Goal: Transaction & Acquisition: Purchase product/service

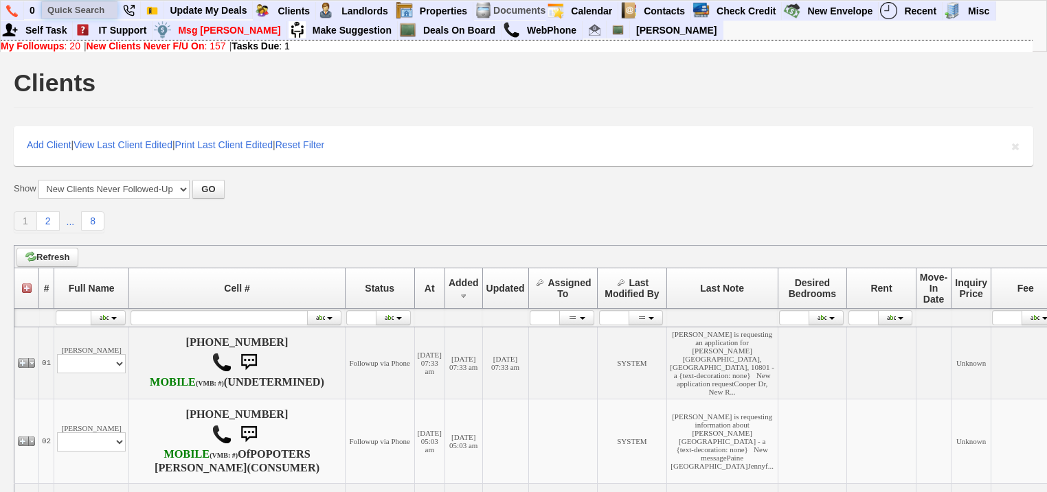
click at [100, 10] on input "text" at bounding box center [80, 9] width 76 height 17
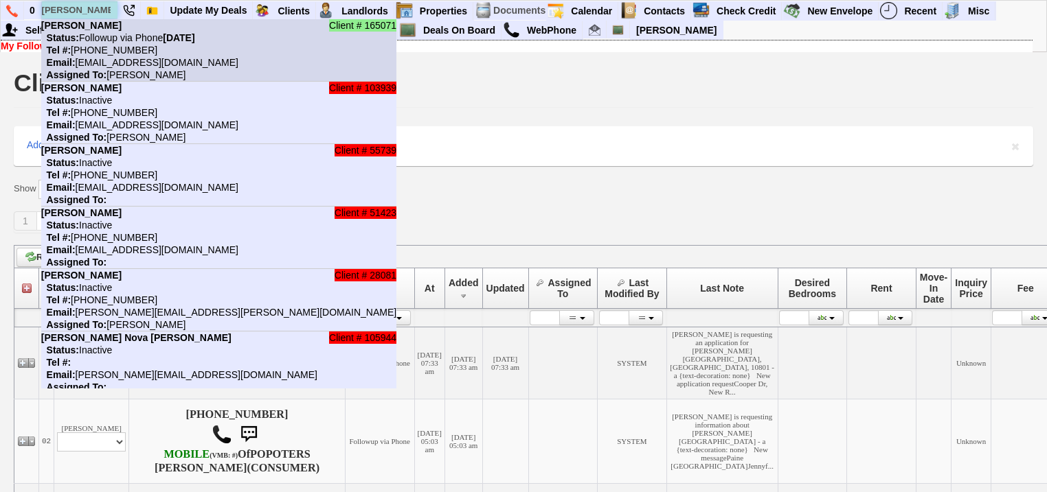
type input "rosalba"
click at [115, 55] on li "Client # 165071 Rosalba Garcia Status: Followup via Phone Saturday, August 23rd…" at bounding box center [218, 50] width 355 height 62
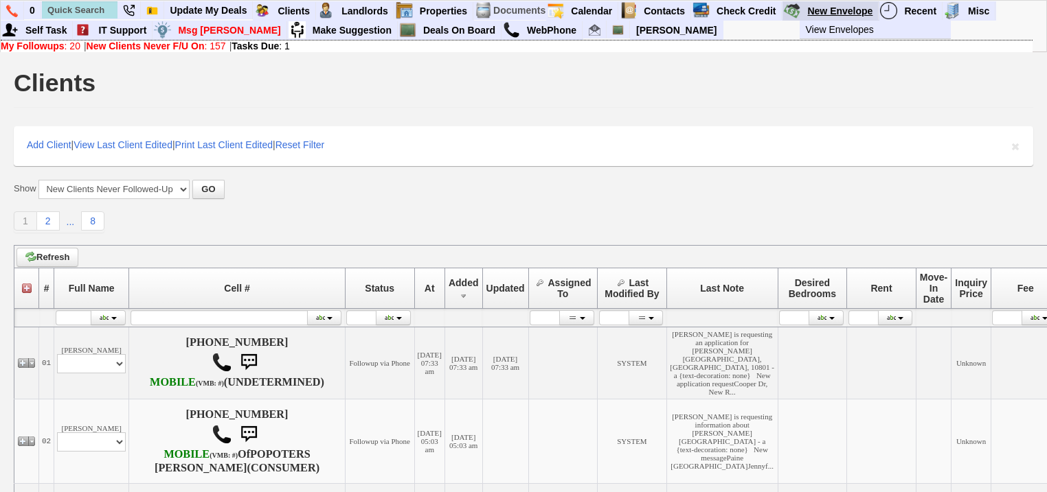
click at [855, 5] on link "New Envelope" at bounding box center [839, 11] width 77 height 18
click at [853, 11] on link "New Envelope" at bounding box center [839, 11] width 77 height 18
click at [846, 30] on link "View Envelopes" at bounding box center [880, 30] width 162 height 18
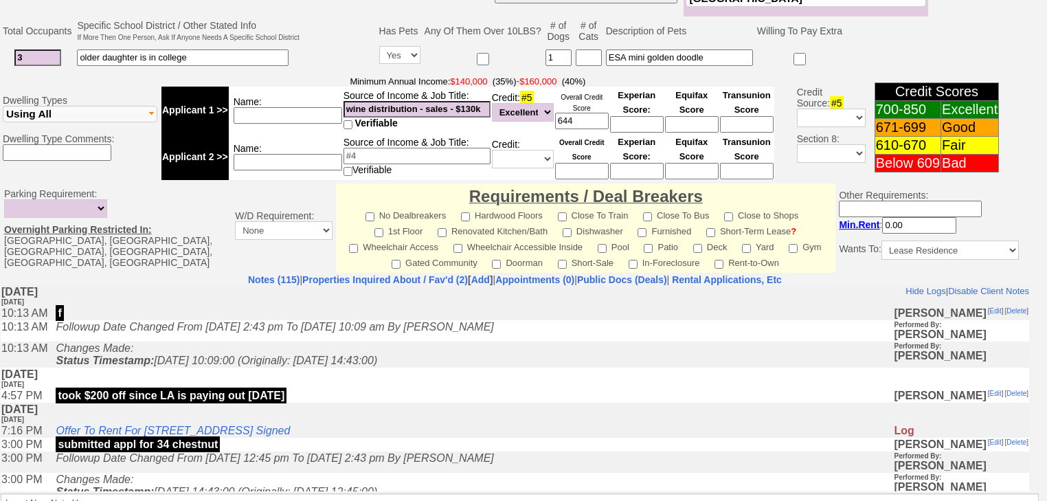
scroll to position [604, 0]
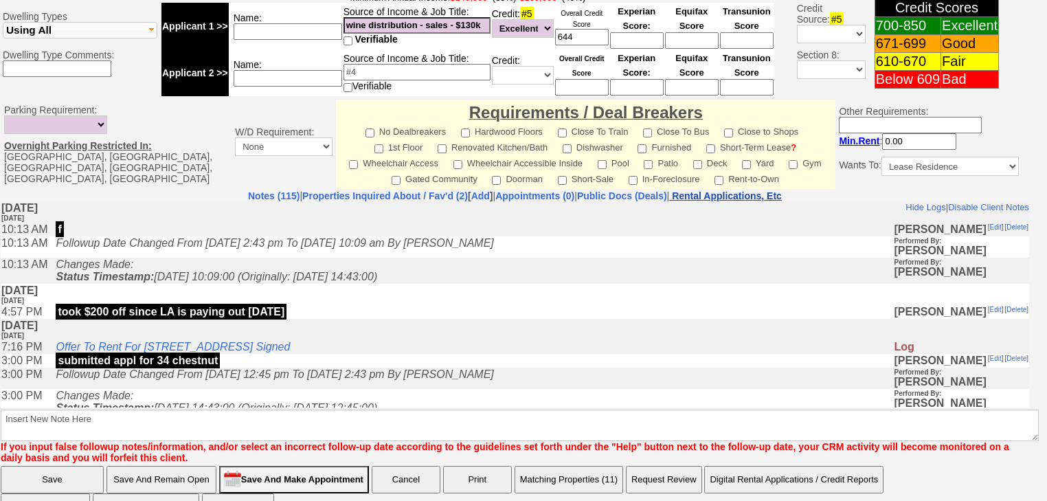
click at [755, 190] on nobr "Rental Applications, Etc" at bounding box center [727, 195] width 110 height 11
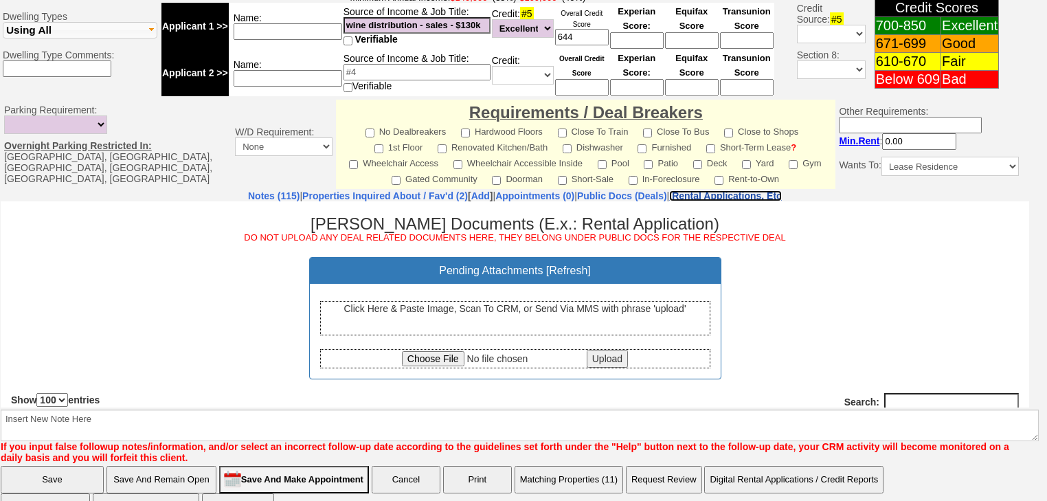
scroll to position [0, 0]
click at [459, 315] on div "Click Here & Paste Image, Scan To CRM, or Send Via MMS with phrase 'upload'" at bounding box center [515, 317] width 390 height 34
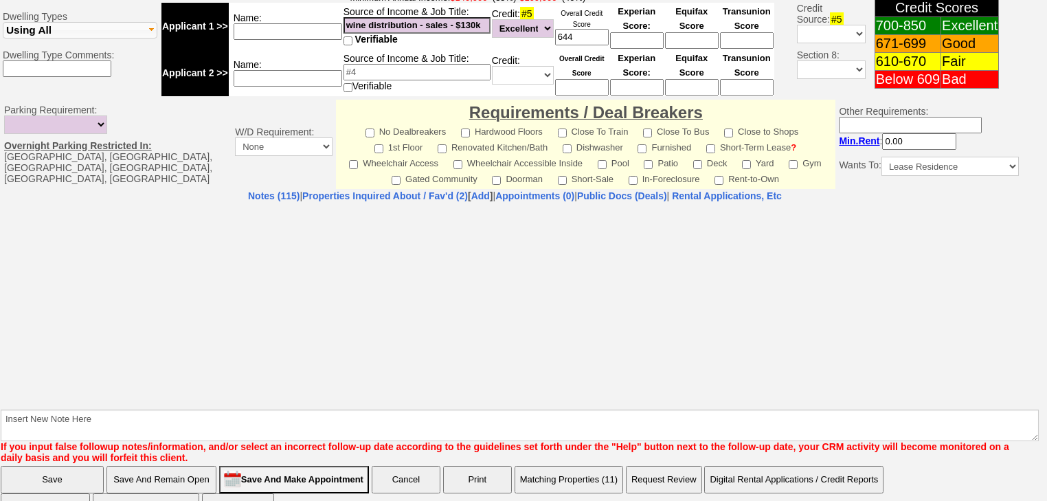
select select "100"
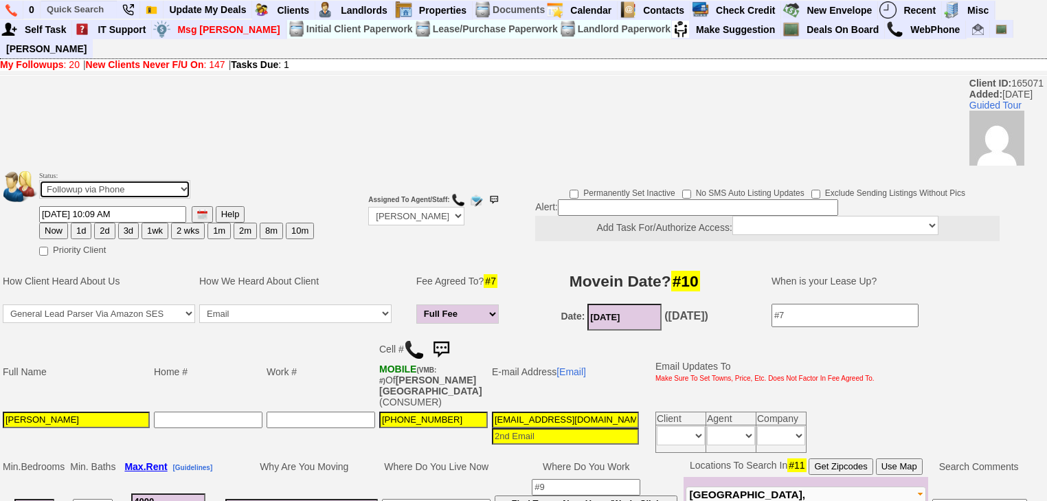
click at [182, 180] on select "Followup via Phone Followup via Email Followup When Section 8 Property Found De…" at bounding box center [114, 189] width 151 height 19
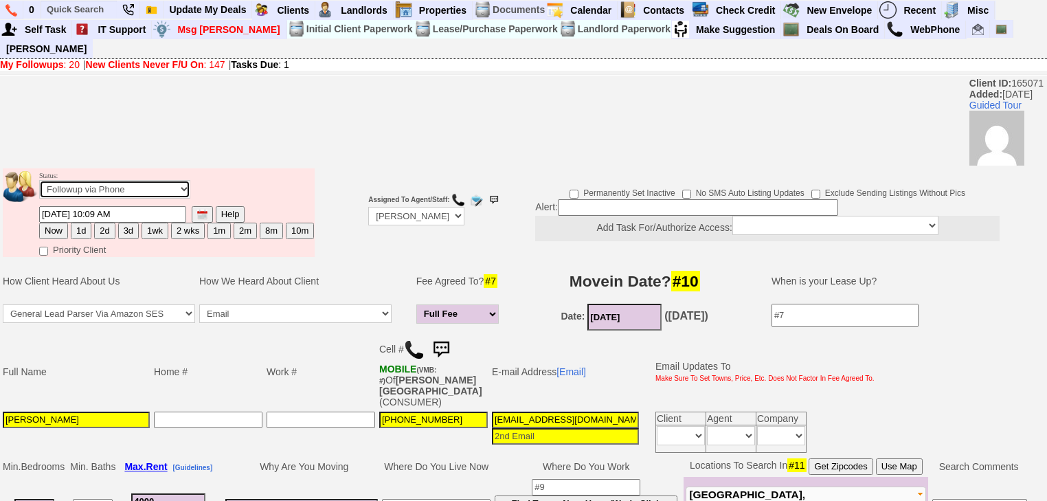
select select "Deal Closed - Followup Before Lease Expires"
click at [39, 180] on select "Followup via Phone Followup via Email Followup When Section 8 Property Found De…" at bounding box center [114, 189] width 151 height 19
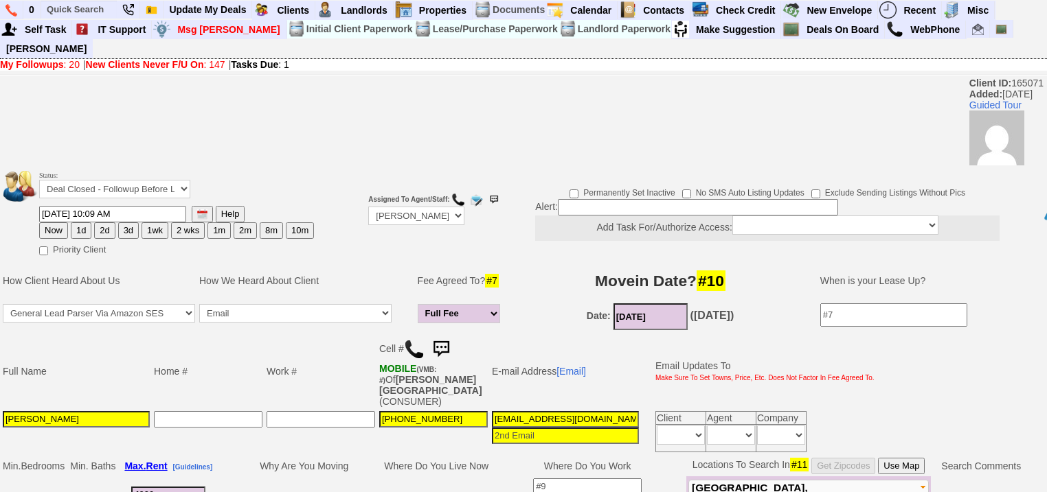
drag, startPoint x: 296, startPoint y: 214, endPoint x: 159, endPoint y: 271, distance: 148.1
click at [295, 222] on button "10m" at bounding box center [300, 230] width 28 height 16
type input "06/23/2026 02:22 PM"
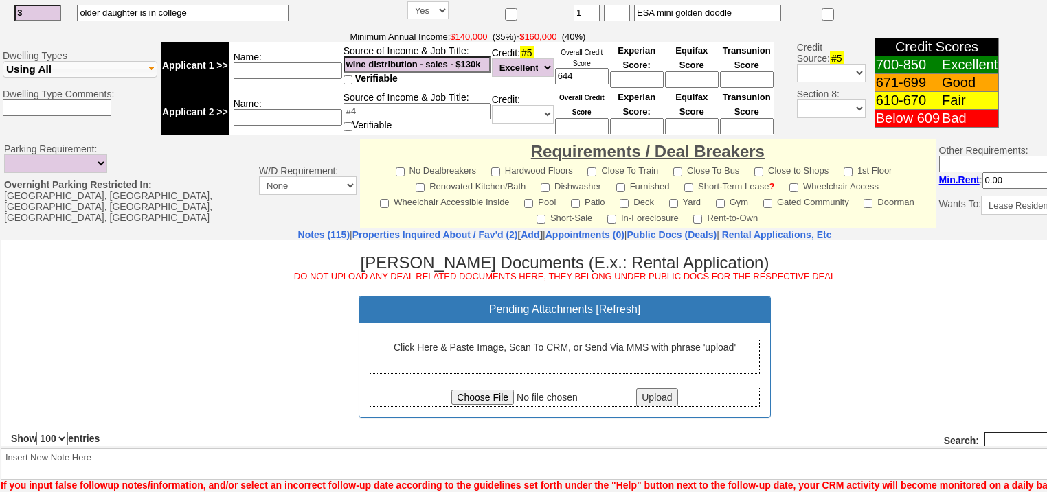
scroll to position [597, 0]
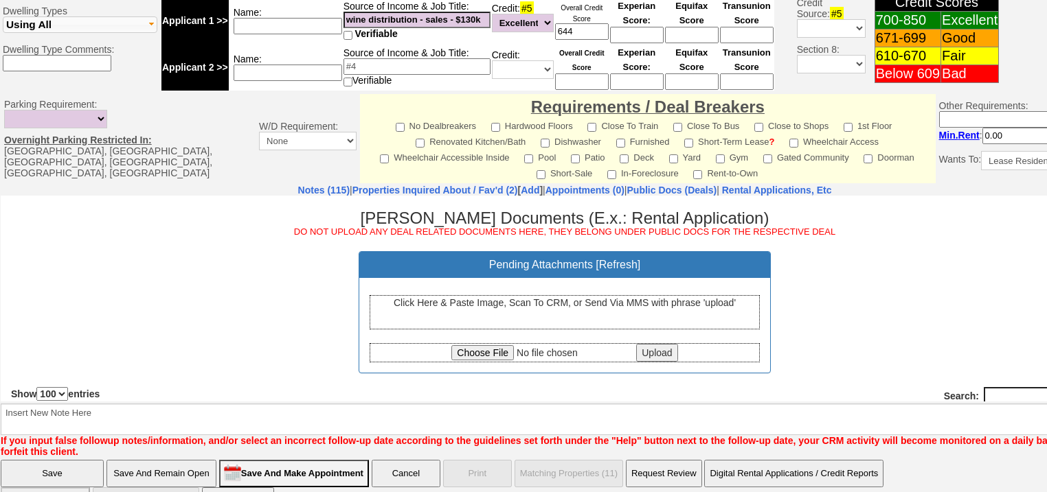
click at [155, 393] on b "Insert New Note Here If you input false followup notes/information, and/or sele…" at bounding box center [569, 425] width 1137 height 65
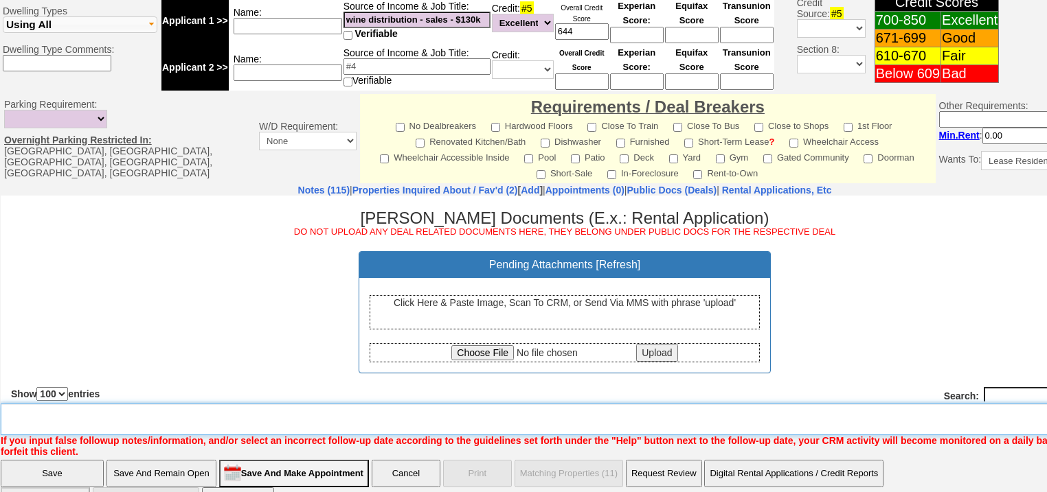
click at [159, 404] on textarea "Insert New Note Here" at bounding box center [569, 420] width 1137 height 32
type textarea "lease signed, deal closed"
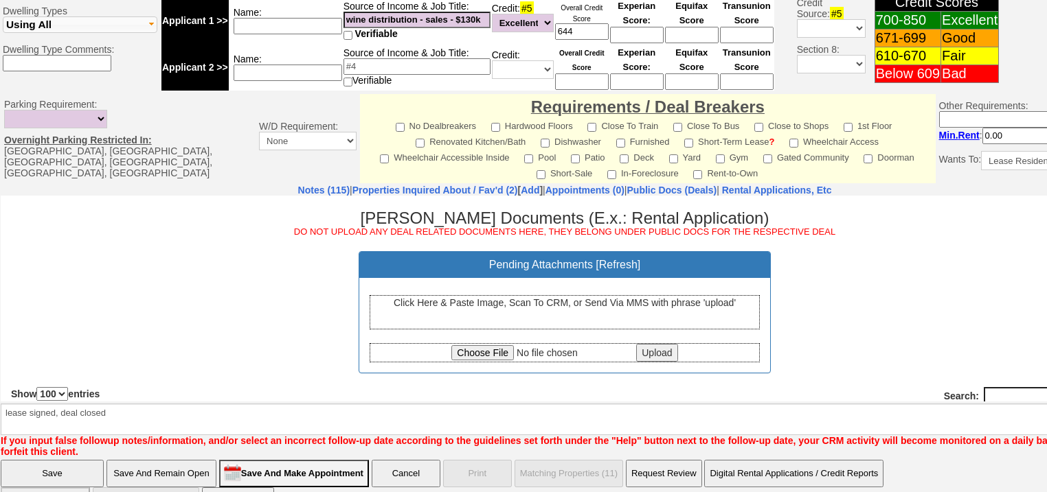
click at [88, 460] on input "Save" at bounding box center [52, 473] width 103 height 27
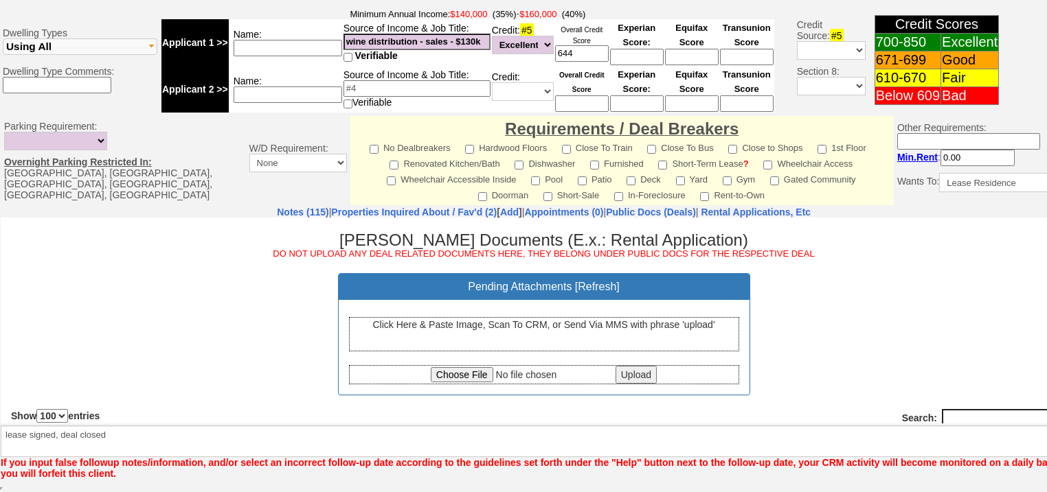
scroll to position [547, 0]
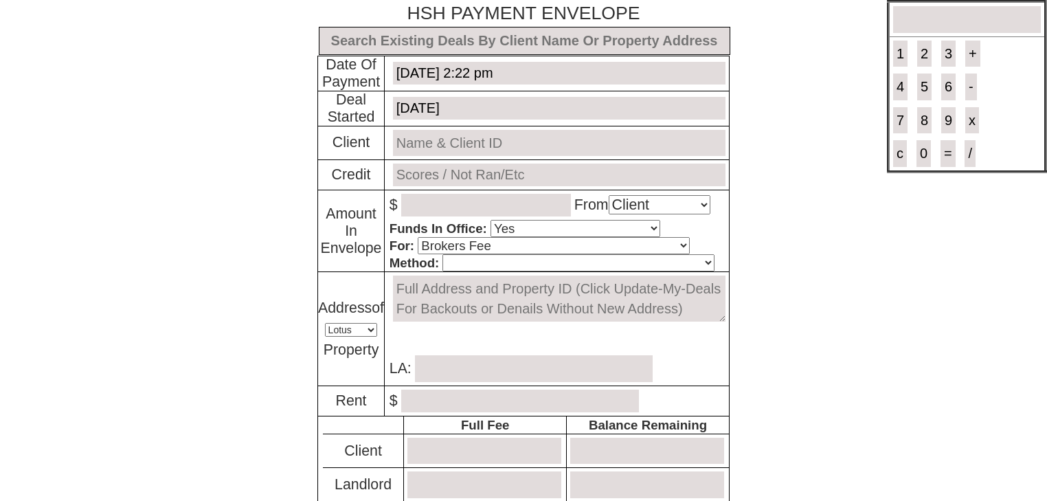
select select "Client"
select select "Yes"
select select "Brokers Fee"
select select "Lotus"
select select "Yes"
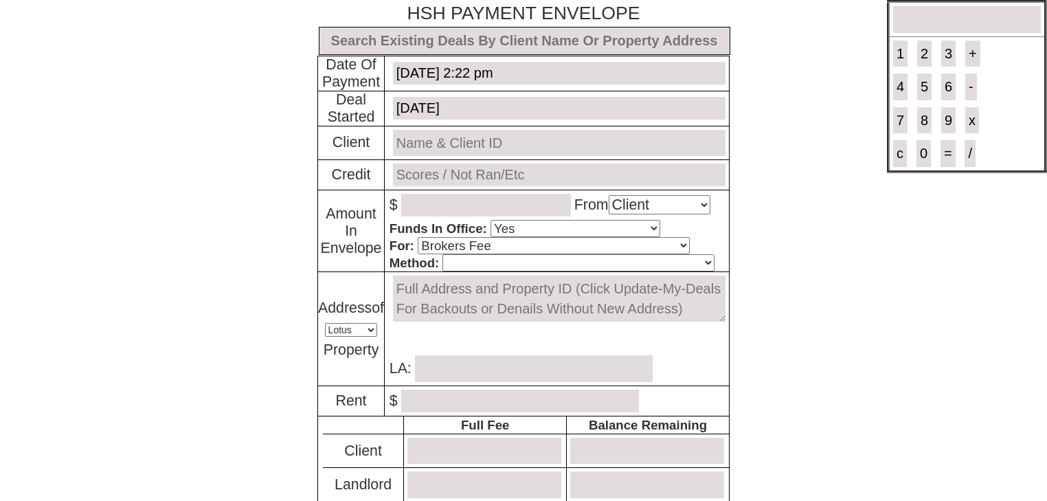
select select "No"
click at [413, 43] on input "text" at bounding box center [524, 41] width 411 height 28
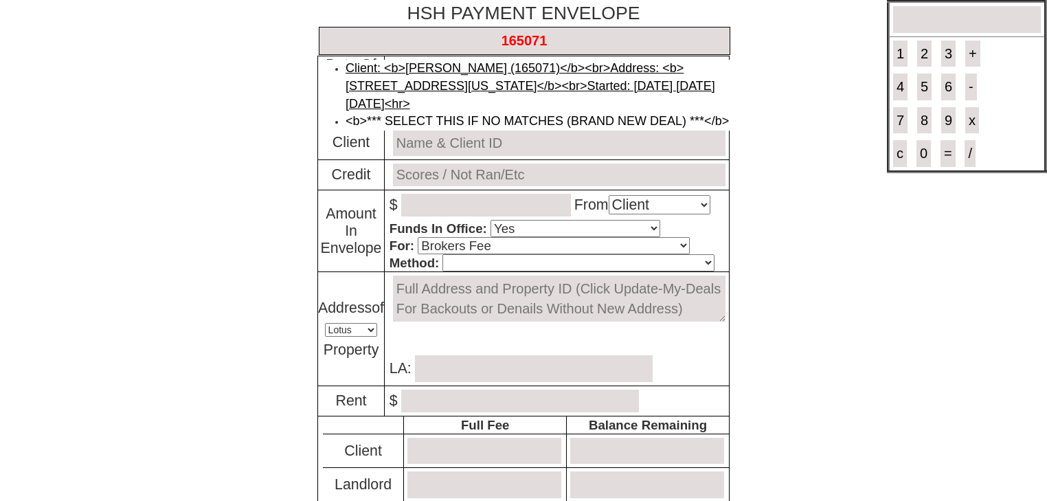
click at [419, 64] on link "Client: <b>Rosalba Garcia (165071)</b><br>Address: <b>899374 - 34 Chestnut Stre…" at bounding box center [529, 85] width 369 height 49
type input "Deal ID: #6148"
type input "August 14, 2025"
type input "Rosalba Garcia (165071)"
type input "TO BE RAN"
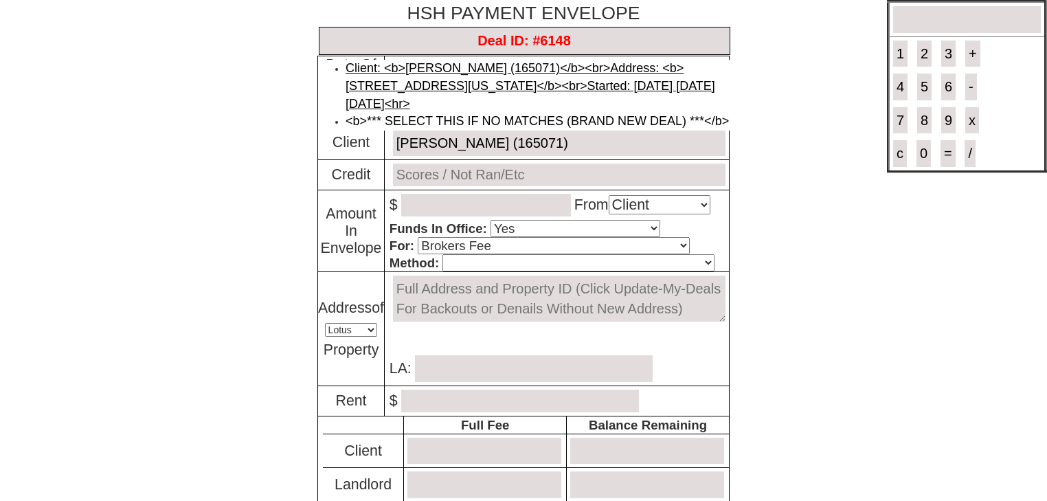
type textarea "899374 - 34 Chestnut Street Unit #1, Tuckahoe, New York 10707"
type input "SYSTEM"
type input "3500.00"
type input "4200.00"
type input "3600"
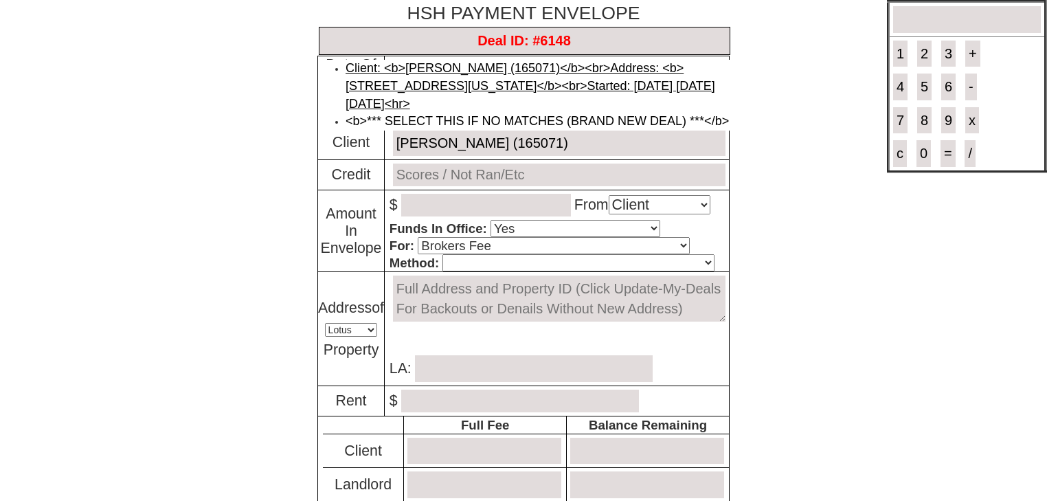
type input "0.00"
type input "0"
type input "1750.00"
type input "1750"
type input "September 1, 2025"
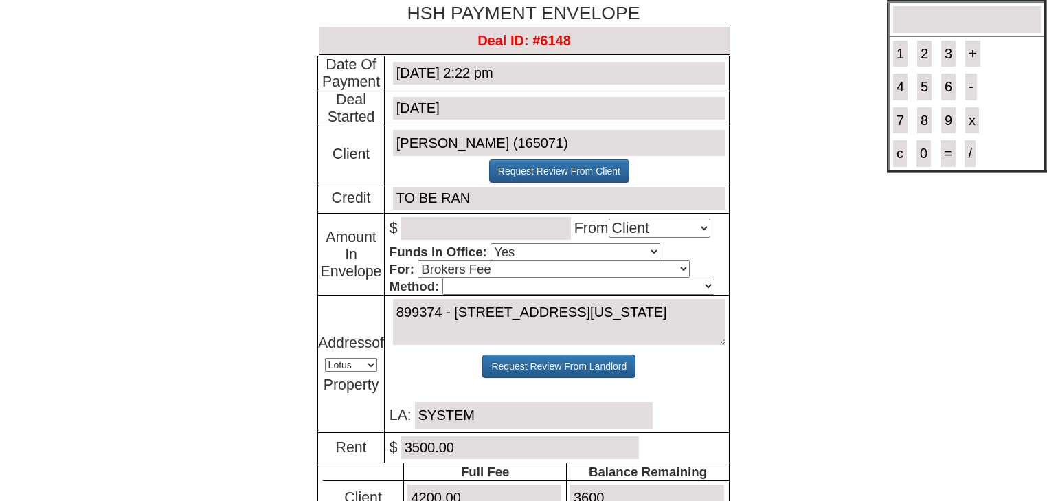
type input "Deal ID: #6148"
click at [434, 233] on input "number" at bounding box center [486, 228] width 170 height 23
type input "2000"
click at [527, 290] on select "Cash Certified Check Regular Check Credit Card Quickpay Wire ACH N/A" at bounding box center [577, 285] width 271 height 17
select select "Quickpay"
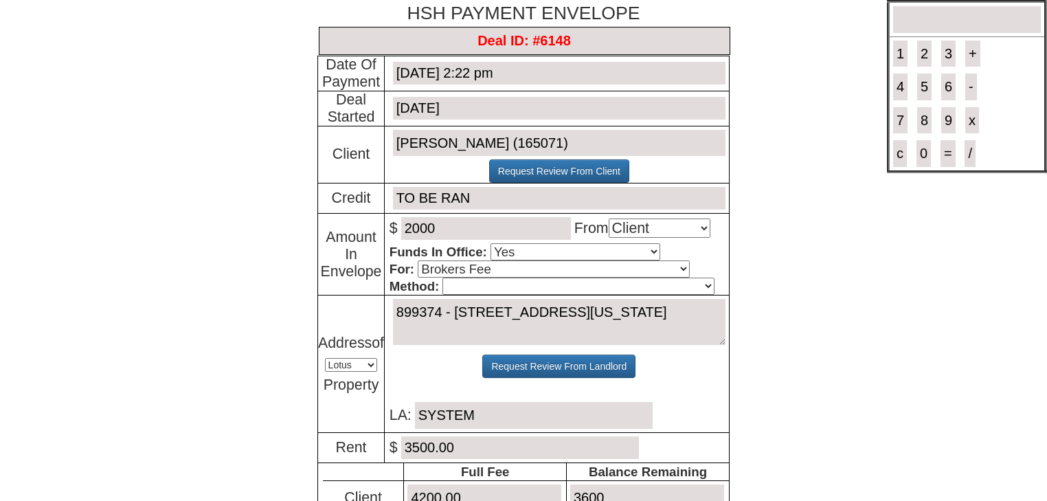
click at [442, 277] on select "Cash Certified Check Regular Check Credit Card Quickpay Wire ACH N/A" at bounding box center [577, 285] width 271 height 17
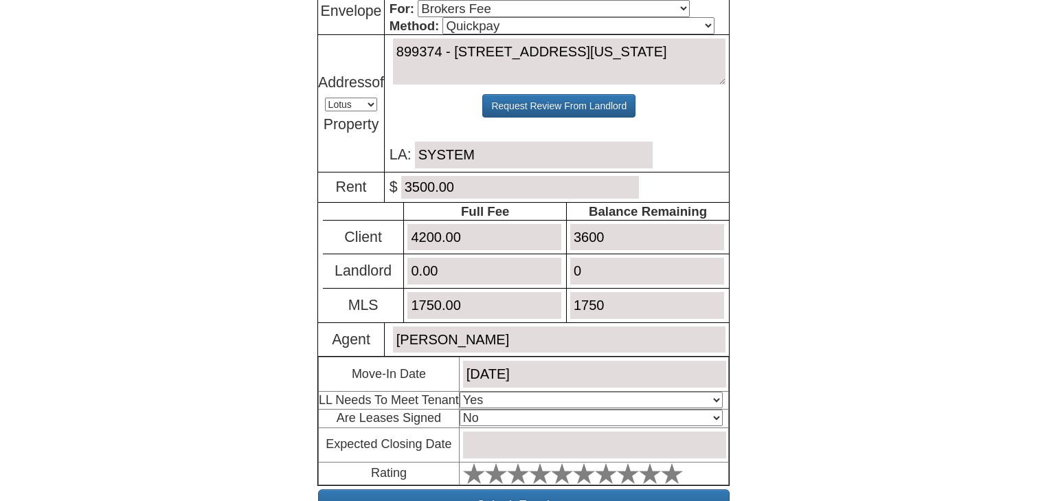
scroll to position [275, 0]
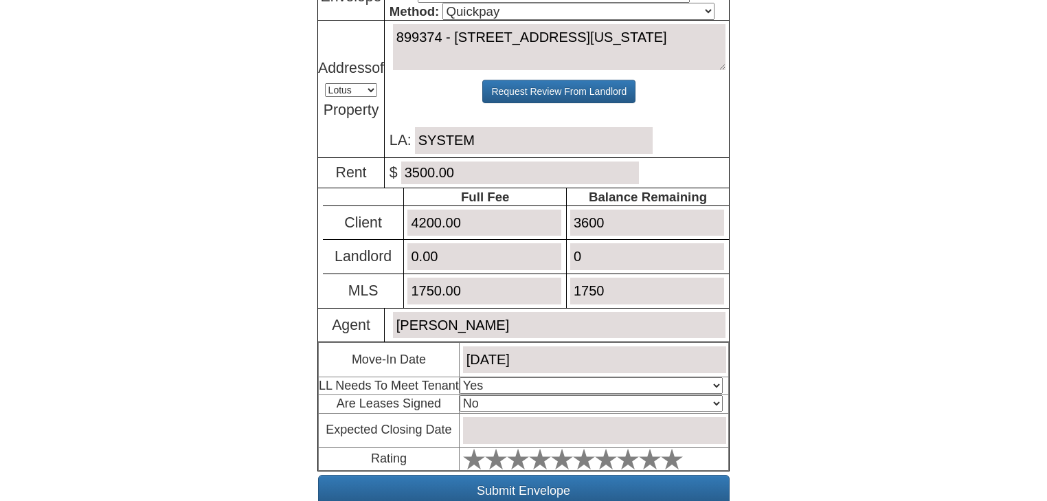
click at [429, 220] on input "4200.00" at bounding box center [484, 222] width 154 height 27
type input "4000.00"
click at [587, 218] on input "3600" at bounding box center [647, 222] width 154 height 27
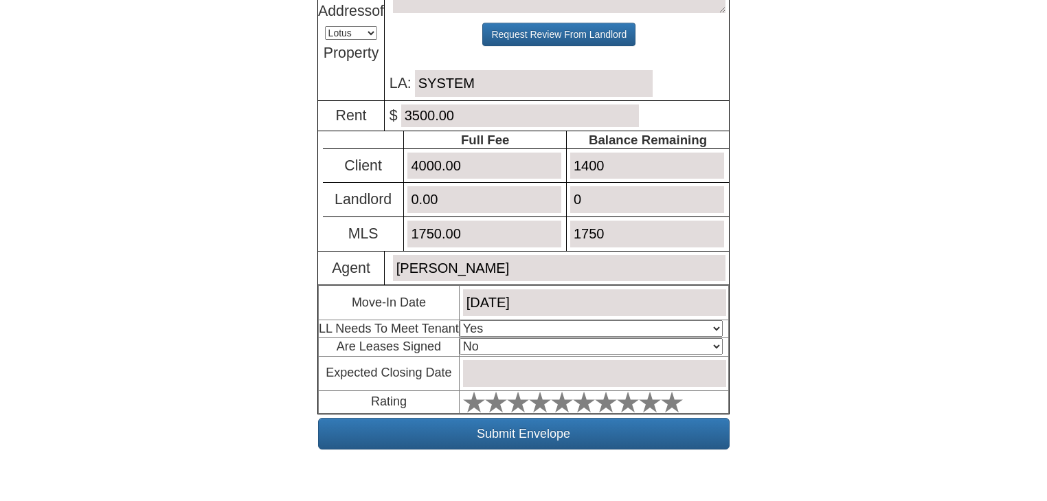
scroll to position [335, 0]
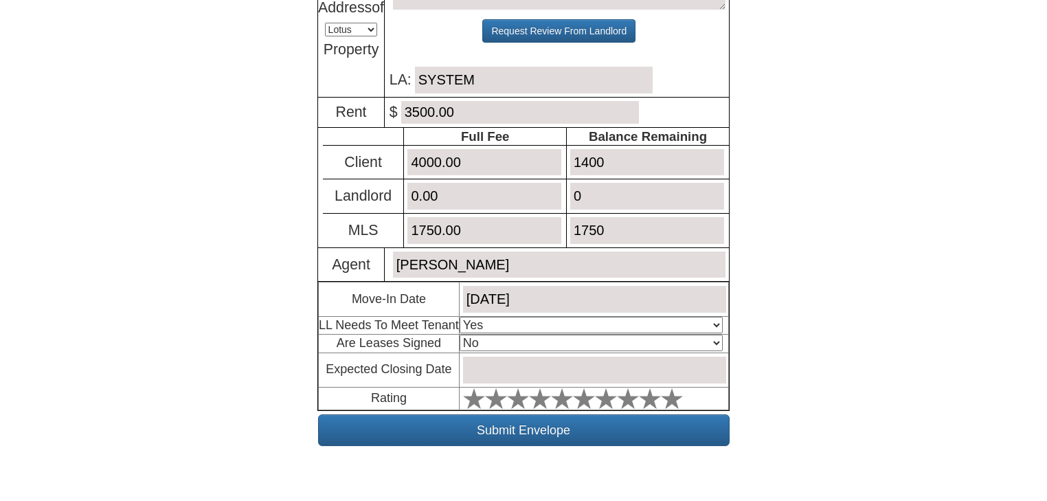
type input "1400"
click at [532, 319] on select "Select An Option Yes Yes - Met No" at bounding box center [590, 325] width 263 height 16
select select "Yes - Met"
click at [459, 317] on select "Select An Option Yes Yes - Met No" at bounding box center [590, 325] width 263 height 16
click at [533, 345] on select "Select An Option No Yes" at bounding box center [590, 342] width 263 height 16
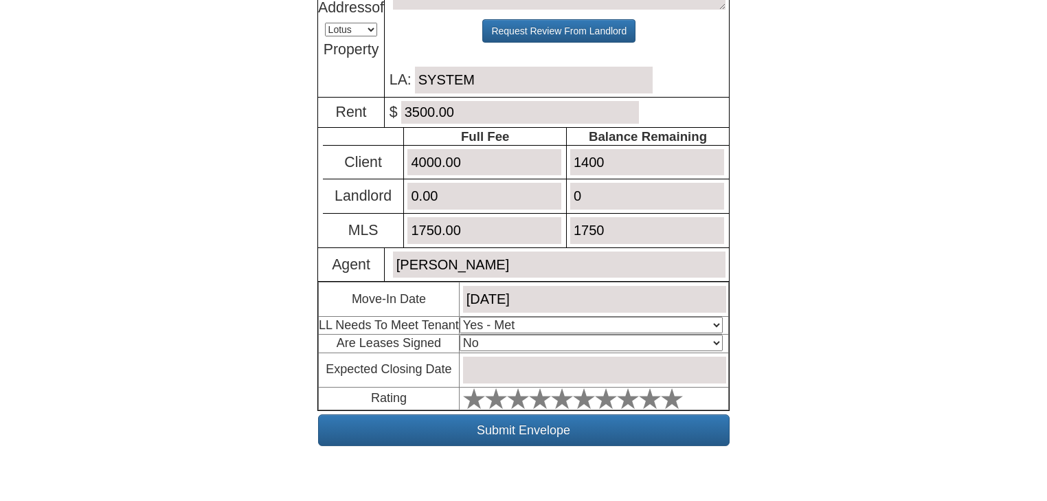
select select "Yes"
click at [459, 334] on select "Select An Option No Yes" at bounding box center [590, 342] width 263 height 16
drag, startPoint x: 523, startPoint y: 362, endPoint x: 520, endPoint y: 375, distance: 13.5
click at [523, 362] on input "text" at bounding box center [594, 369] width 263 height 27
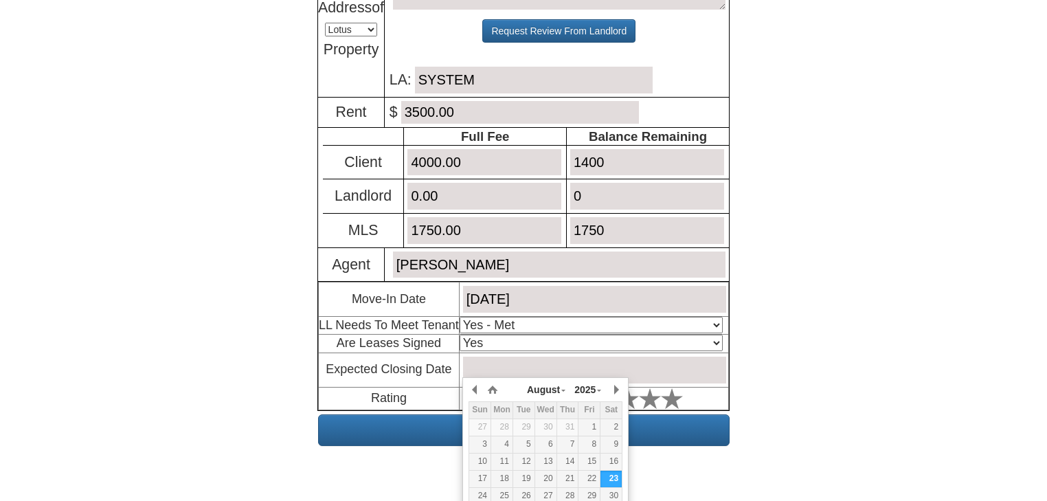
drag, startPoint x: 613, startPoint y: 478, endPoint x: 635, endPoint y: 446, distance: 38.9
click at [613, 478] on div "23" at bounding box center [610, 478] width 21 height 12
type input "August 23, 2025"
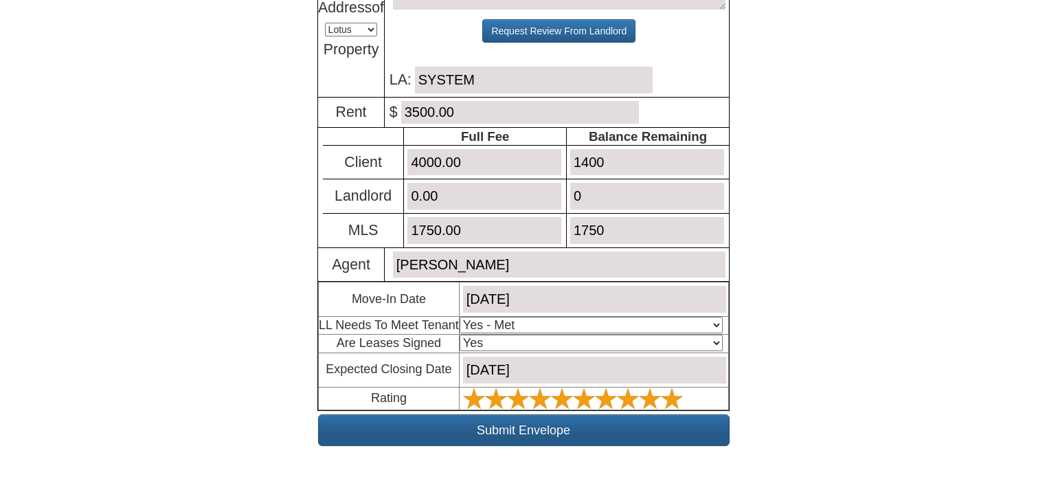
drag, startPoint x: 672, startPoint y: 398, endPoint x: 657, endPoint y: 435, distance: 39.1
click at [672, 398] on icon at bounding box center [672, 398] width 22 height 22
click at [657, 435] on input "Submit Envelope" at bounding box center [523, 430] width 411 height 32
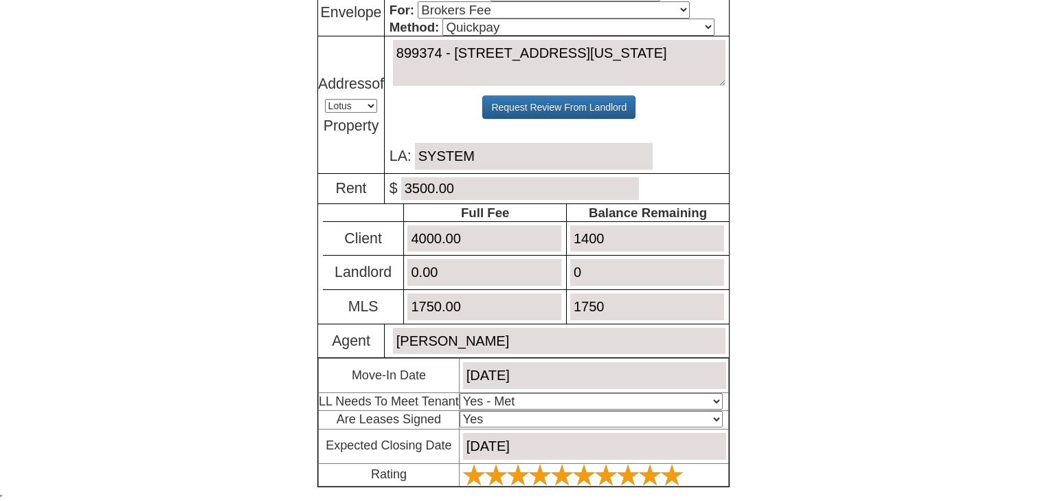
scroll to position [253, 0]
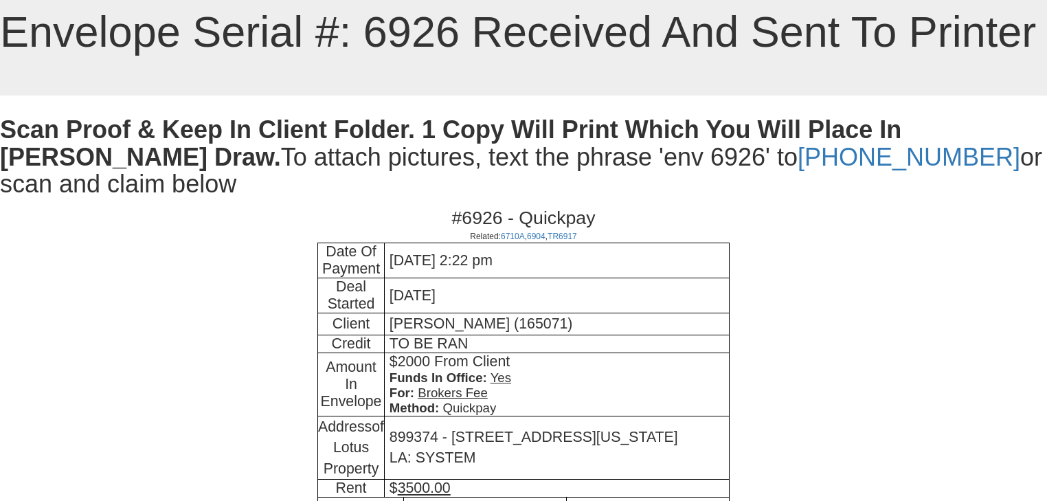
scroll to position [411, 0]
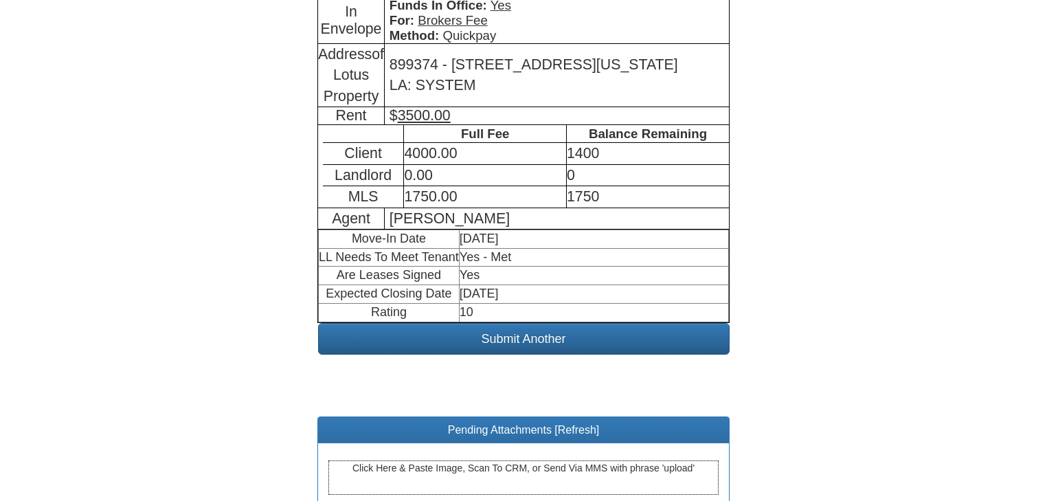
click at [462, 460] on div "Click Here & Paste Image, Scan To CRM, or Send Via MMS with phrase 'upload'" at bounding box center [523, 477] width 390 height 34
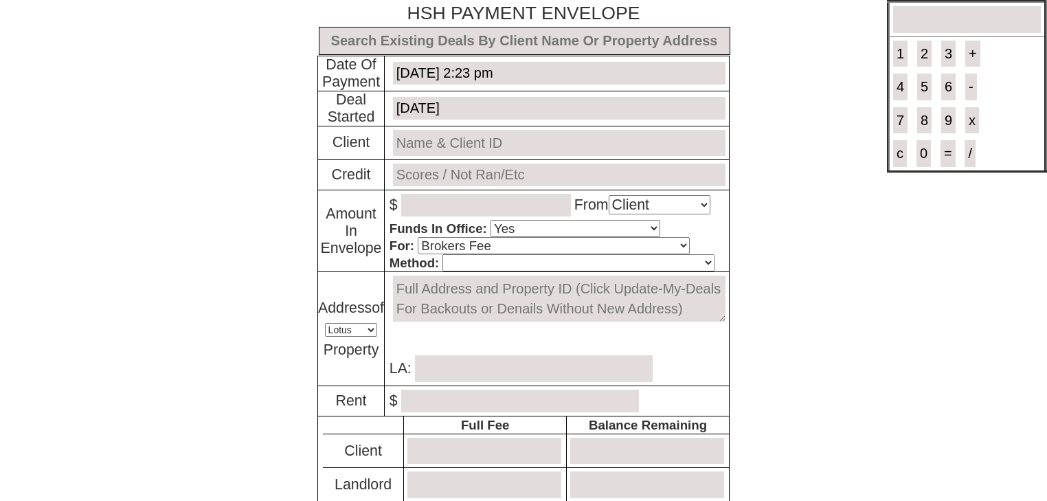
select select "Client"
select select "Yes"
select select "Brokers Fee"
select select "Lotus"
select select "Yes"
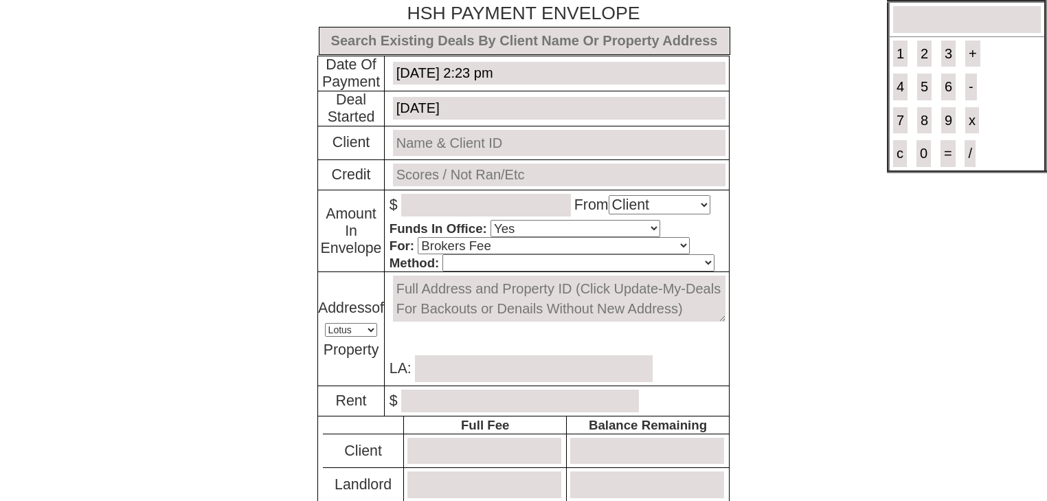
select select "No"
click at [409, 41] on input "text" at bounding box center [524, 41] width 411 height 28
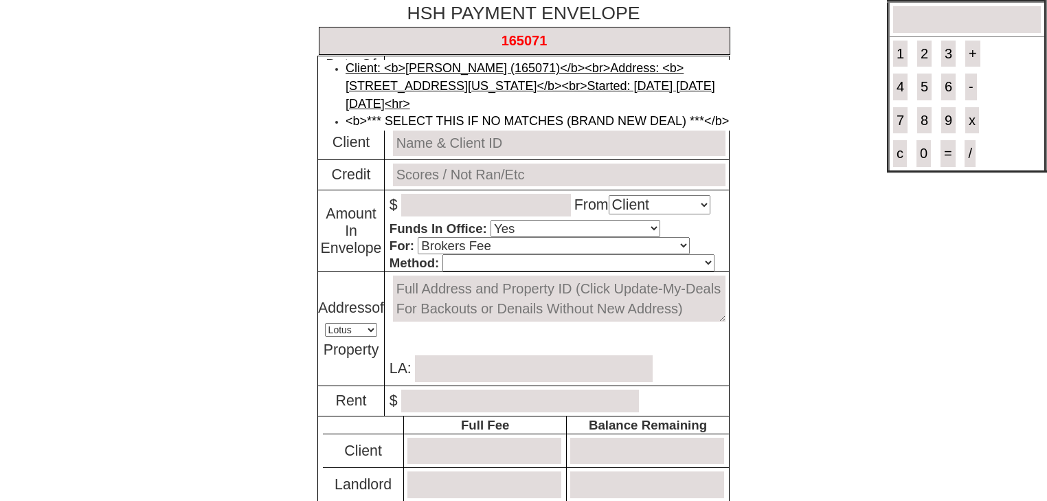
click at [415, 79] on link "Client: <b>Rosalba Garcia (165071)</b><br>Address: <b>899374 - 34 Chestnut Stre…" at bounding box center [529, 85] width 369 height 49
type input "Deal ID: #6148"
type input "August 14, 2025"
type input "[PERSON_NAME] (165071)"
type input "TO BE RAN"
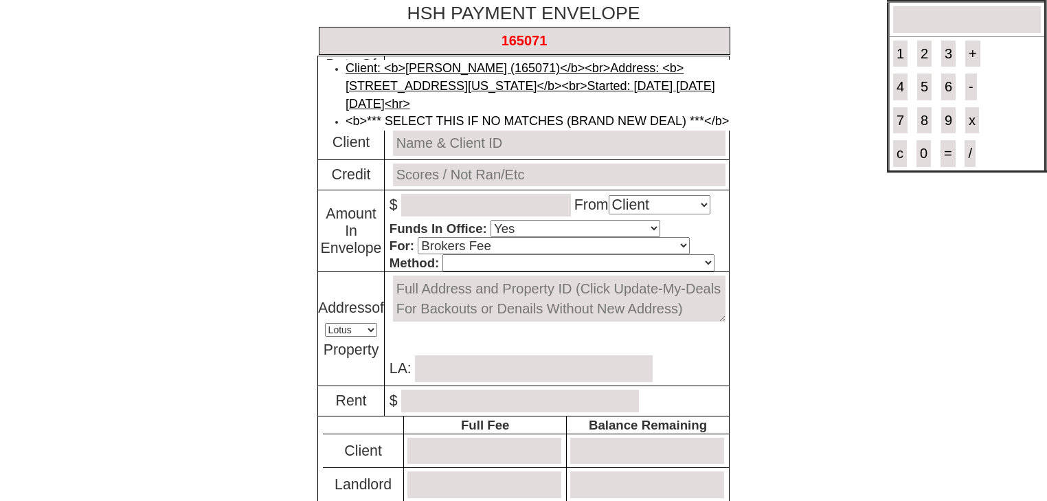
type textarea "899374 - 34 Chestnut Street Unit #1, Tuckahoe, New York 10707"
type input "SYSTEM"
type input "3500.00"
type input "4200.00"
type input "1600"
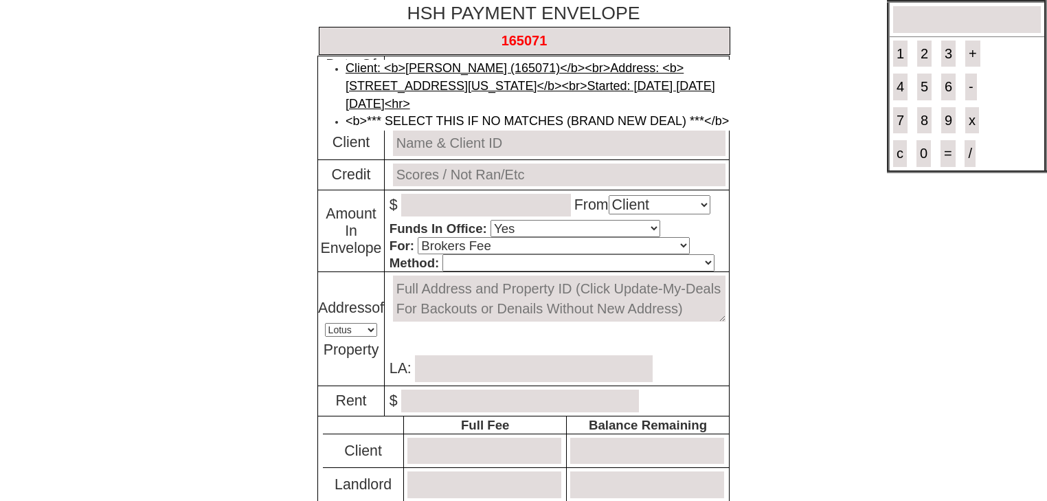
type input "0.00"
type input "0"
type input "1750.00"
type input "1750"
type input "September 1, 2025"
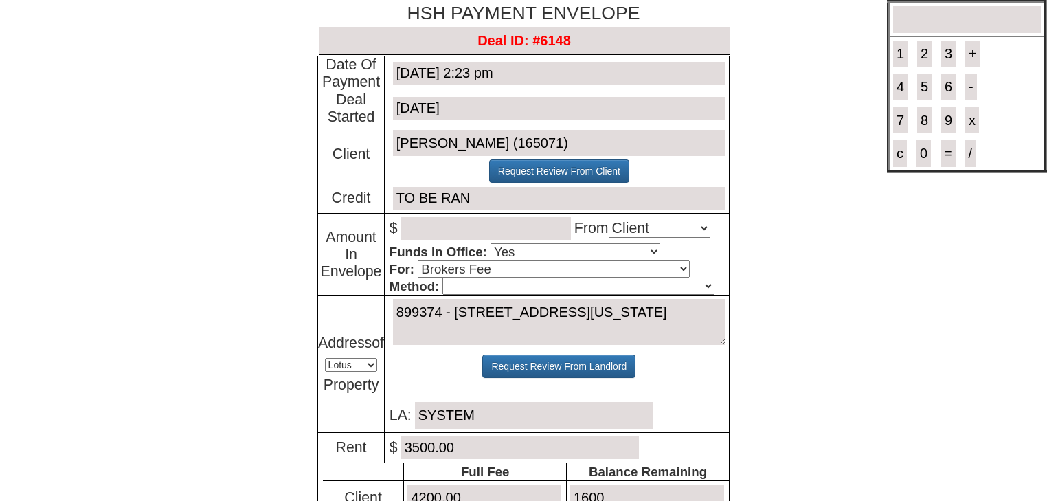
type input "Deal ID: #6148"
click at [486, 232] on input "number" at bounding box center [486, 228] width 170 height 23
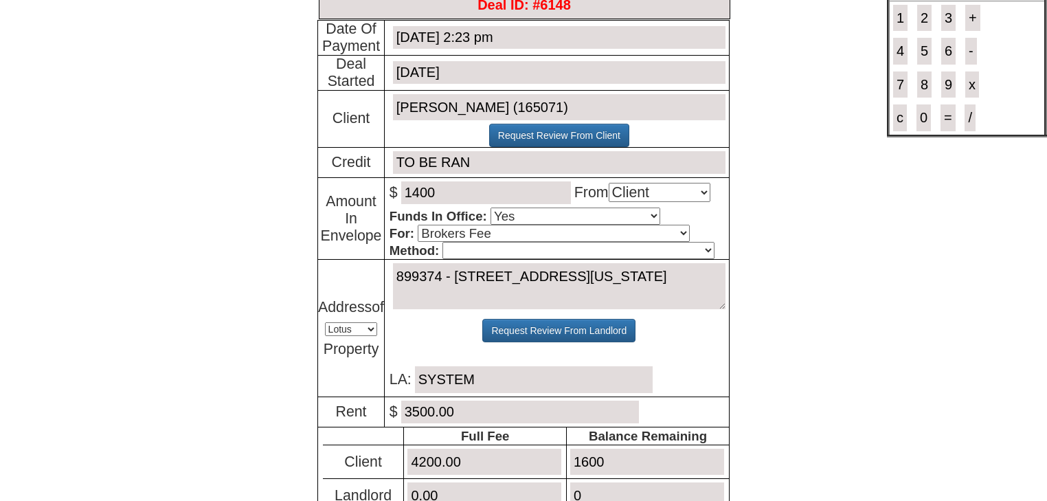
scroll to position [55, 0]
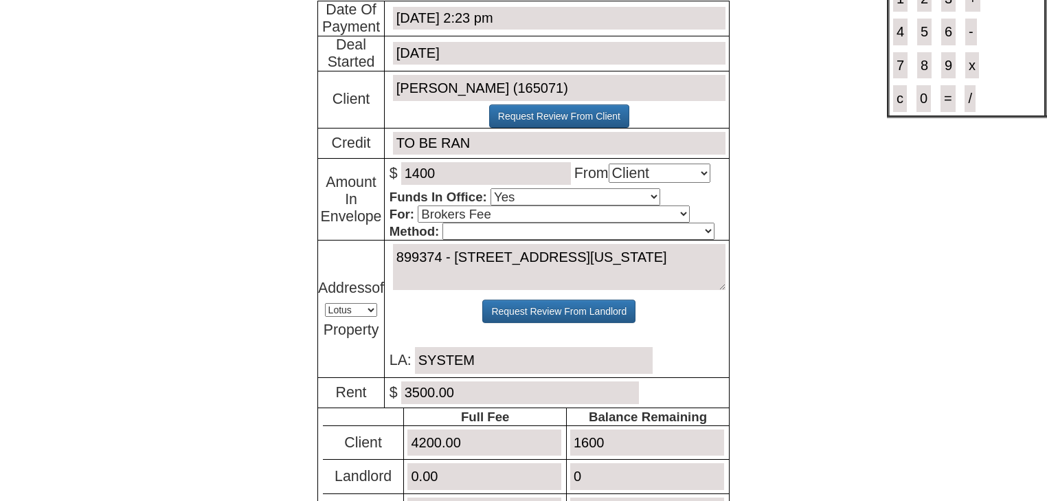
type input "1400"
click at [519, 234] on select "Cash Certified Check Regular Check Credit Card Quickpay Wire ACH N/A" at bounding box center [577, 230] width 271 height 17
select select "Cash"
click at [442, 222] on select "Cash Certified Check Regular Check Credit Card Quickpay Wire ACH N/A" at bounding box center [577, 230] width 271 height 17
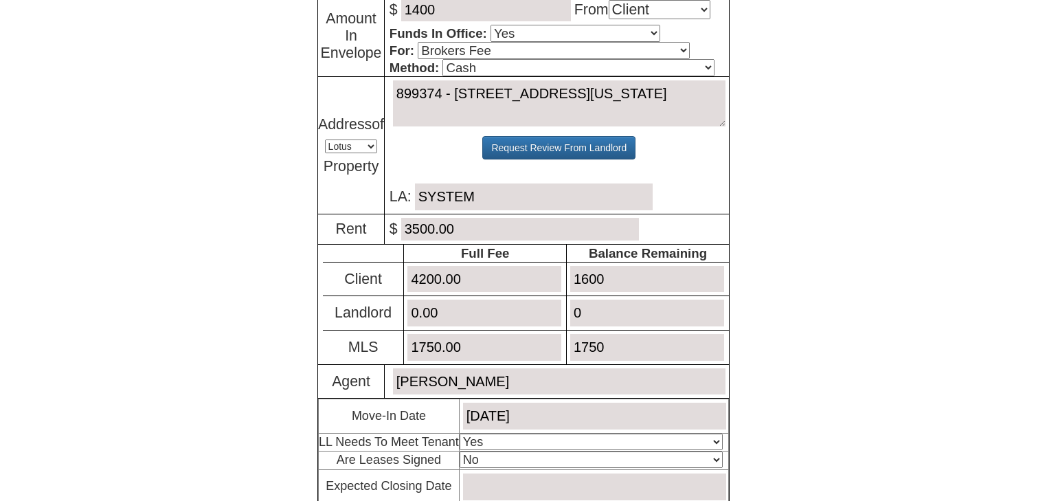
scroll to position [220, 0]
click at [429, 272] on input "4200.00" at bounding box center [484, 277] width 154 height 27
type input "4000.00"
drag, startPoint x: 621, startPoint y: 269, endPoint x: 536, endPoint y: 271, distance: 85.2
click at [536, 271] on tr "Client 4000.00 1600" at bounding box center [526, 277] width 406 height 34
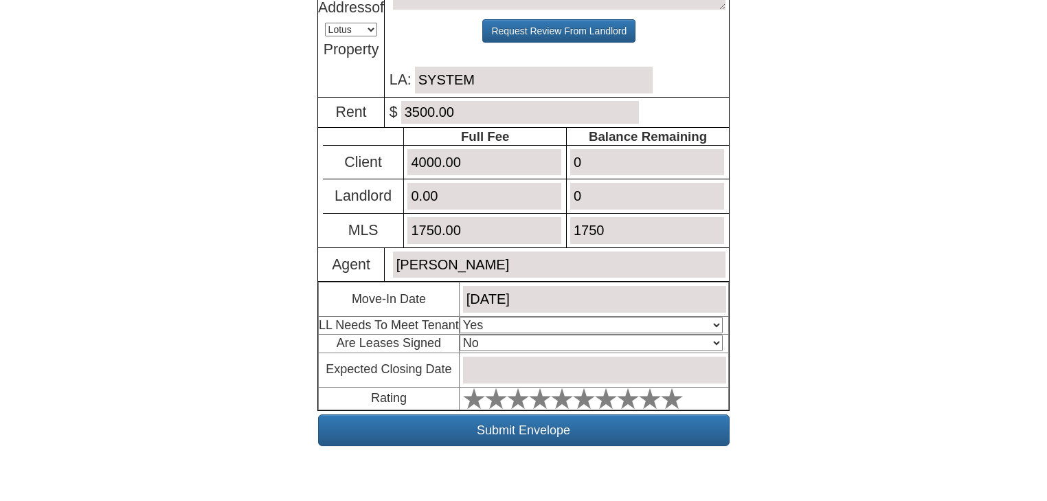
scroll to position [335, 0]
type input "0"
drag, startPoint x: 564, startPoint y: 316, endPoint x: 564, endPoint y: 324, distance: 8.2
click at [564, 319] on select "Select An Option Yes Yes - Met No" at bounding box center [590, 325] width 263 height 16
select select "Yes - Met"
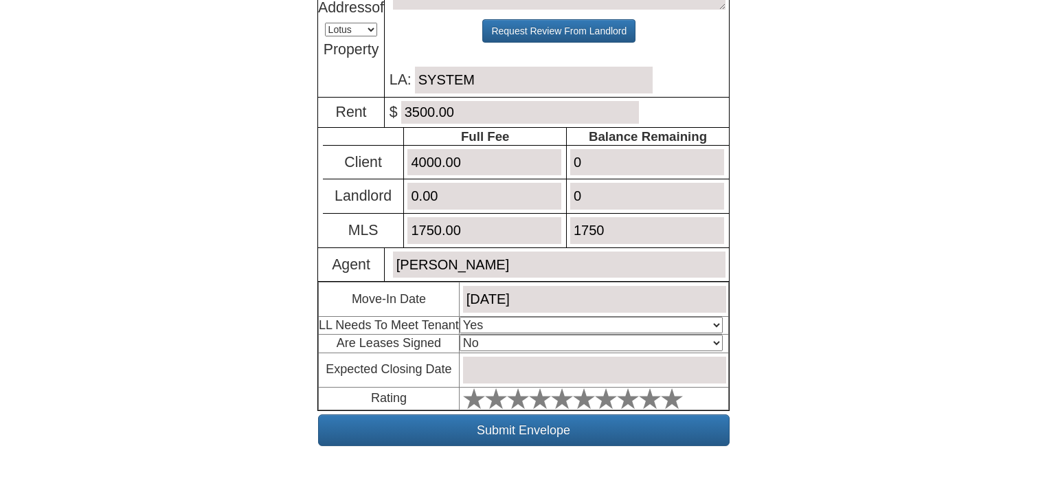
click at [459, 317] on select "Select An Option Yes Yes - Met No" at bounding box center [590, 325] width 263 height 16
click at [554, 334] on select "Select An Option No Yes" at bounding box center [590, 342] width 263 height 16
select select "Yes"
click at [459, 334] on select "Select An Option No Yes" at bounding box center [590, 342] width 263 height 16
click at [544, 356] on input "text" at bounding box center [594, 369] width 263 height 27
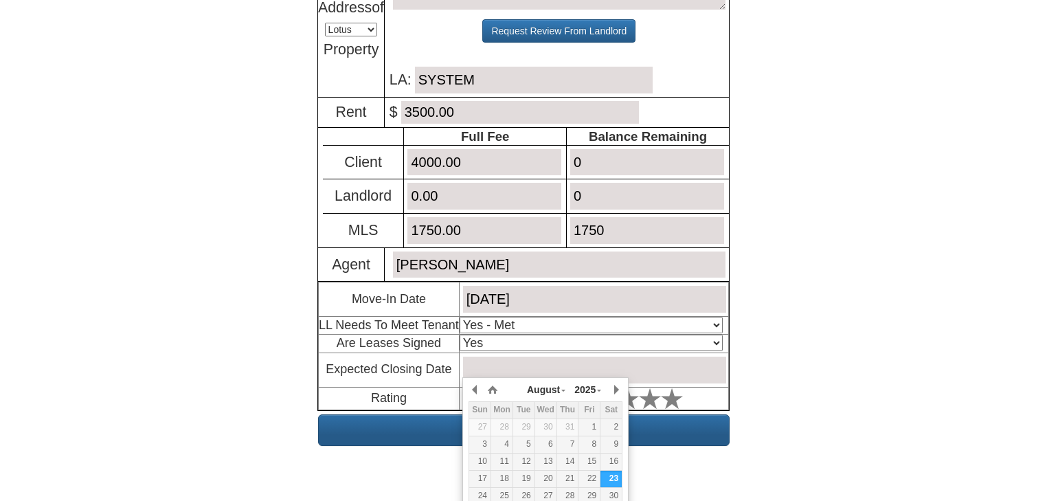
drag, startPoint x: 619, startPoint y: 474, endPoint x: 629, endPoint y: 429, distance: 45.7
click at [619, 474] on div "23" at bounding box center [610, 478] width 21 height 12
type input "August 23, 2025"
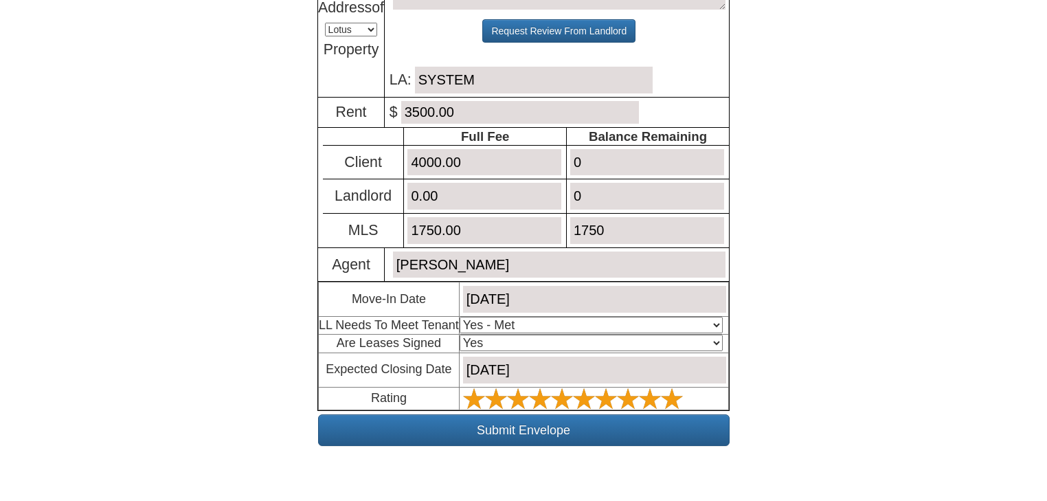
click at [672, 387] on icon at bounding box center [672, 398] width 22 height 22
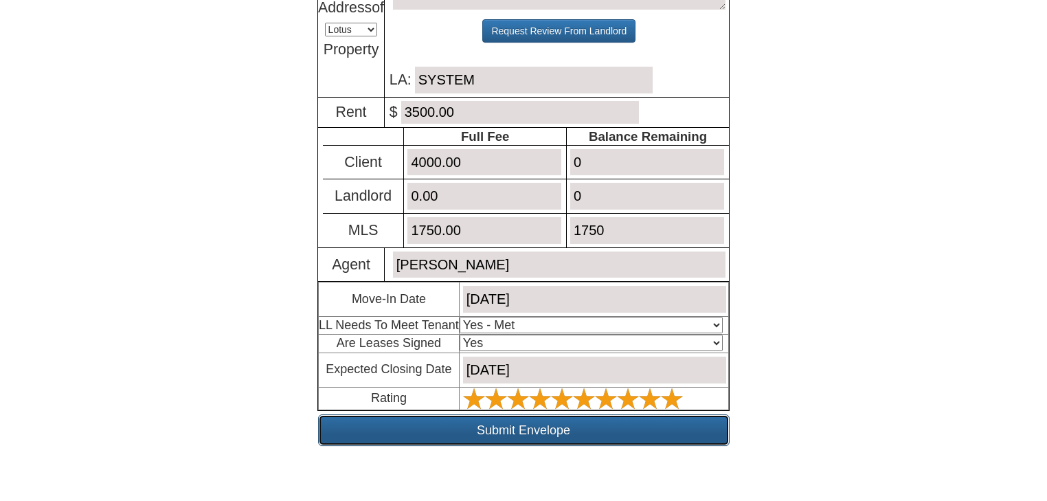
click at [643, 424] on input "Submit Envelope" at bounding box center [523, 430] width 411 height 32
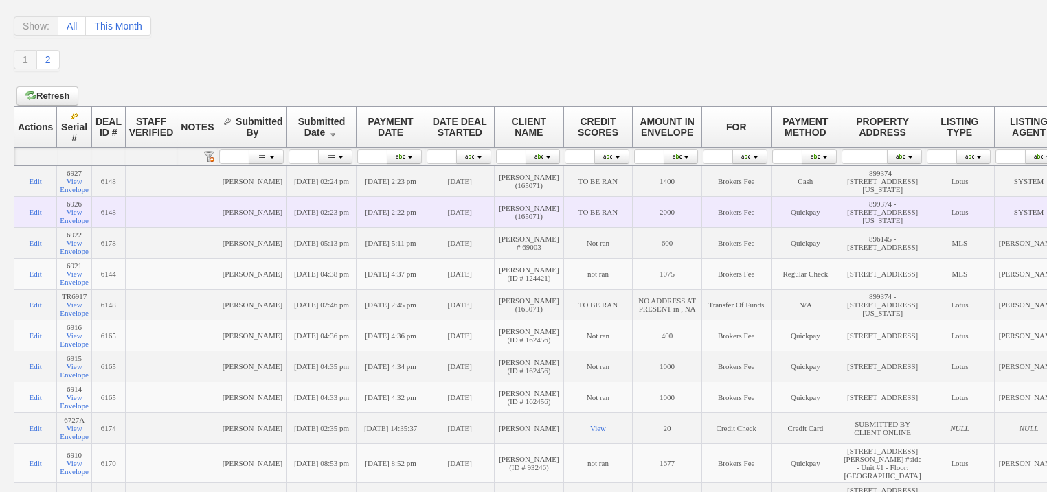
scroll to position [165, 0]
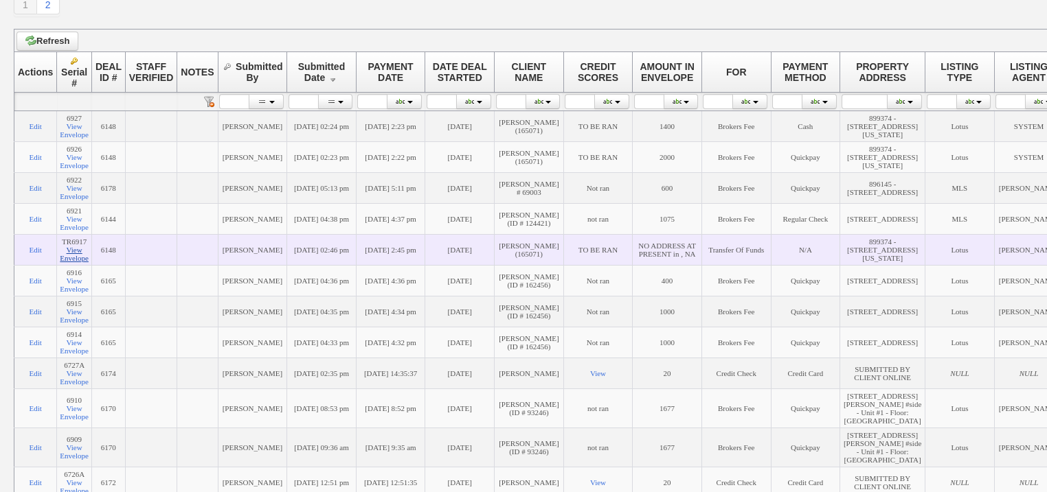
click at [85, 262] on link "View Envelope" at bounding box center [74, 254] width 29 height 16
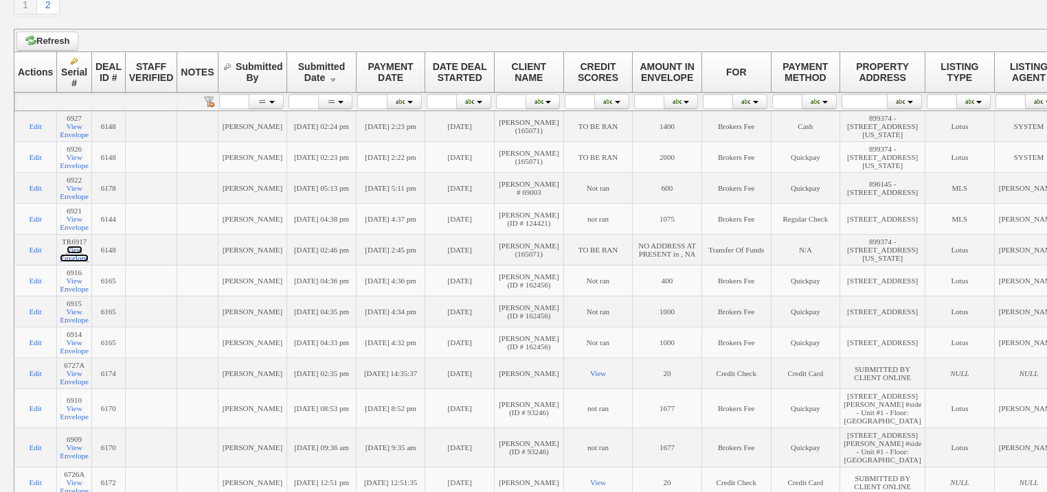
scroll to position [0, 0]
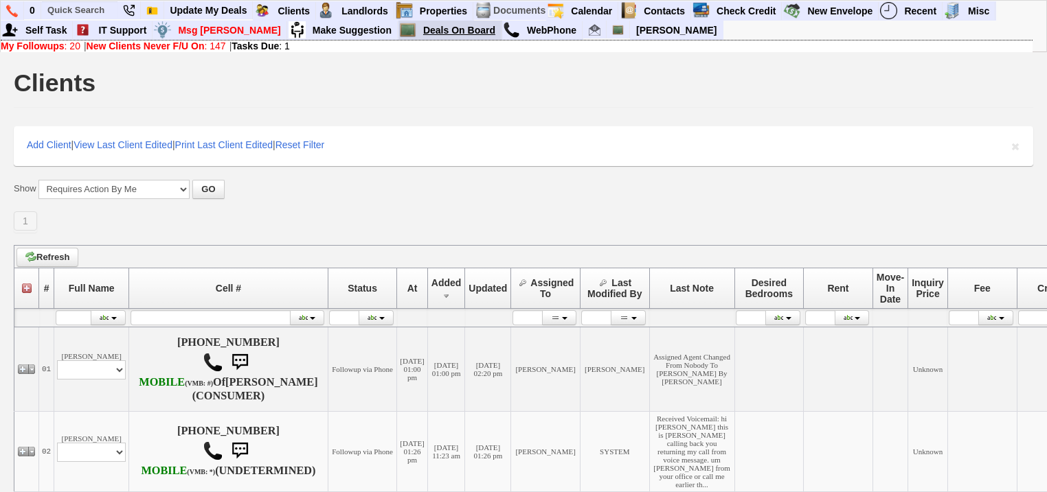
click at [425, 31] on link "Deals On Board" at bounding box center [460, 30] width 84 height 18
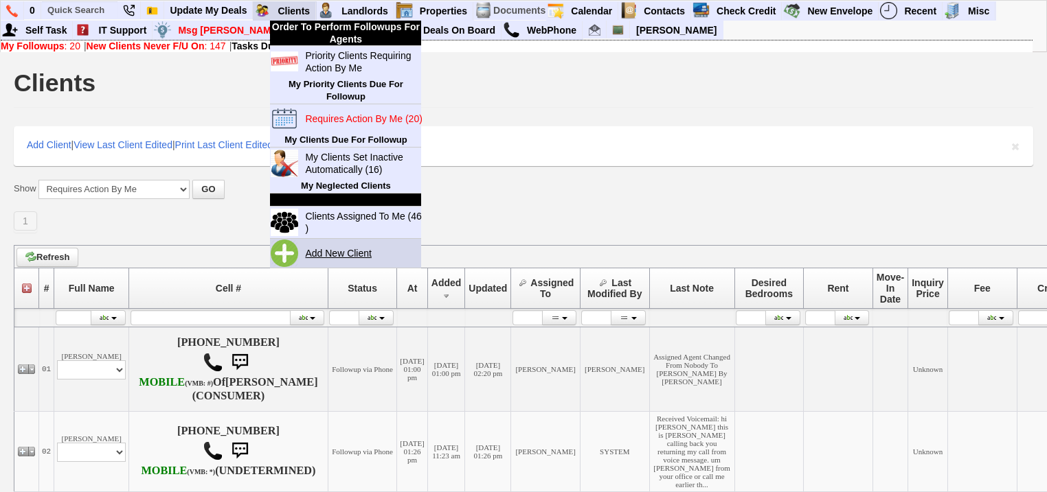
click at [340, 253] on link "Add New Client" at bounding box center [343, 253] width 89 height 18
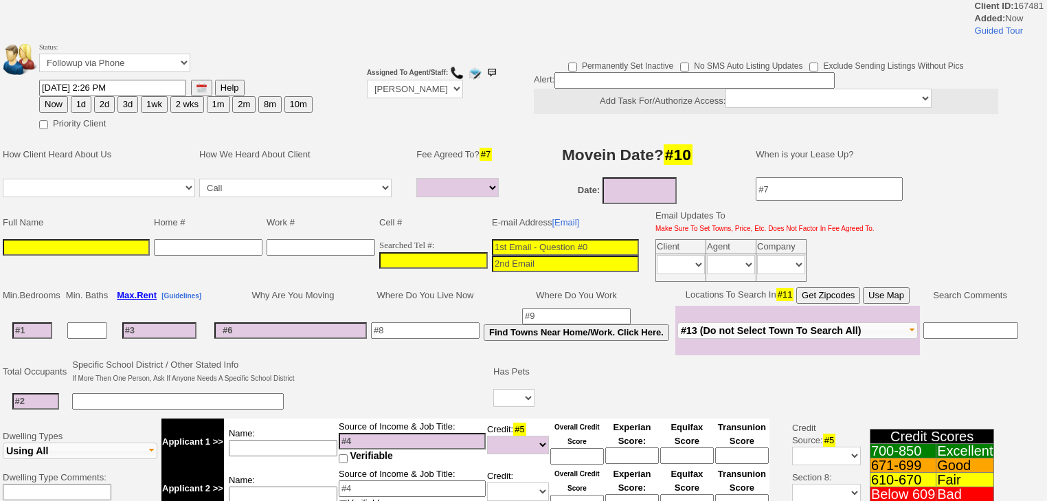
select select
click at [133, 246] on input at bounding box center [76, 247] width 147 height 16
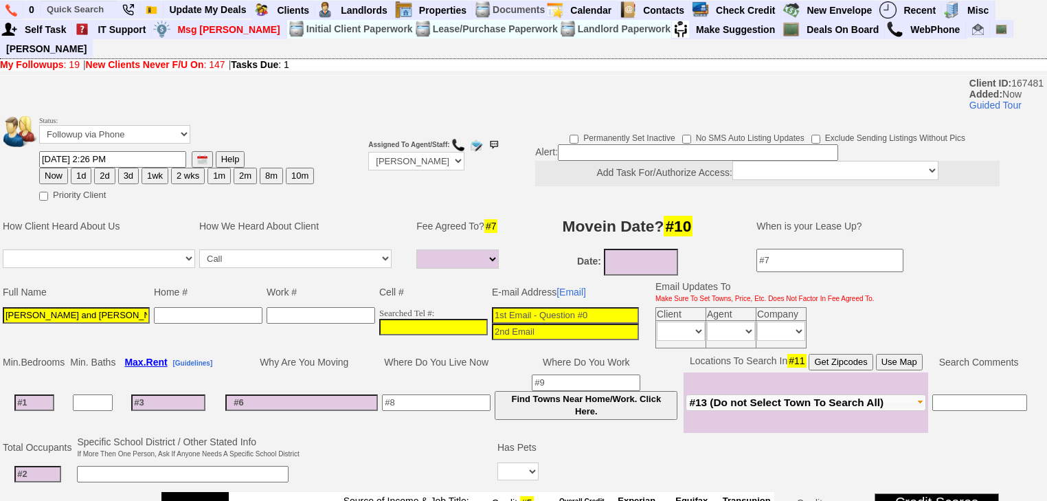
type input "[PERSON_NAME] and [PERSON_NAME]"
click at [381, 319] on input at bounding box center [433, 327] width 109 height 16
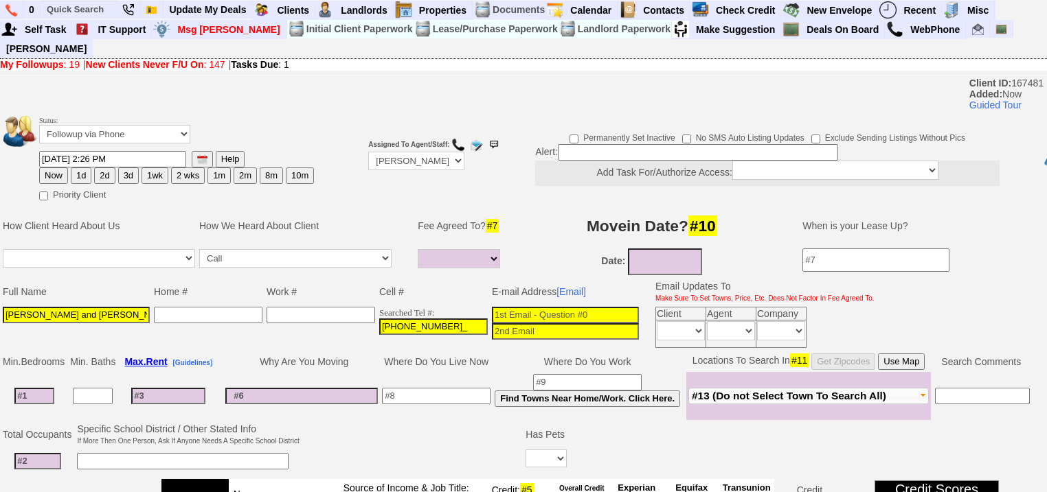
type input "[PHONE_NUMBER]"
click at [567, 144] on input at bounding box center [698, 152] width 280 height 16
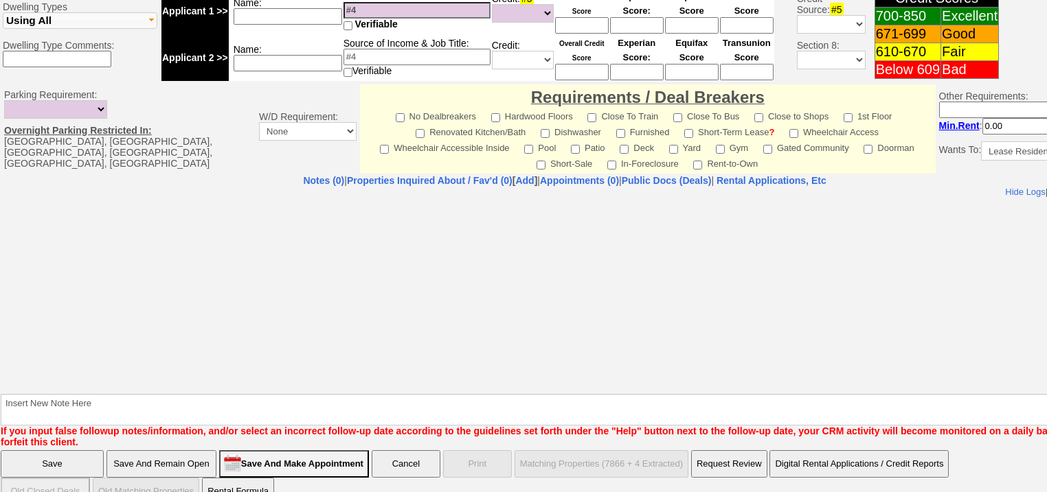
type input "External clients for 346 Columbus Avenue, Tuckahoe"
click at [95, 450] on input "Save" at bounding box center [52, 463] width 103 height 27
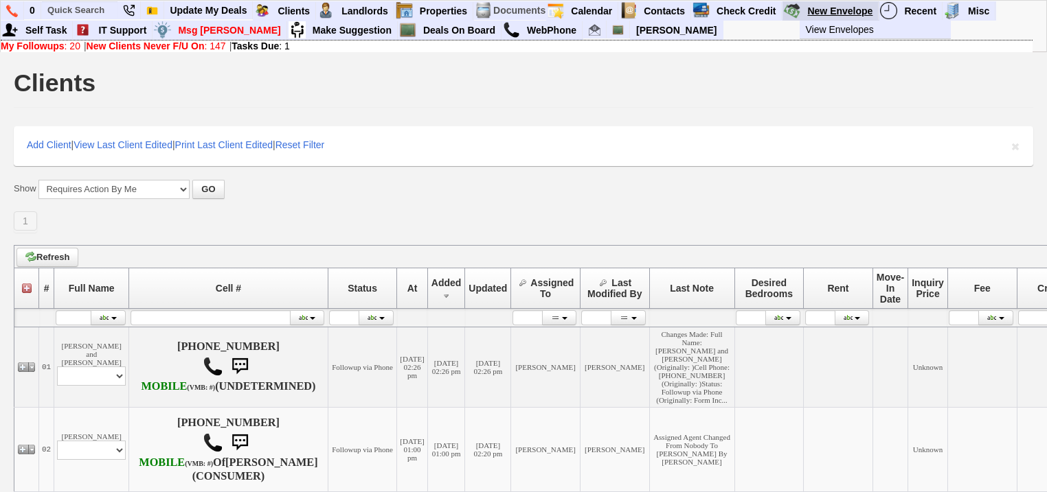
click at [826, 10] on link "New Envelope" at bounding box center [839, 11] width 77 height 18
click at [85, 12] on input "text" at bounding box center [80, 9] width 76 height 17
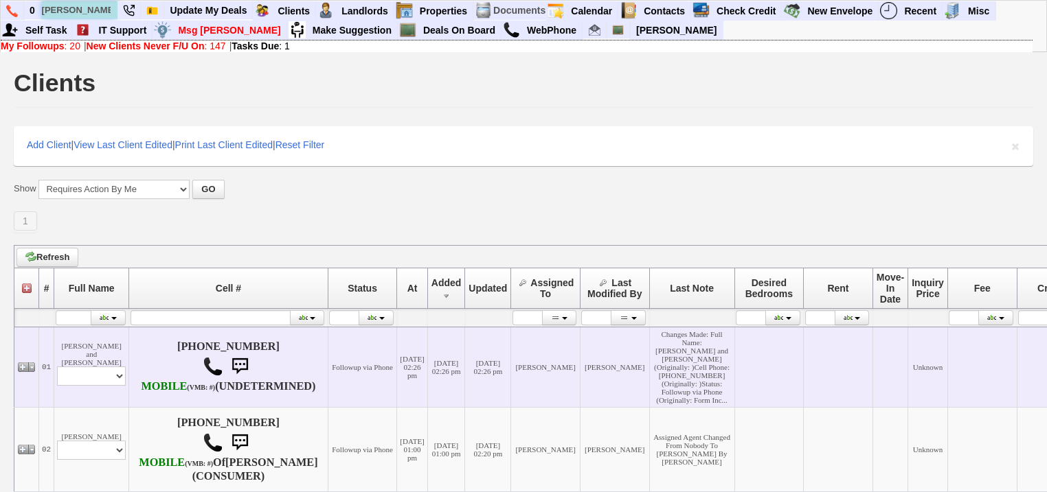
type input "[PERSON_NAME] and bri"
click at [102, 386] on select "Profile Edit Print Closed Deals" at bounding box center [91, 376] width 69 height 19
select select "ChangeURL,/crm/custom/edit_client_form.php?redirect=%2Fcrm%2Fclients.php&id=167…"
click at [57, 386] on select "Profile Edit Print Closed Deals" at bounding box center [91, 376] width 69 height 19
select select
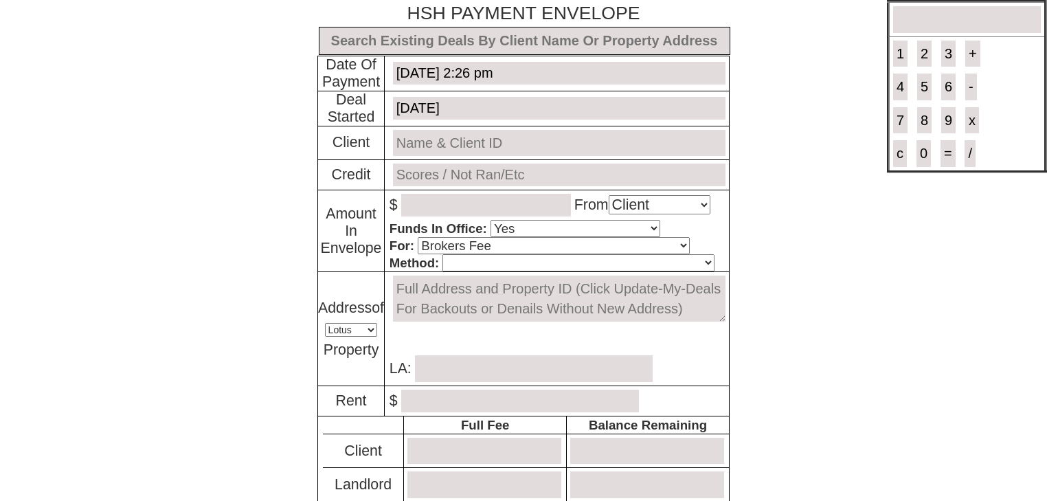
select select "Client"
select select "Yes"
select select "Brokers Fee"
select select "Lotus"
select select "Yes"
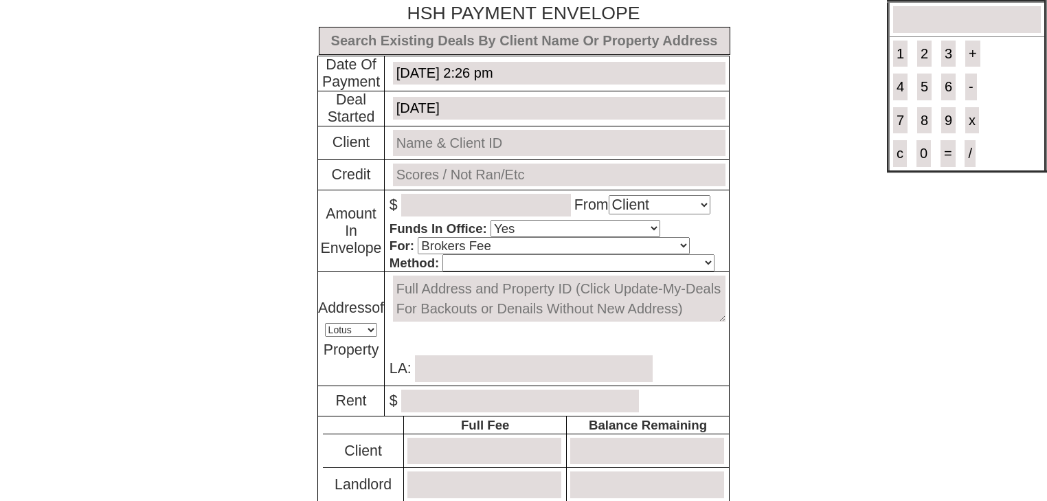
select select "No"
click at [402, 40] on input "text" at bounding box center [524, 41] width 411 height 28
click at [560, 41] on input "text" at bounding box center [524, 41] width 411 height 28
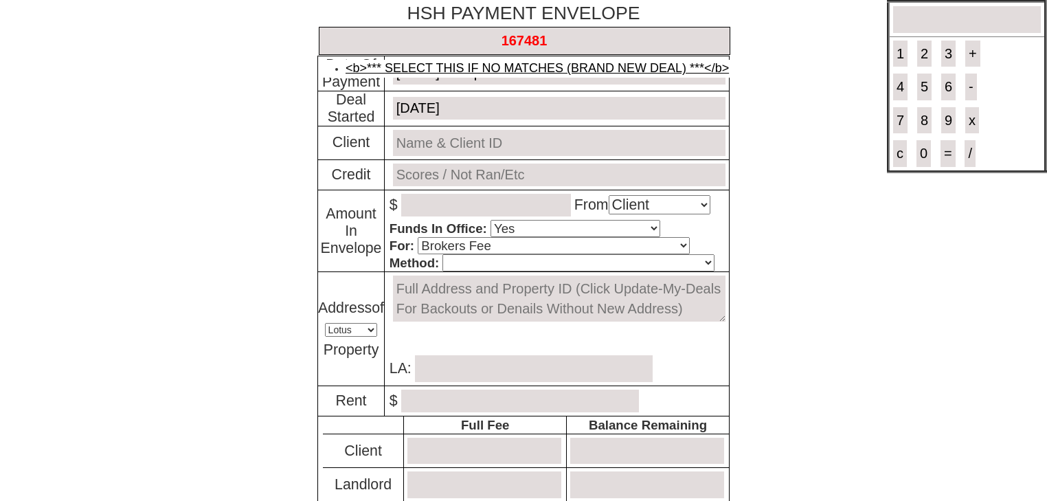
click at [562, 61] on link "<b>*** SELECT THIS IF NO MATCHES (BRAND NEW DEAL) ***</b>" at bounding box center [536, 68] width 383 height 14
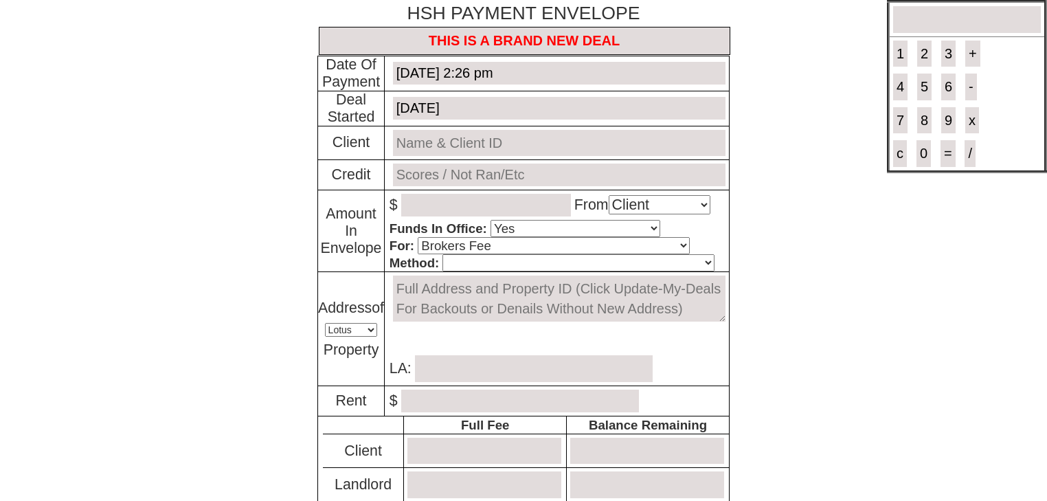
type input "THIS IS A BRAND NEW DEAL"
click at [461, 135] on input "text" at bounding box center [559, 143] width 332 height 27
click at [457, 163] on link "[PERSON_NAME] and [PERSON_NAME] # 167481" at bounding box center [558, 169] width 286 height 14
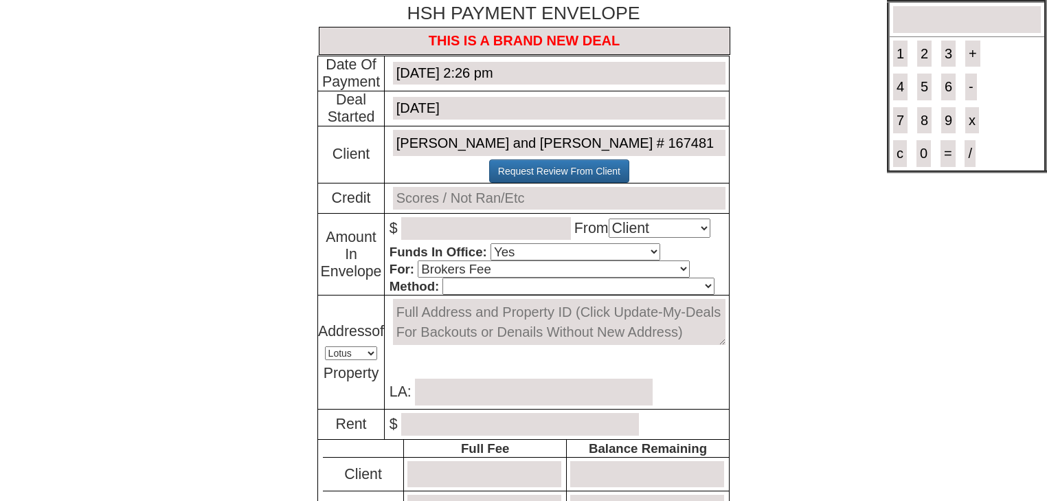
type input "[PERSON_NAME] and [PERSON_NAME] # 167481"
click at [439, 204] on input "text" at bounding box center [559, 198] width 332 height 23
type input "not ran"
type input "2000"
click at [453, 286] on select "Cash Certified Check Regular Check Credit Card Quickpay Wire ACH N/A" at bounding box center [577, 285] width 271 height 17
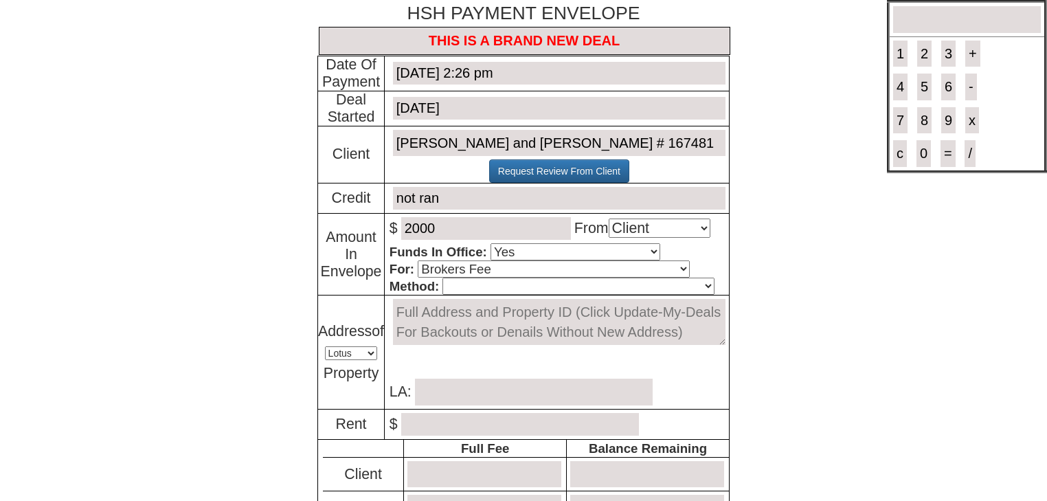
select select "Certified Check"
click at [442, 277] on select "Cash Certified Check Regular Check Credit Card Quickpay Wire ACH N/A" at bounding box center [577, 285] width 271 height 17
click at [421, 306] on textarea at bounding box center [559, 322] width 332 height 46
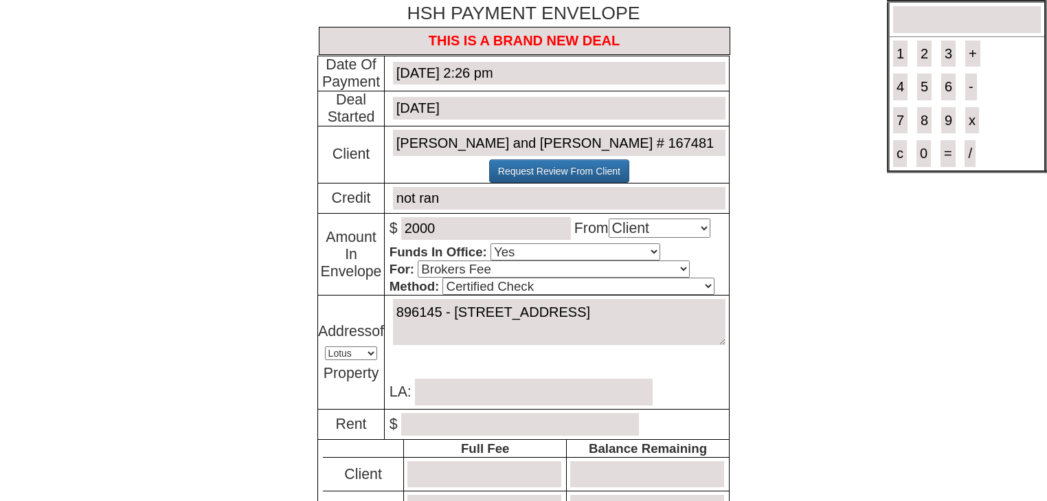
click at [492, 312] on textarea "896145 - 346 COlumbus Avenue, Tuckahoe NY 10707" at bounding box center [559, 322] width 332 height 46
type textarea "896145 - 346 Columbus Avenue, Tuckahoe NY 10707"
click at [528, 389] on input "text" at bounding box center [534, 391] width 238 height 27
type input "[PERSON_NAME]"
click at [419, 420] on input "number" at bounding box center [520, 424] width 238 height 23
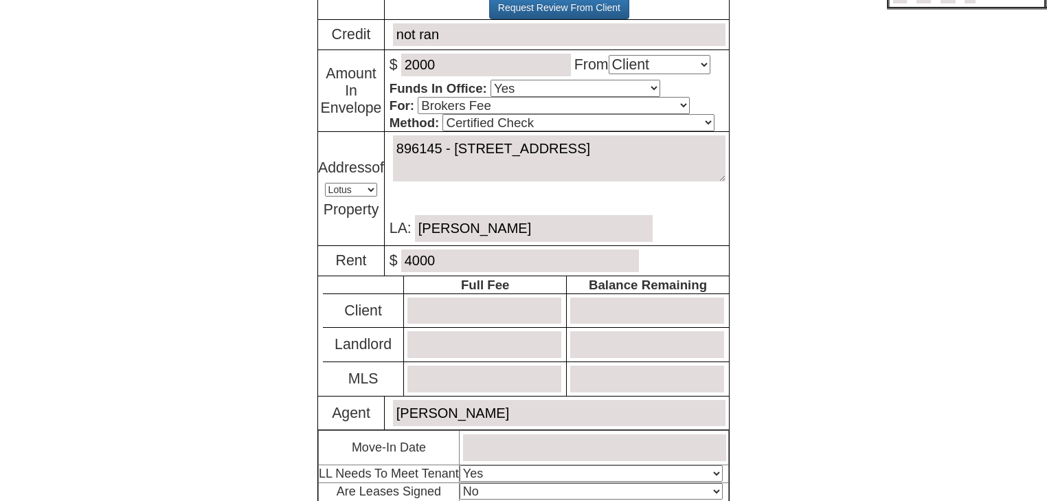
scroll to position [165, 0]
type input "4000"
click at [482, 306] on input "number" at bounding box center [484, 309] width 154 height 27
type input "2000"
click at [486, 372] on input "number" at bounding box center [484, 377] width 154 height 27
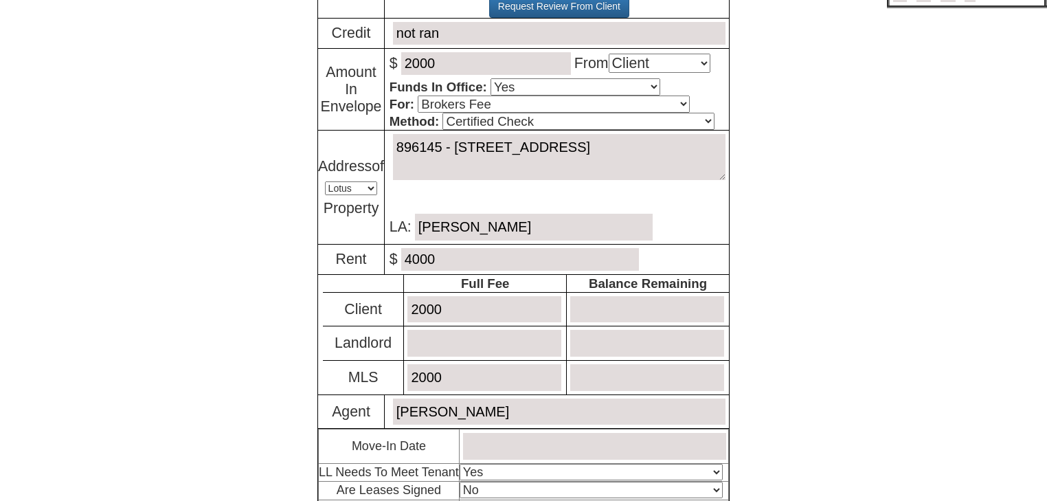
type input "2000"
click at [615, 310] on input "number" at bounding box center [647, 309] width 154 height 27
type input "0"
click at [667, 374] on input "number" at bounding box center [647, 377] width 154 height 27
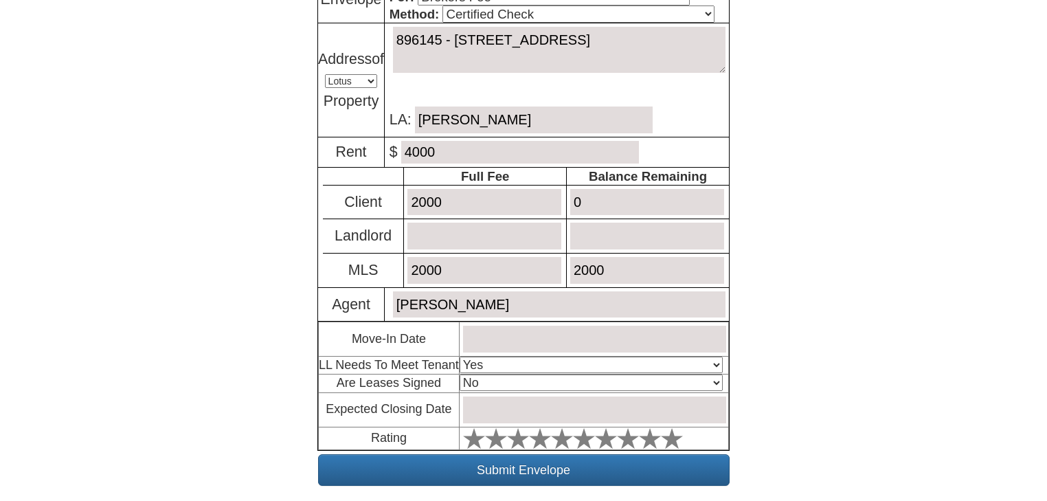
scroll to position [275, 0]
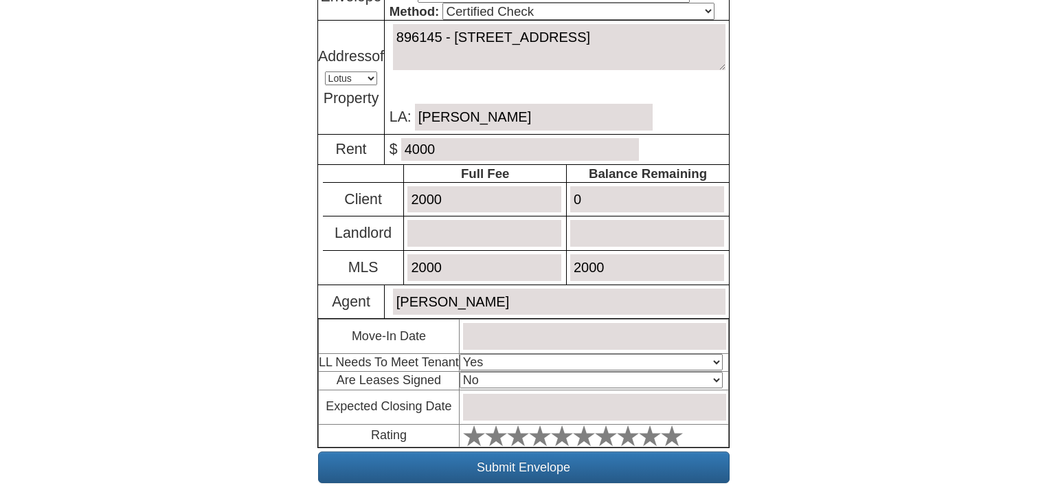
type input "2000"
click at [556, 323] on input "text" at bounding box center [594, 336] width 263 height 27
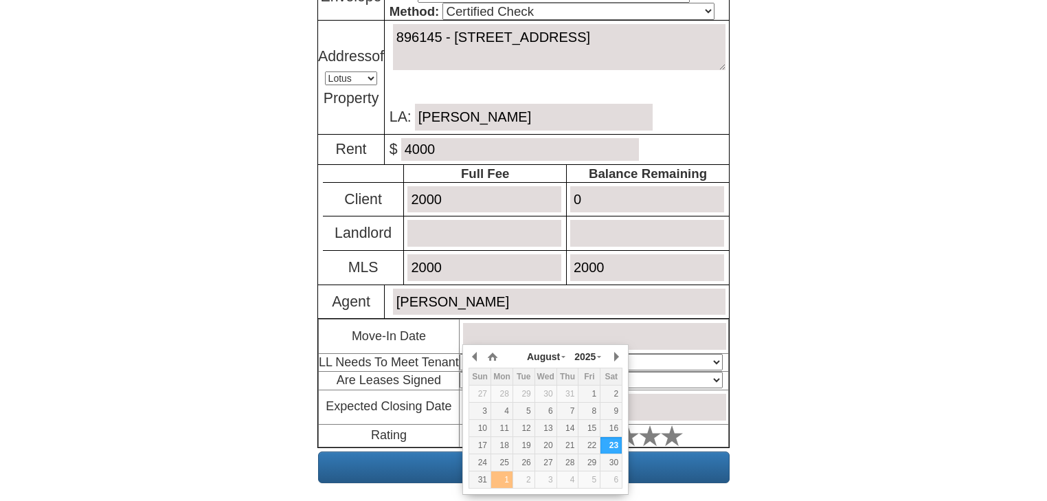
click at [506, 481] on div "1" at bounding box center [501, 480] width 21 height 12
type input "September 1, 2025"
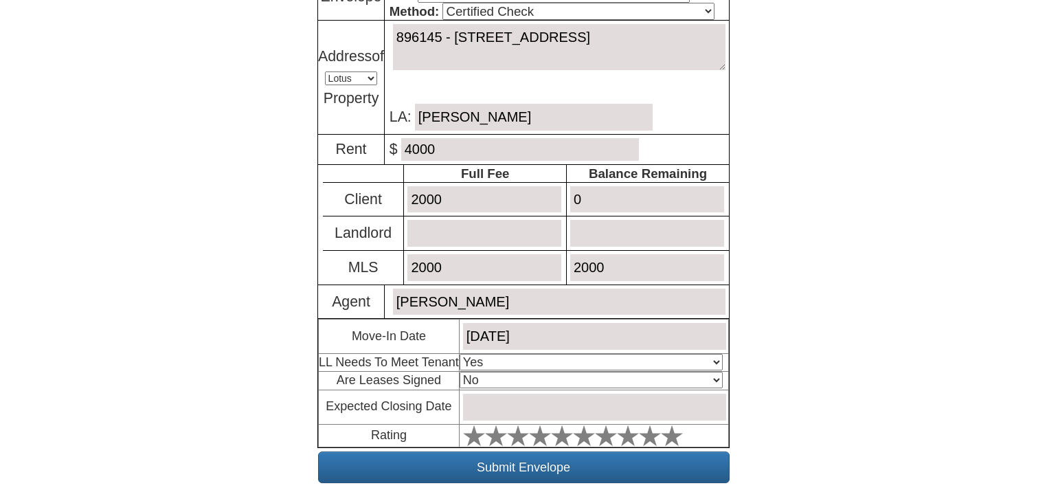
click at [663, 357] on select "Select An Option Yes Yes - Met No" at bounding box center [590, 362] width 263 height 16
select select "No"
click at [459, 354] on select "Select An Option Yes Yes - Met No" at bounding box center [590, 362] width 263 height 16
click at [632, 379] on select "Select An Option No Yes" at bounding box center [590, 380] width 263 height 16
select select "Yes"
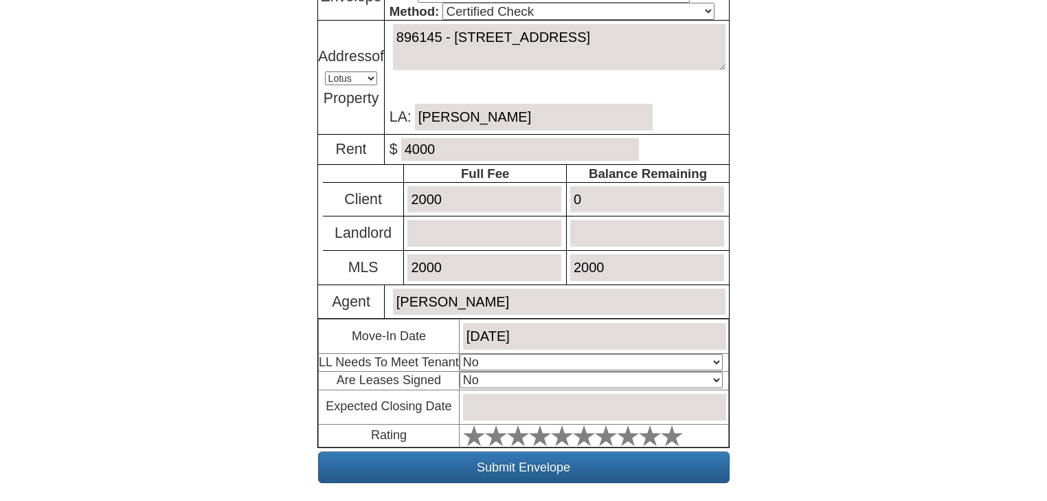
click at [459, 372] on select "Select An Option No Yes" at bounding box center [590, 380] width 263 height 16
click at [587, 398] on input "text" at bounding box center [594, 406] width 263 height 27
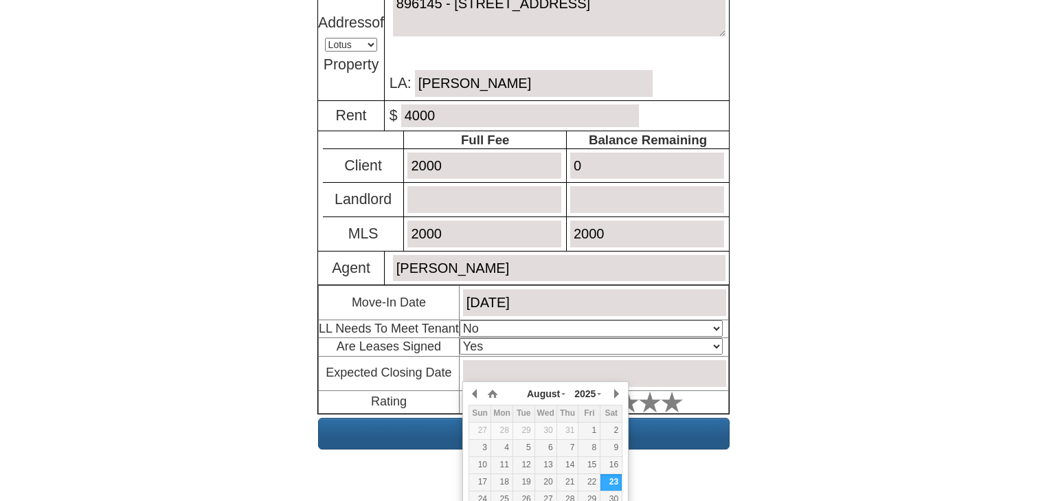
scroll to position [338, 0]
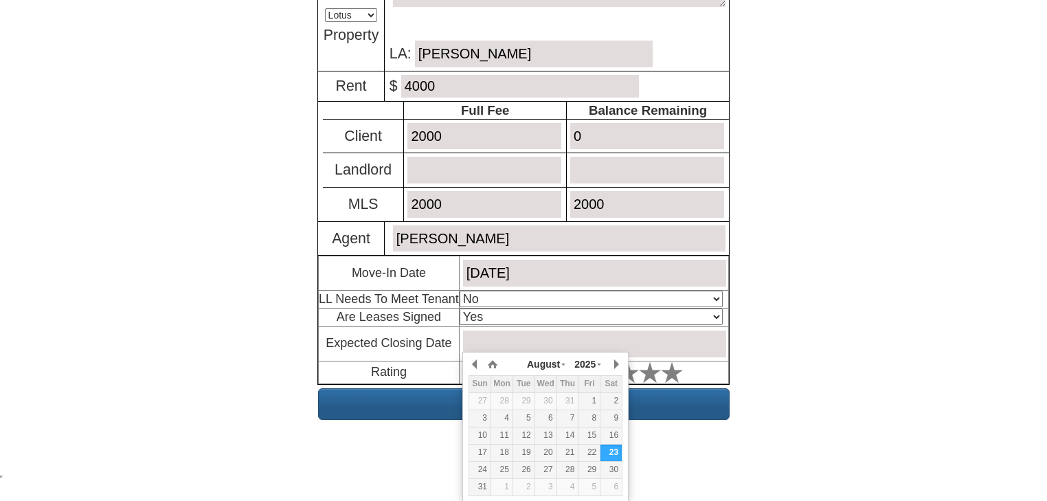
drag, startPoint x: 614, startPoint y: 448, endPoint x: 628, endPoint y: 417, distance: 34.7
click at [614, 448] on div "23" at bounding box center [610, 452] width 21 height 12
type input "August 23, 2025"
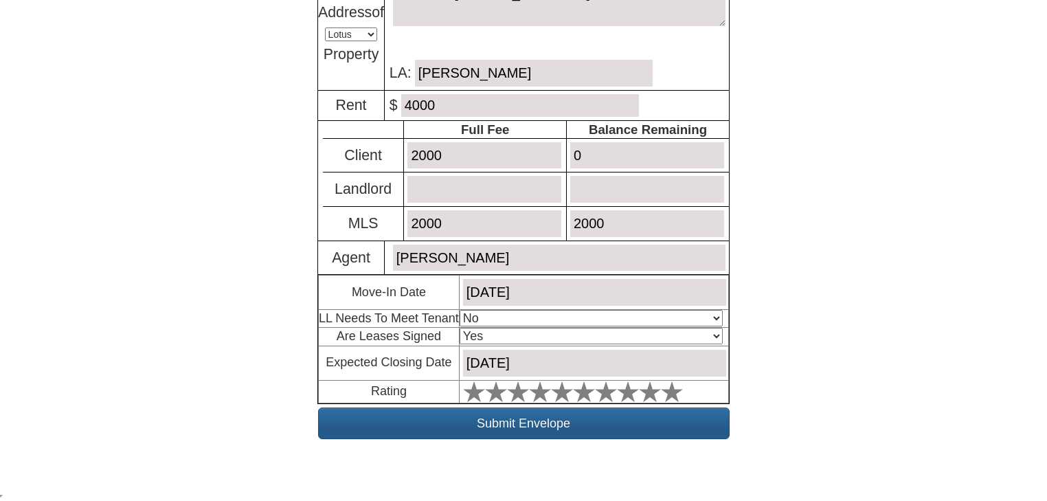
scroll to position [312, 0]
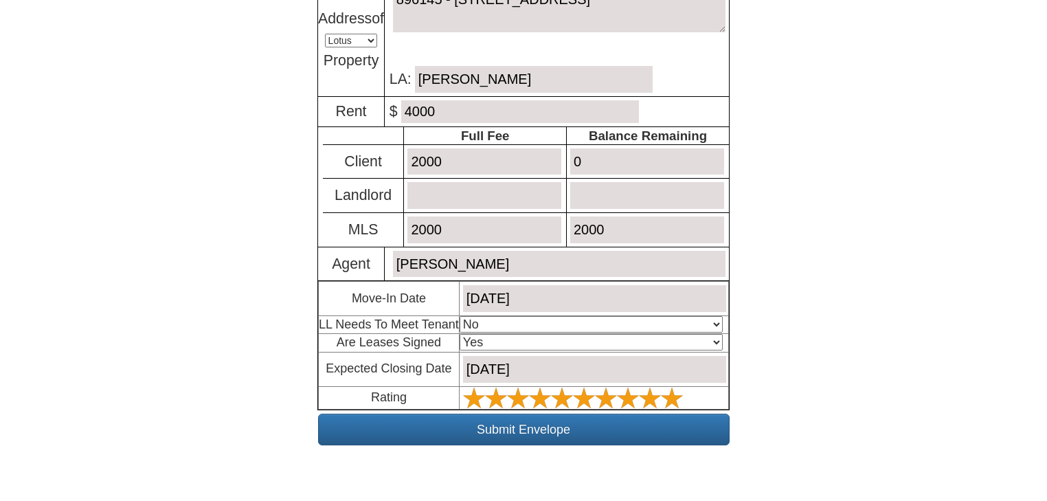
click at [673, 387] on icon at bounding box center [672, 398] width 22 height 22
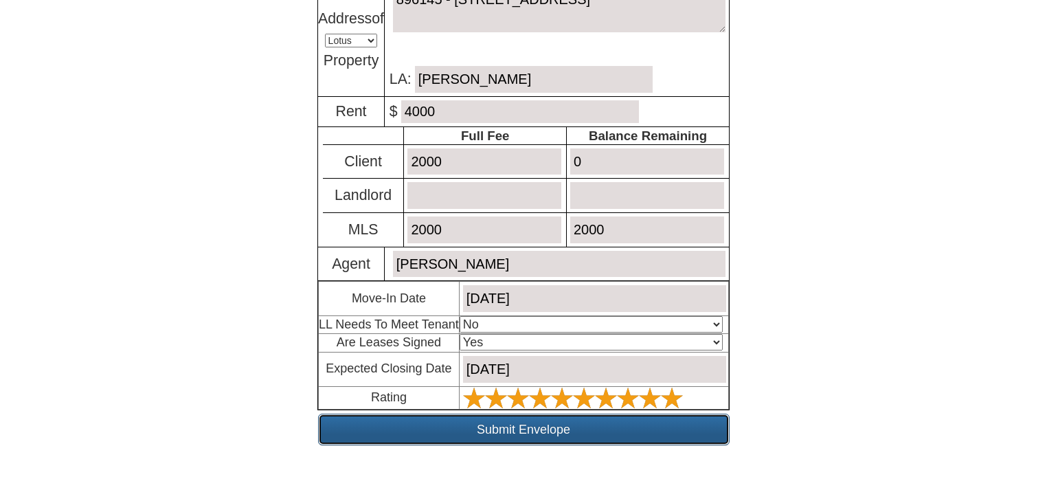
click at [634, 434] on input "Submit Envelope" at bounding box center [523, 429] width 411 height 32
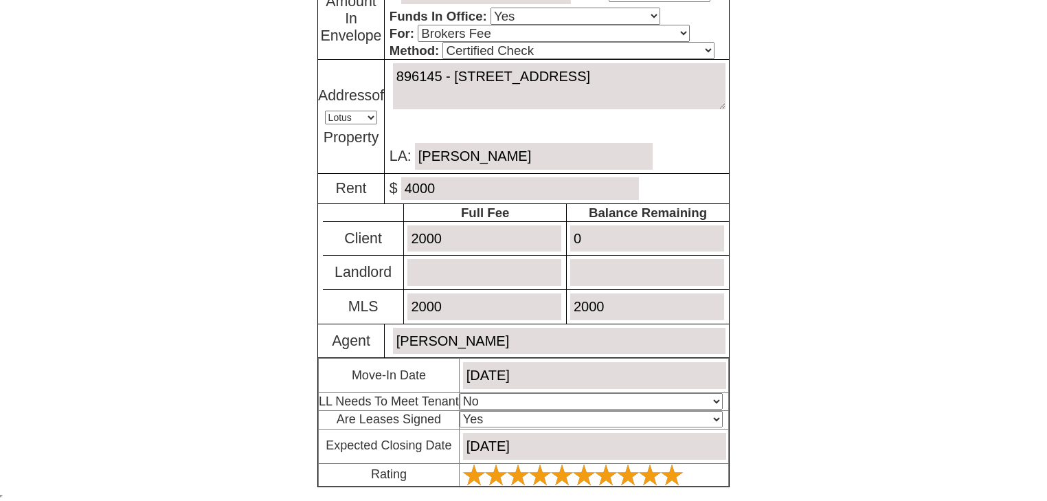
scroll to position [229, 0]
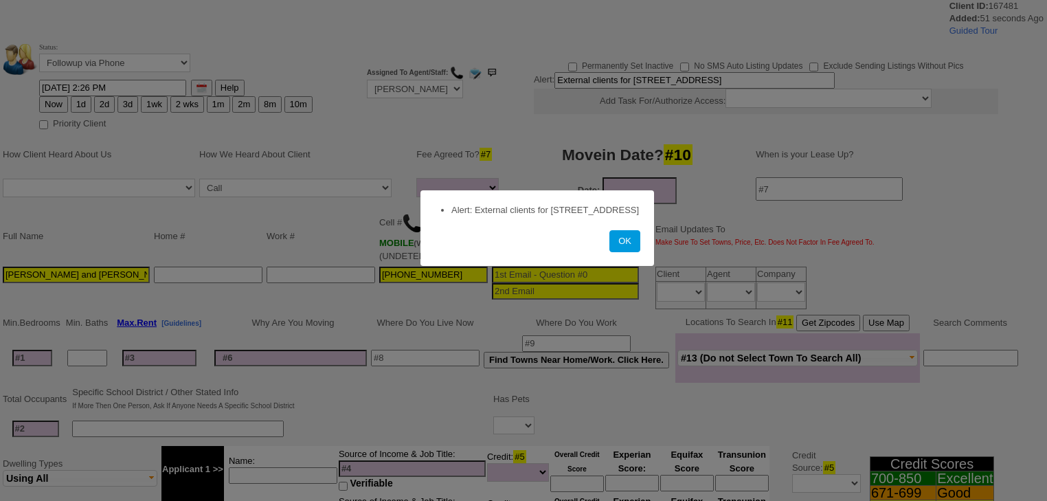
select select
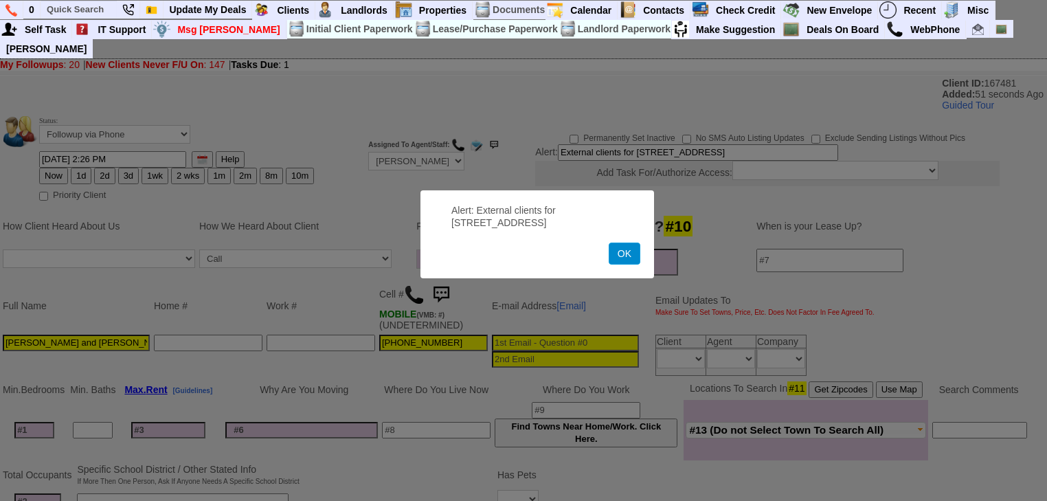
click at [620, 250] on button "OK" at bounding box center [624, 253] width 32 height 22
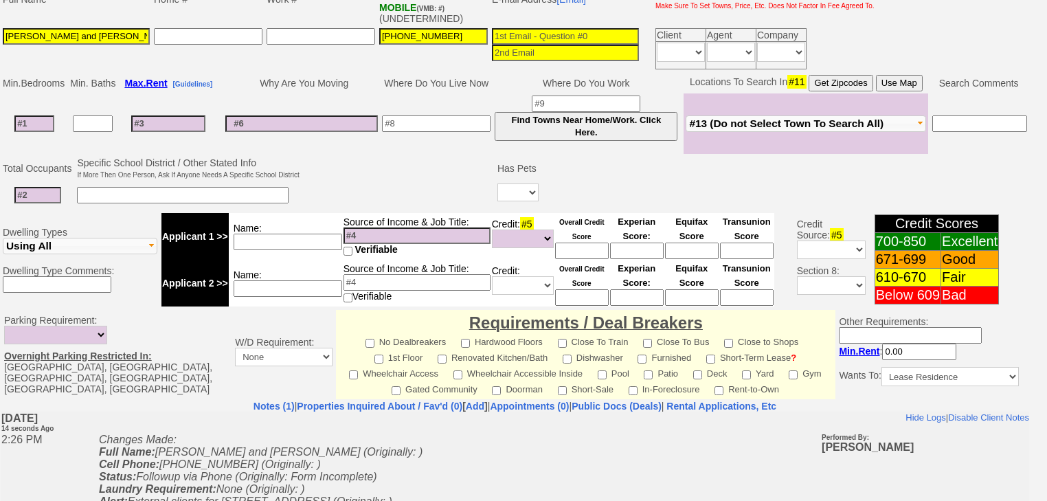
scroll to position [440, 0]
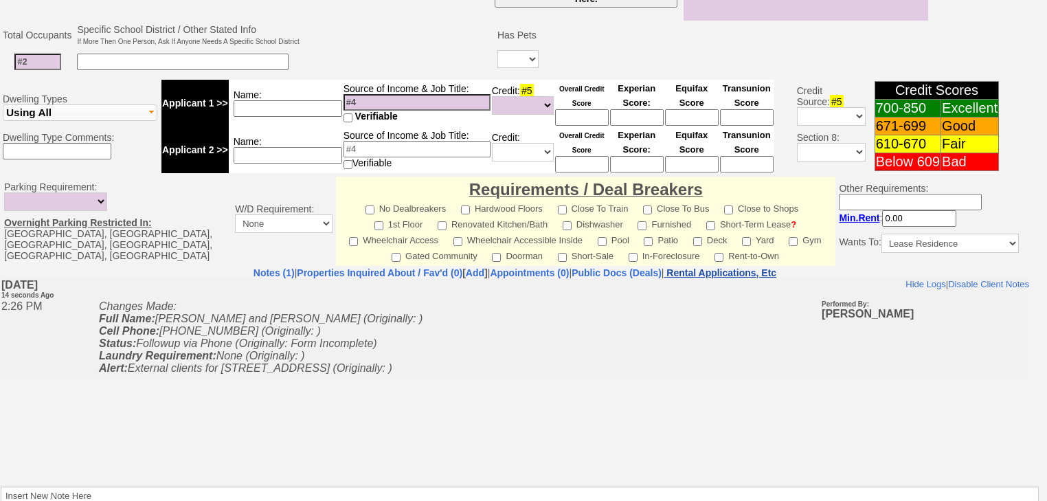
click at [764, 267] on nobr "Rental Applications, Etc" at bounding box center [721, 272] width 110 height 11
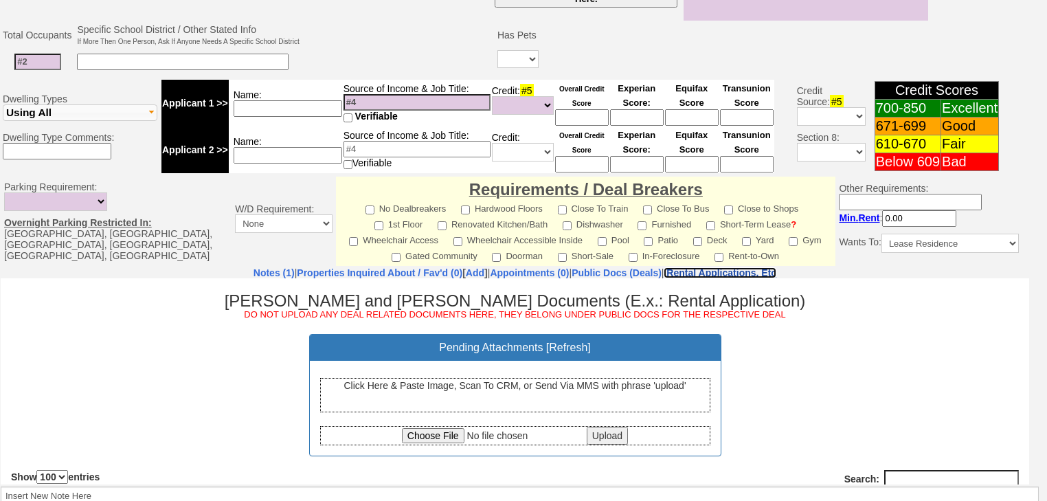
scroll to position [0, 0]
click at [435, 389] on div "Click Here & Paste Image, Scan To CRM, or Send Via MMS with phrase 'upload'" at bounding box center [515, 394] width 390 height 34
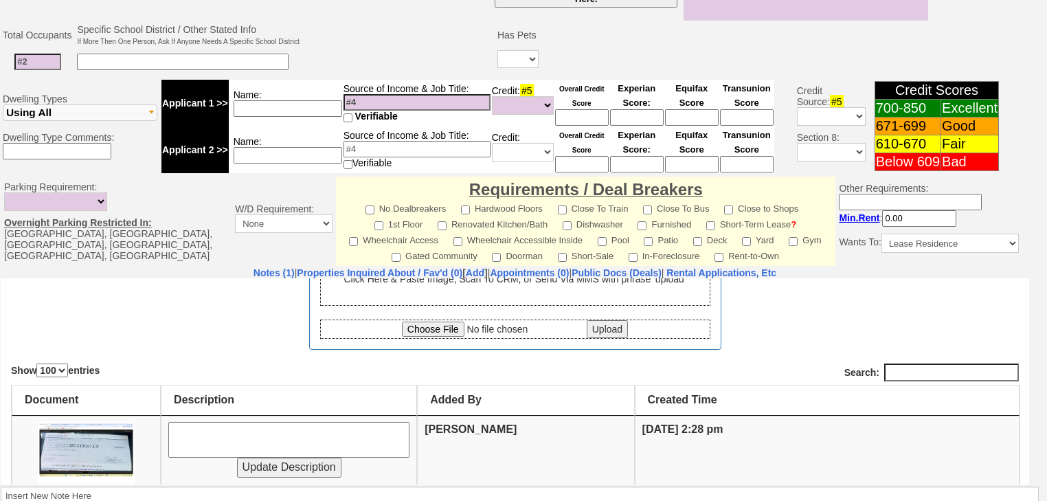
scroll to position [161, 0]
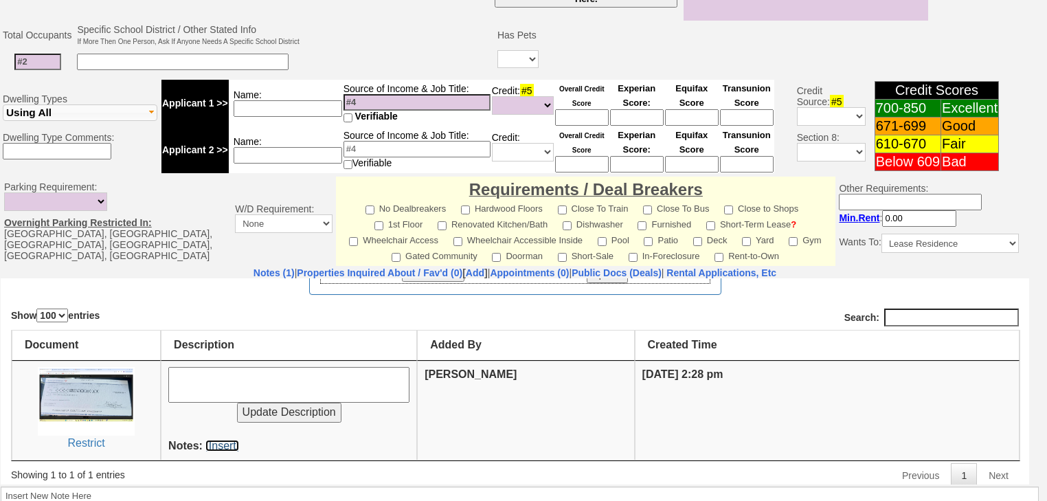
click at [220, 441] on link "[Insert]" at bounding box center [222, 445] width 34 height 12
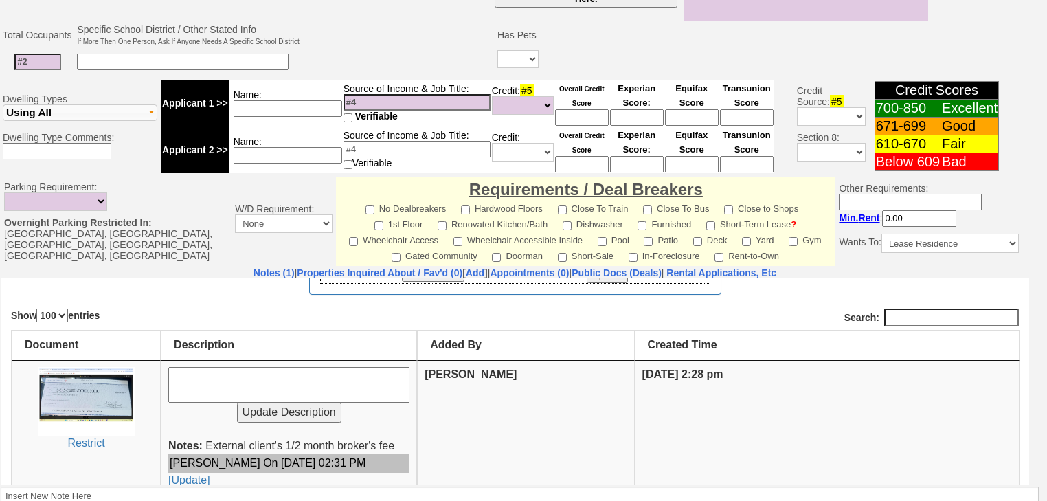
click at [787, 244] on td "Parking Requirement: Not Needed Street Parking OK 1+ Dedicated Space 2+ Dedicat…" at bounding box center [514, 221] width 1029 height 91
click at [776, 267] on nobr "Rental Applications, Etc" at bounding box center [721, 272] width 110 height 11
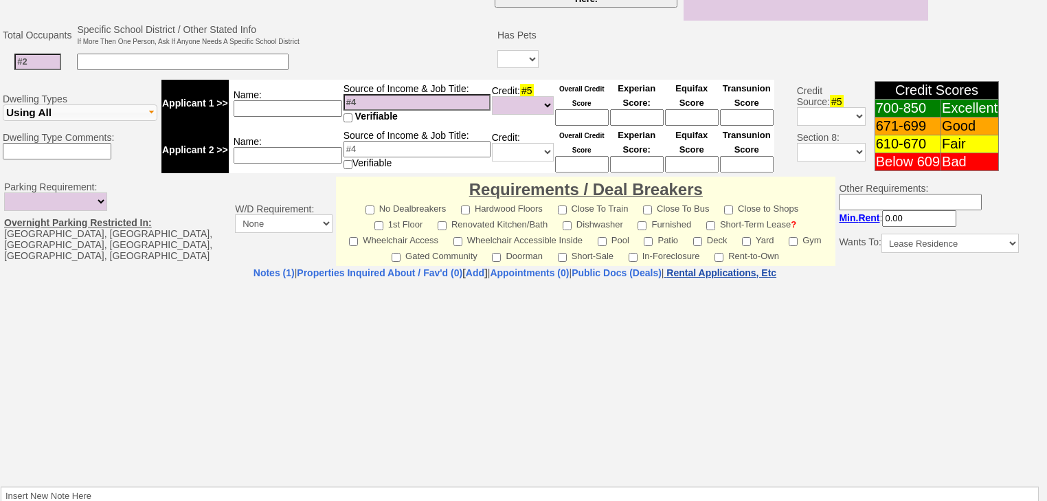
select select "100"
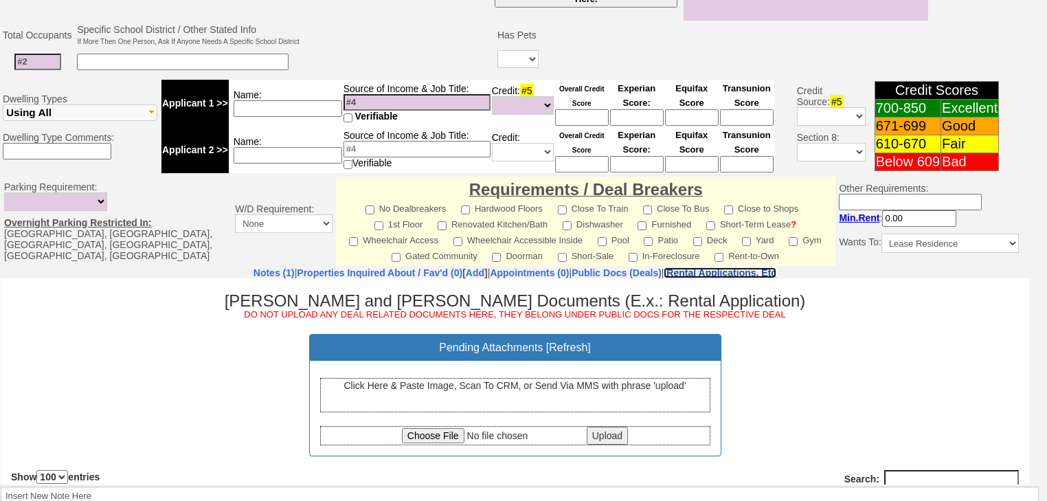
scroll to position [0, 0]
click at [427, 437] on input "file" at bounding box center [493, 434] width 182 height 15
type input "C:\fakepath\Listing.pdf"
click at [590, 430] on input "Upload" at bounding box center [606, 435] width 41 height 18
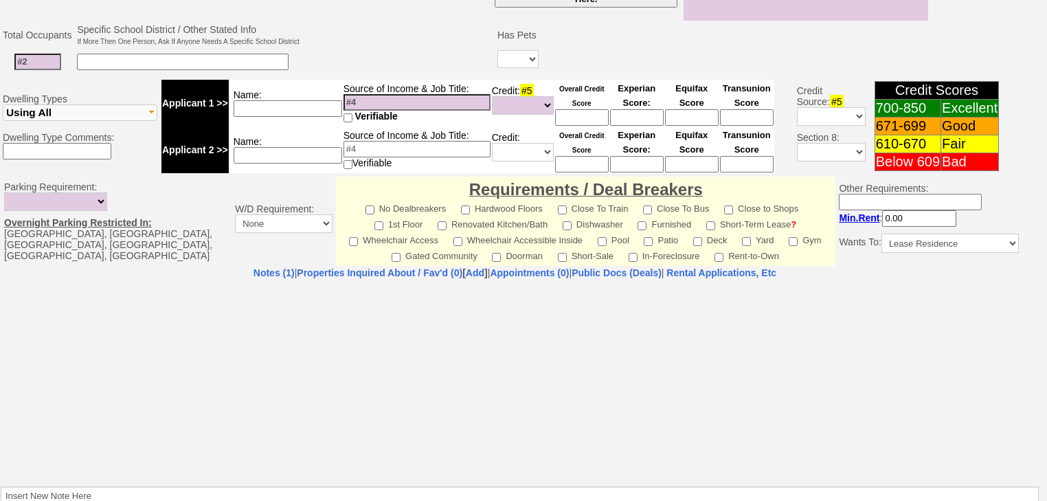
select select "100"
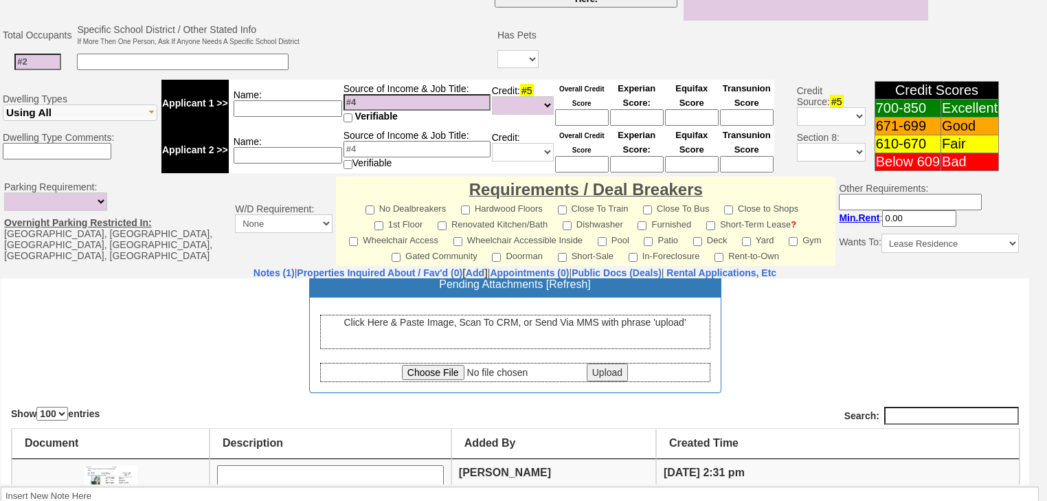
scroll to position [165, 0]
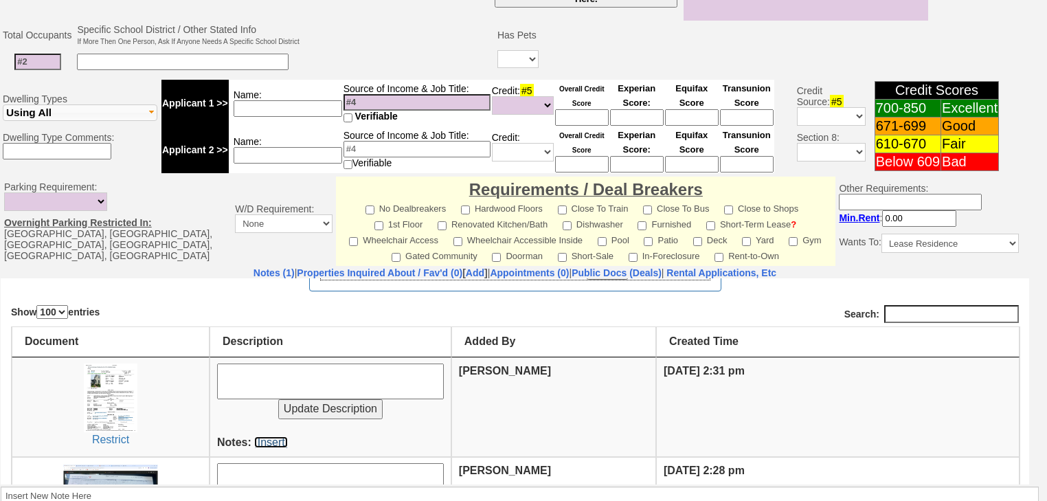
click at [266, 435] on link "[Insert]" at bounding box center [271, 441] width 34 height 12
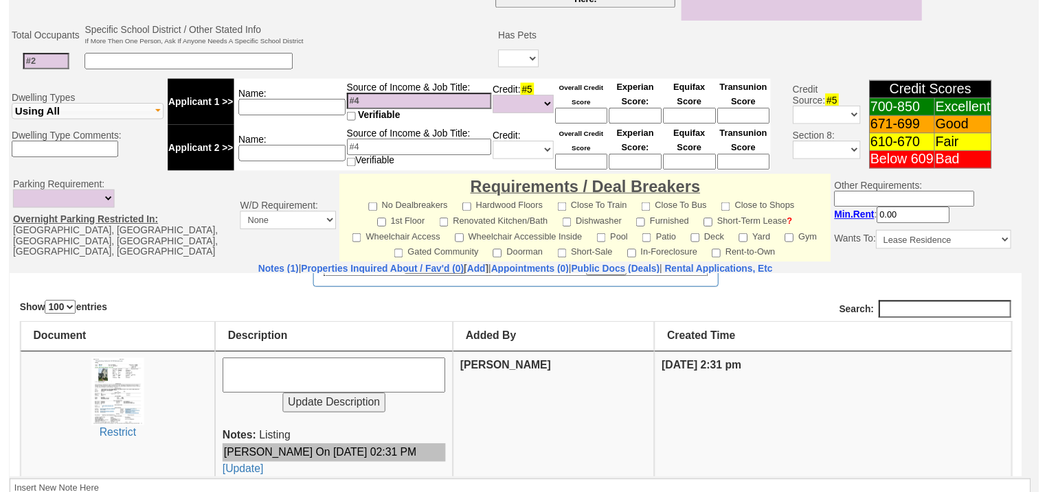
scroll to position [0, 0]
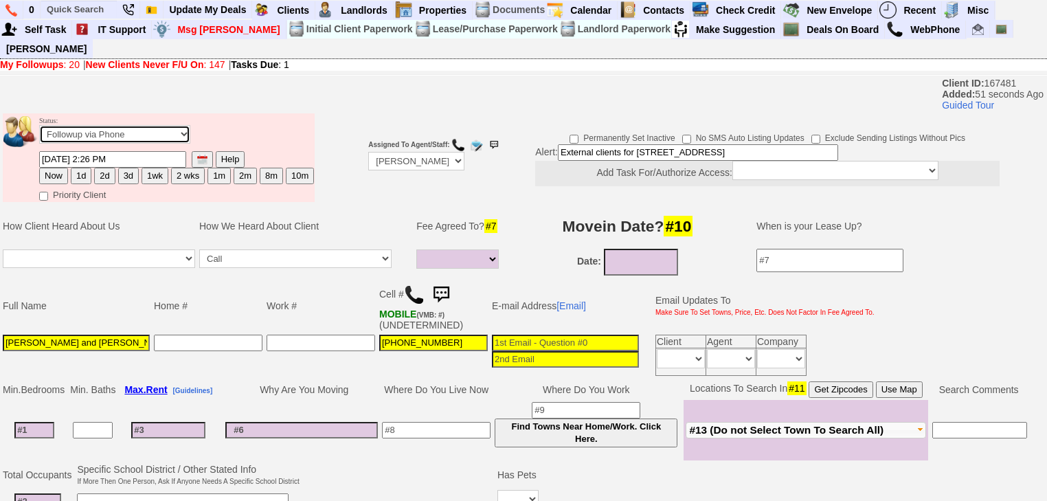
click at [143, 125] on select "Followup via Phone Followup via Email Followup When Section 8 Property Found De…" at bounding box center [114, 134] width 151 height 19
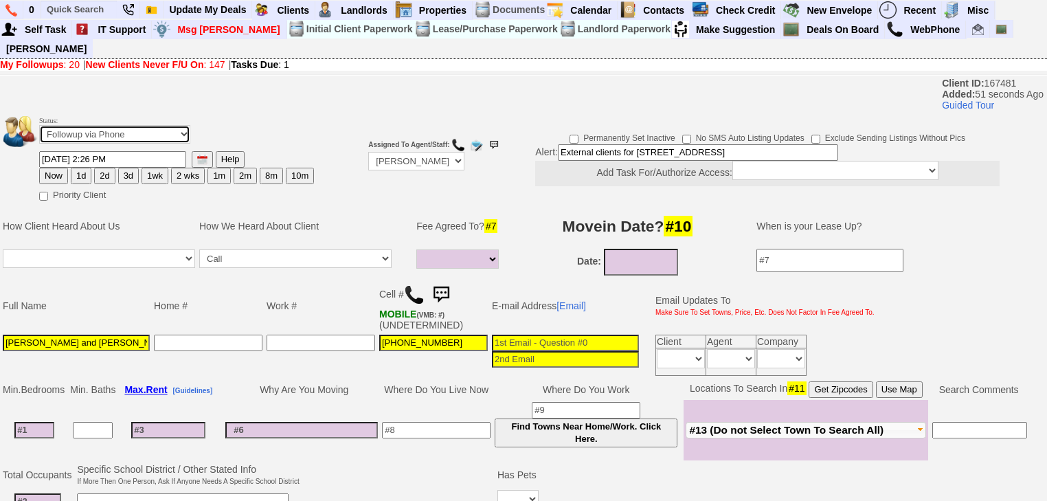
select select "Deal Closed - Followup Before Lease Expires"
click at [39, 125] on select "Followup via Phone Followup via Email Followup When Section 8 Property Found De…" at bounding box center [114, 134] width 151 height 19
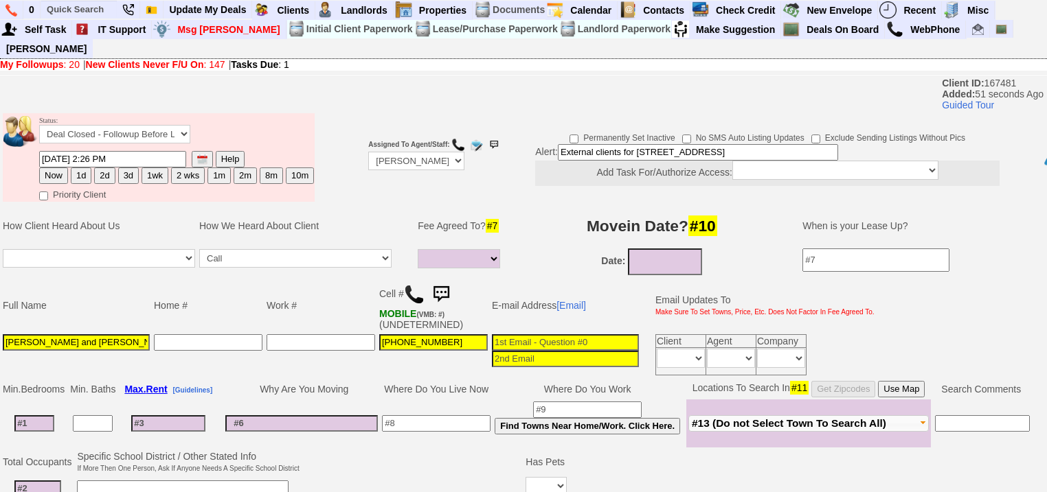
click at [295, 168] on button "10m" at bounding box center [300, 176] width 28 height 16
type input "06/23/2026 02:26 PM"
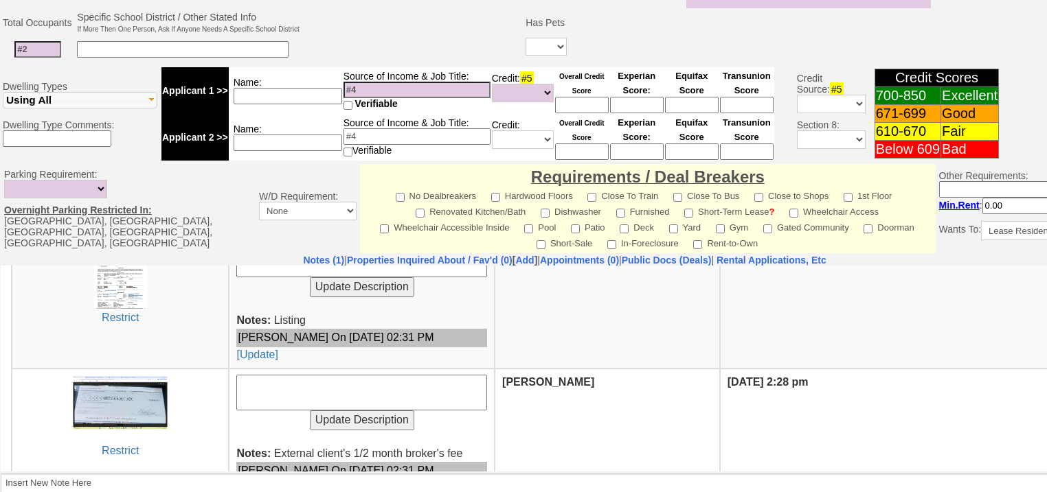
scroll to position [328, 0]
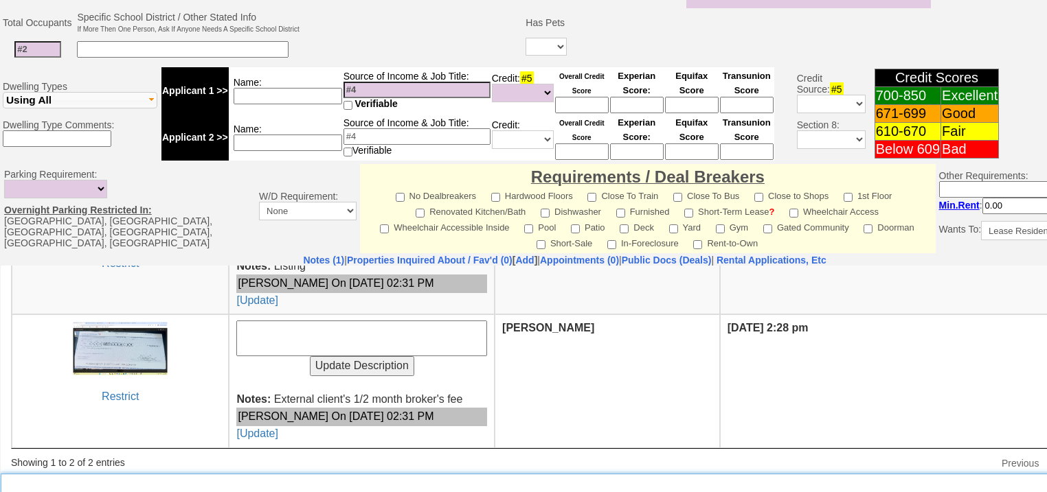
click at [233, 474] on textarea "Insert New Note Here" at bounding box center [569, 490] width 1137 height 32
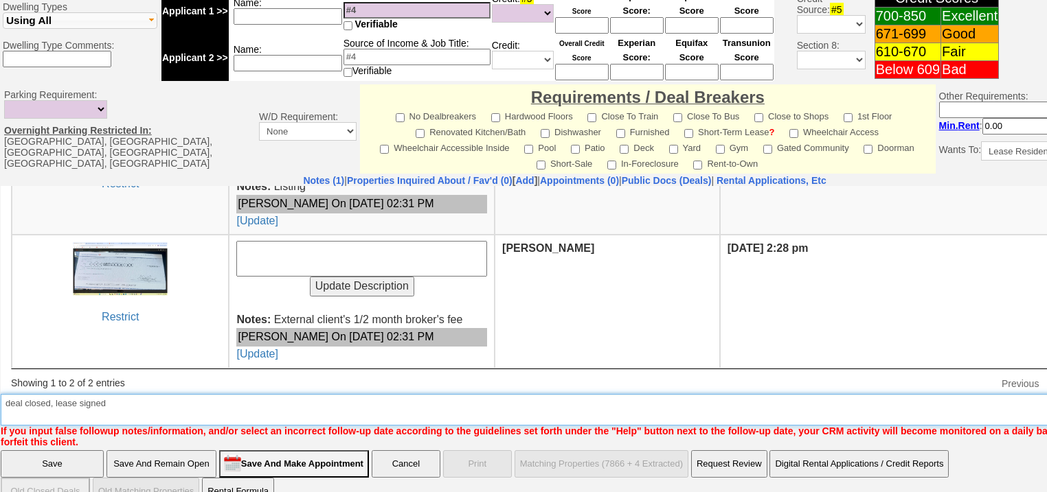
type textarea "deal closed, lease signed"
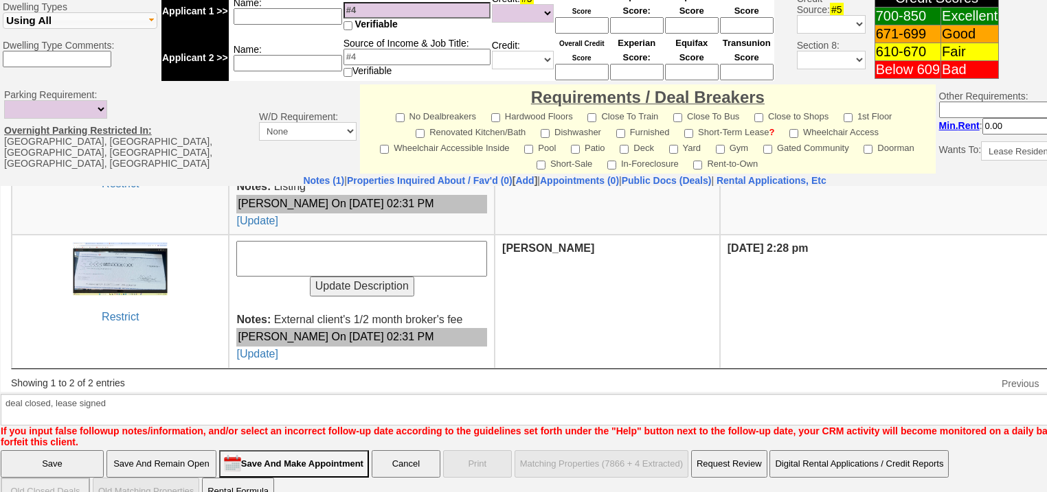
click at [81, 450] on input "Save" at bounding box center [52, 463] width 103 height 27
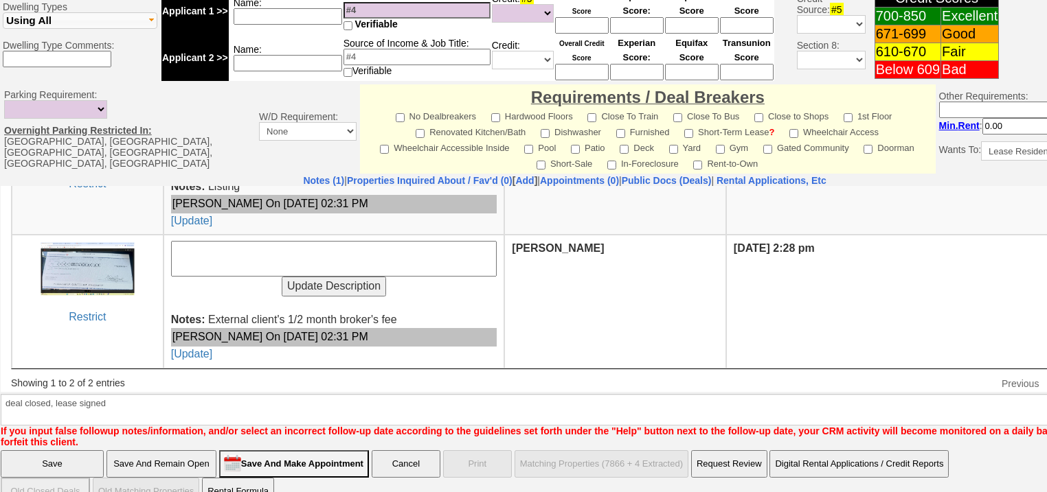
scroll to position [470, 0]
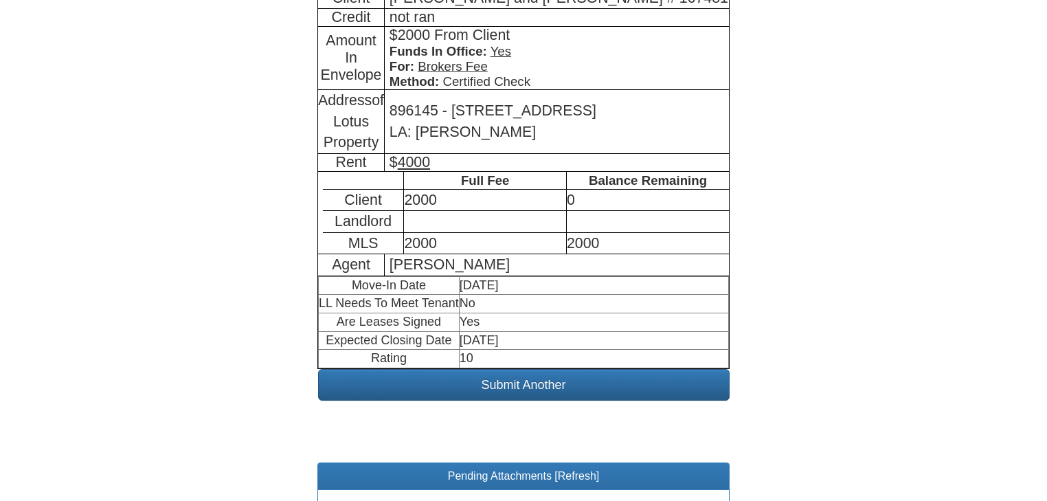
scroll to position [426, 0]
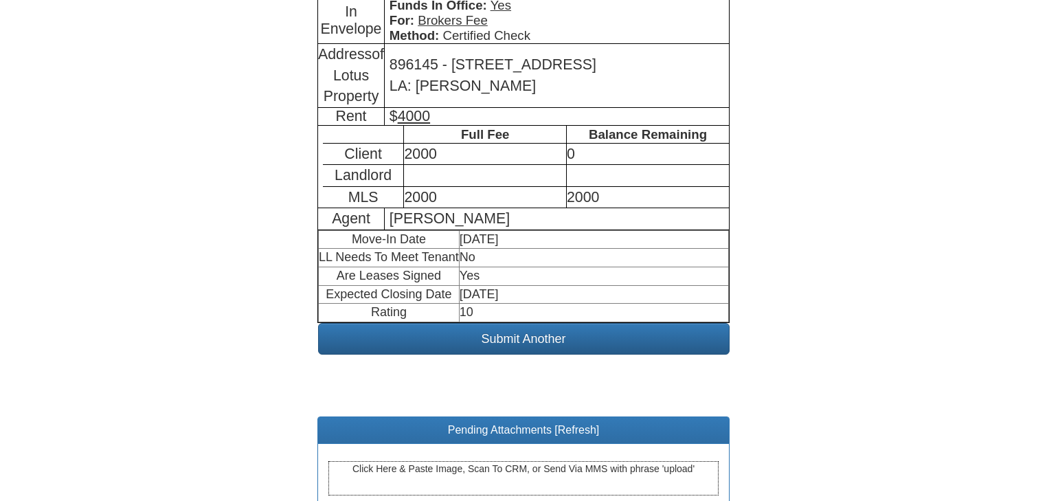
click at [532, 461] on div "Click Here & Paste Image, Scan To CRM, or Send Via MMS with phrase 'upload'" at bounding box center [523, 478] width 390 height 34
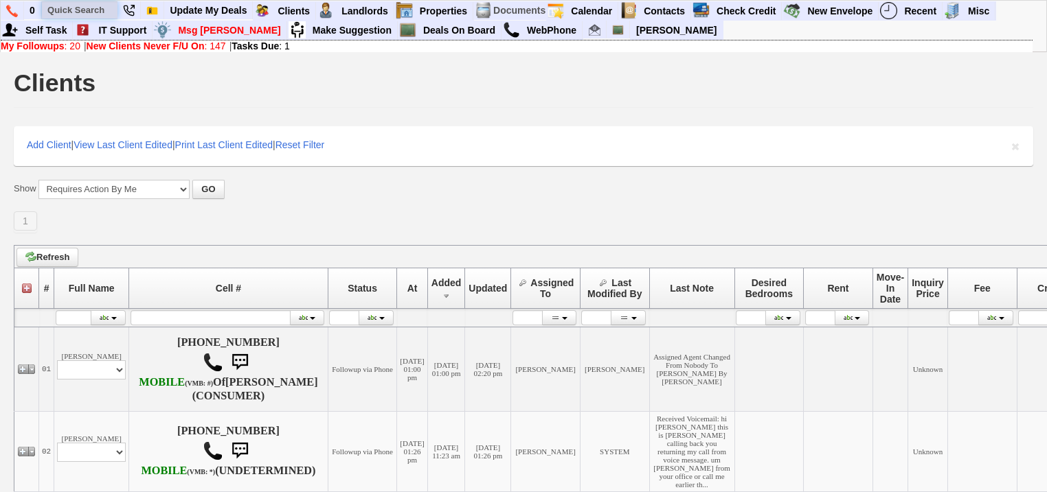
click at [71, 9] on input "text" at bounding box center [80, 9] width 76 height 17
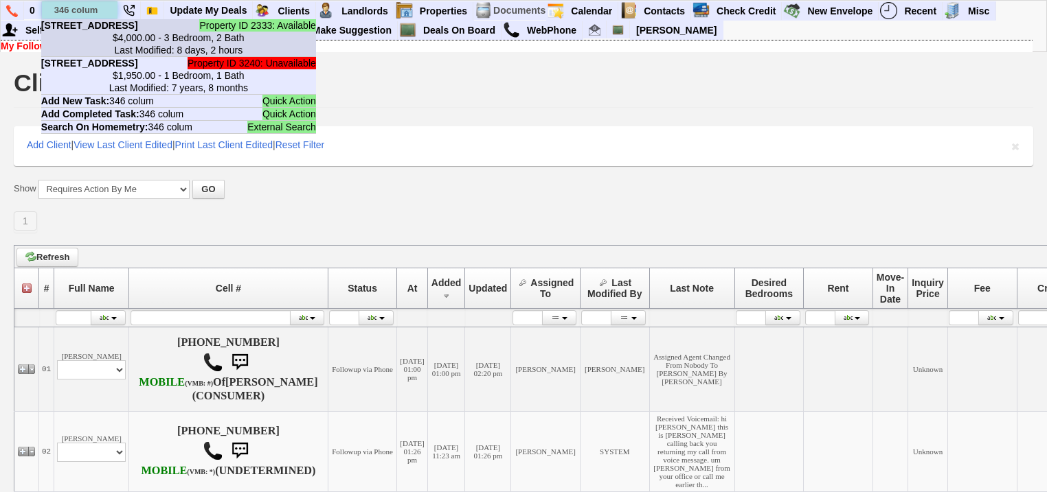
type input "346 colum"
click at [84, 31] on b "[STREET_ADDRESS]" at bounding box center [89, 25] width 97 height 11
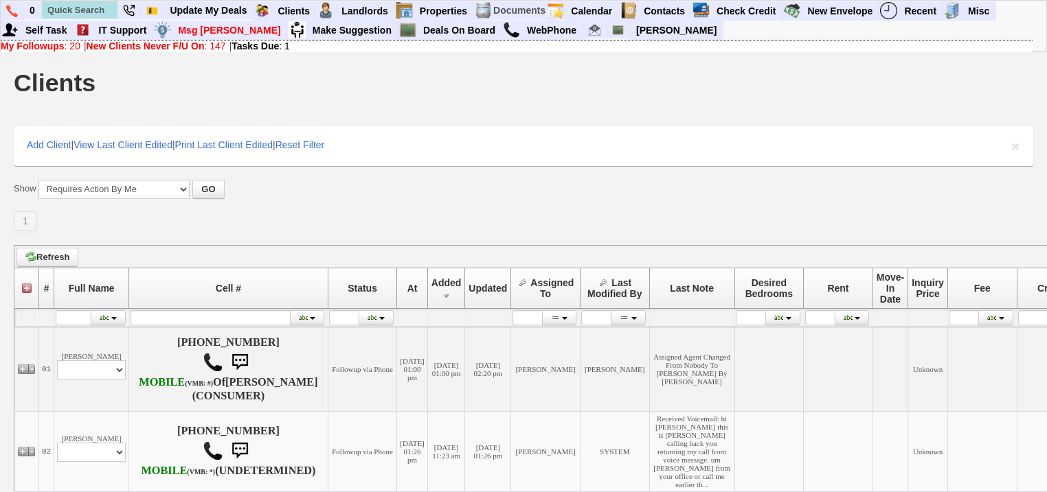
click at [77, 46] on link "My Followups : 20" at bounding box center [41, 46] width 80 height 11
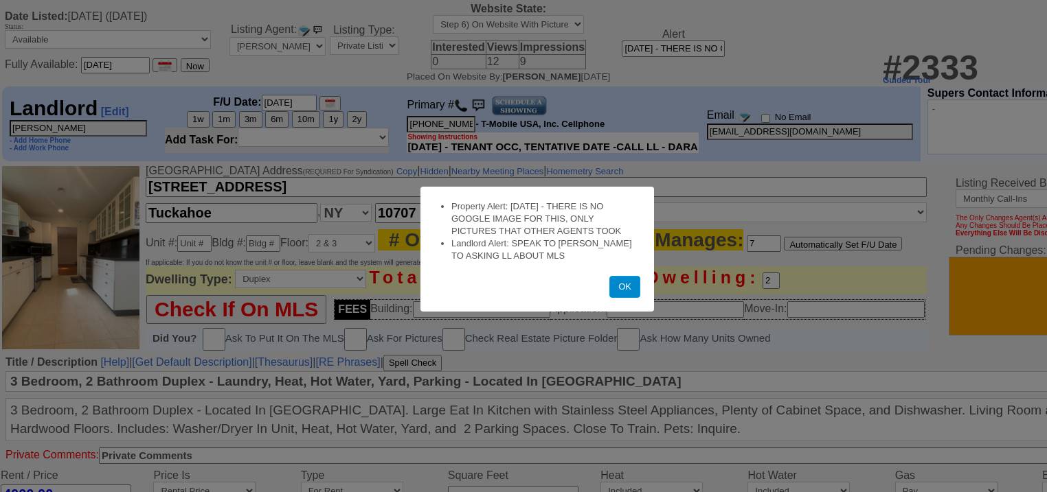
click at [626, 288] on button "OK" at bounding box center [624, 287] width 31 height 22
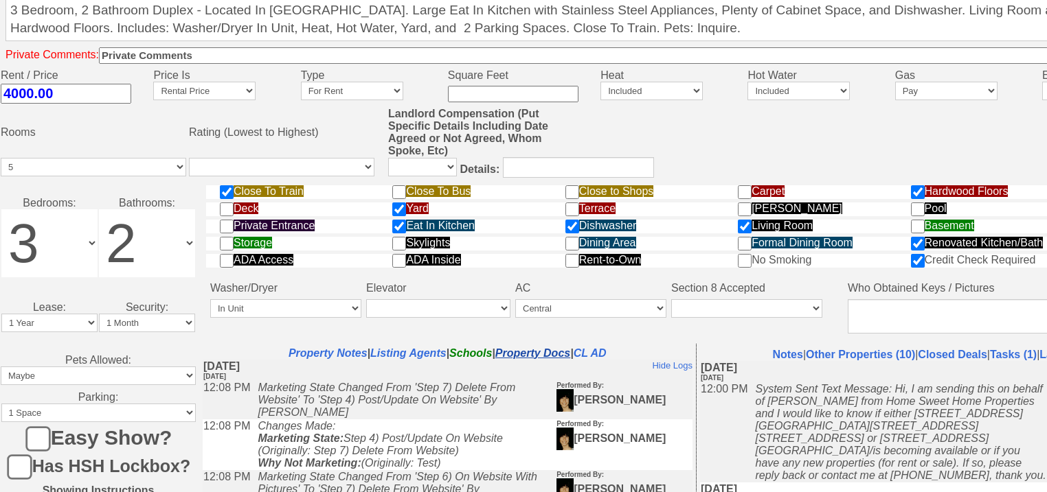
scroll to position [571, 0]
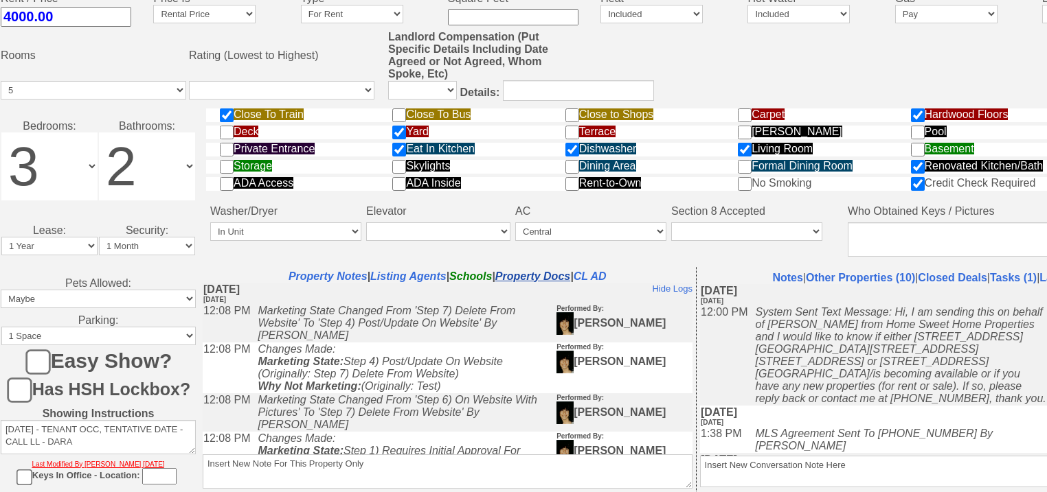
click at [538, 271] on link "Property Docs" at bounding box center [532, 277] width 75 height 12
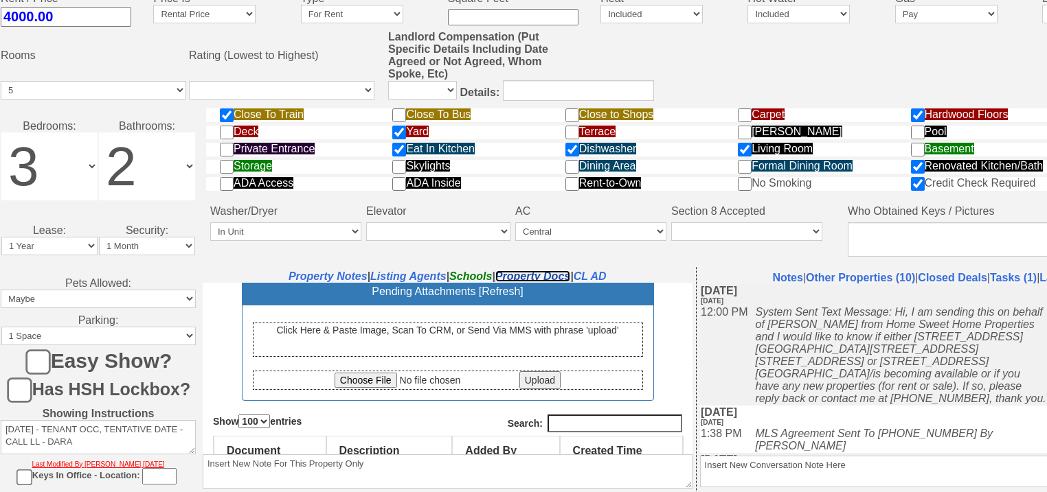
scroll to position [0, 0]
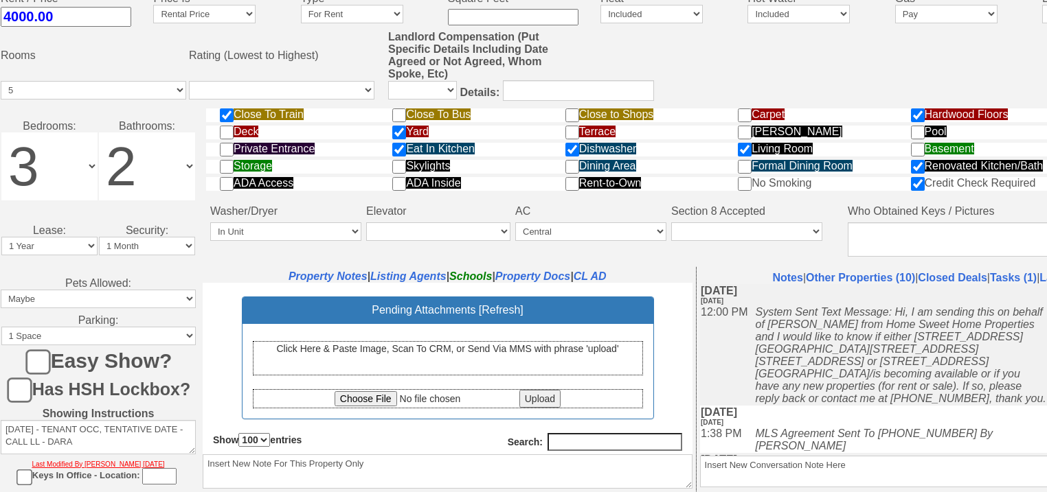
click at [423, 366] on div "Click Here & Paste Image, Scan To CRM, or Send Via MMS with phrase 'upload'" at bounding box center [448, 358] width 390 height 34
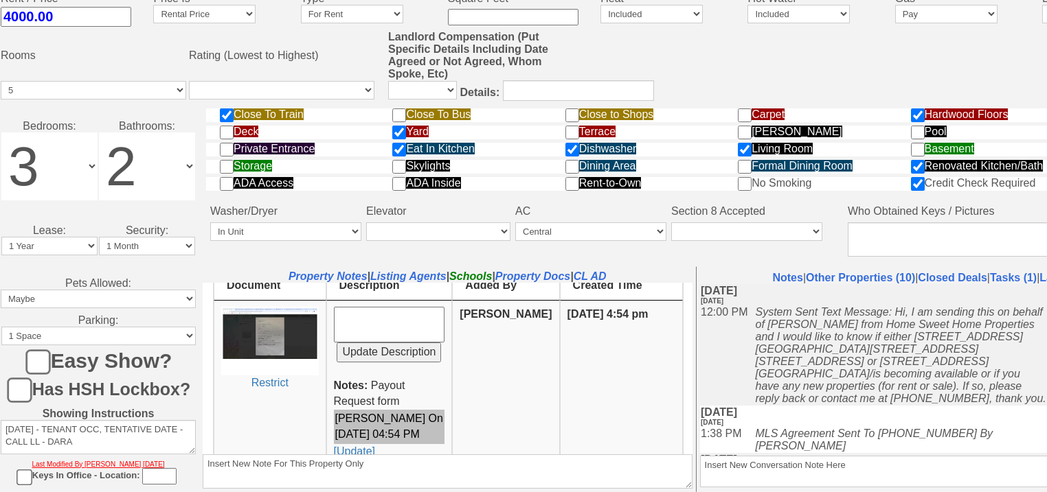
scroll to position [275, 0]
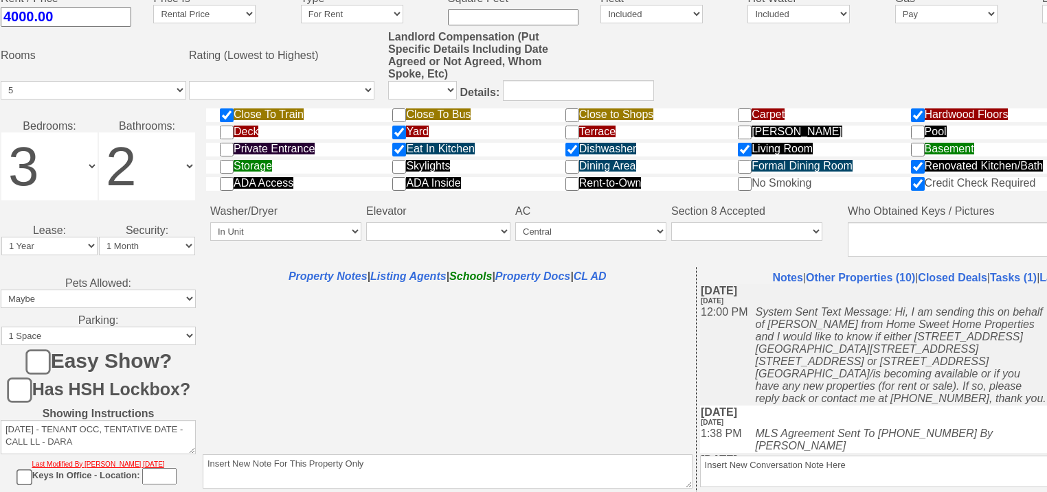
select select "100"
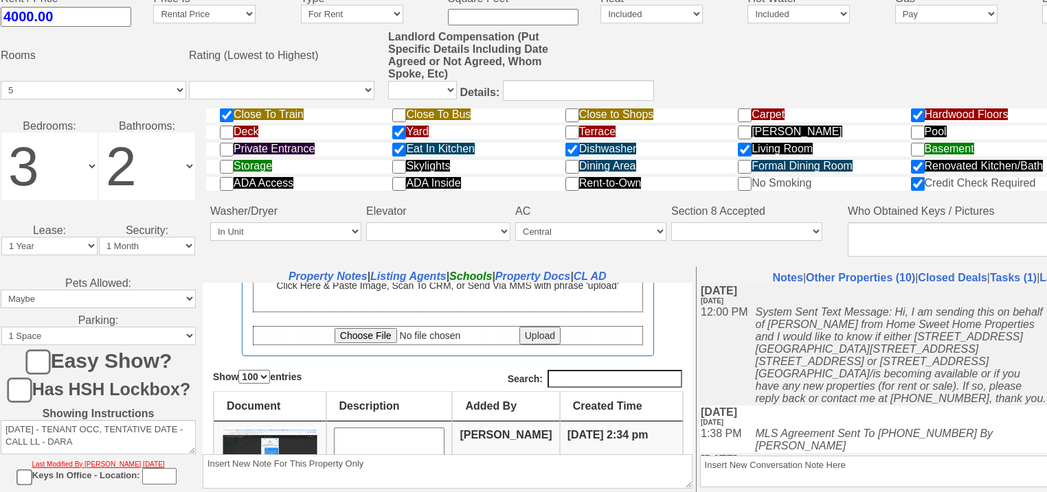
scroll to position [165, 0]
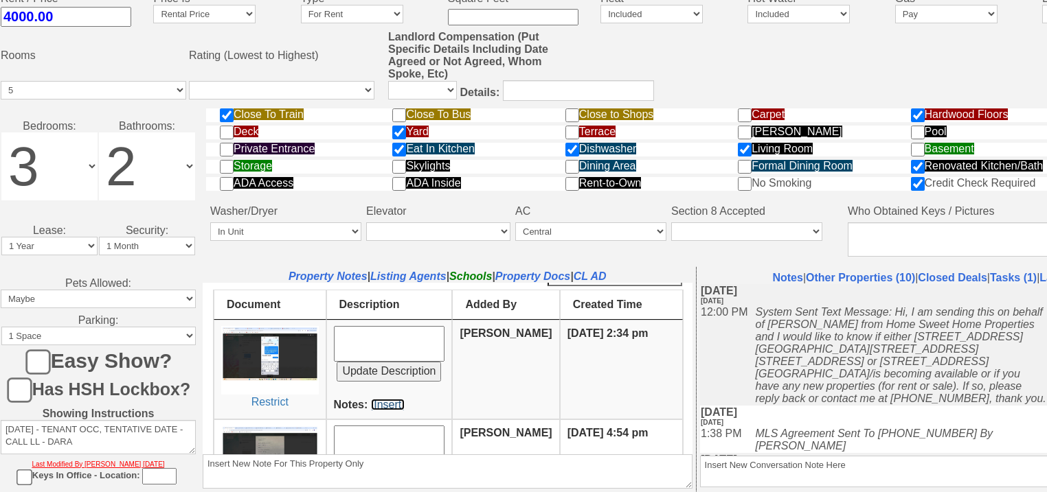
click at [382, 402] on link "[Insert]" at bounding box center [388, 404] width 34 height 12
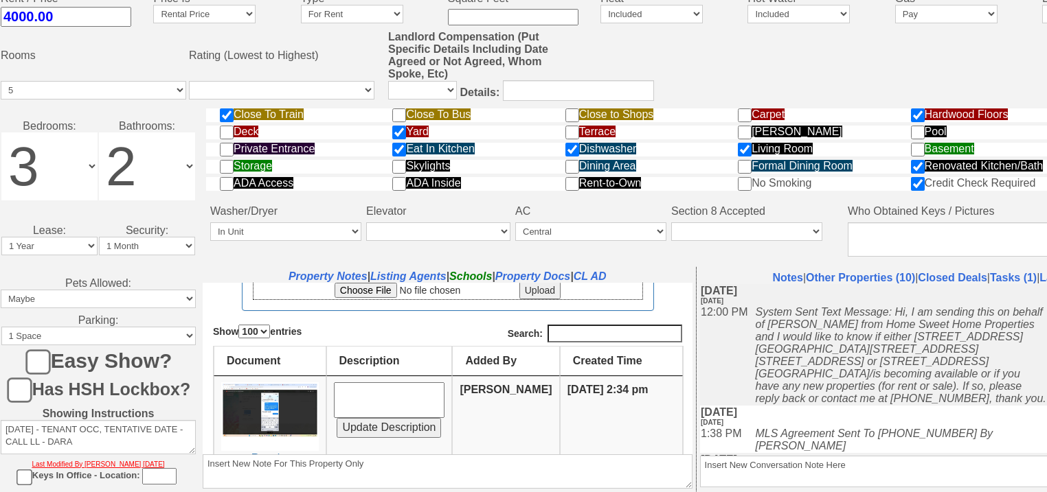
scroll to position [55, 0]
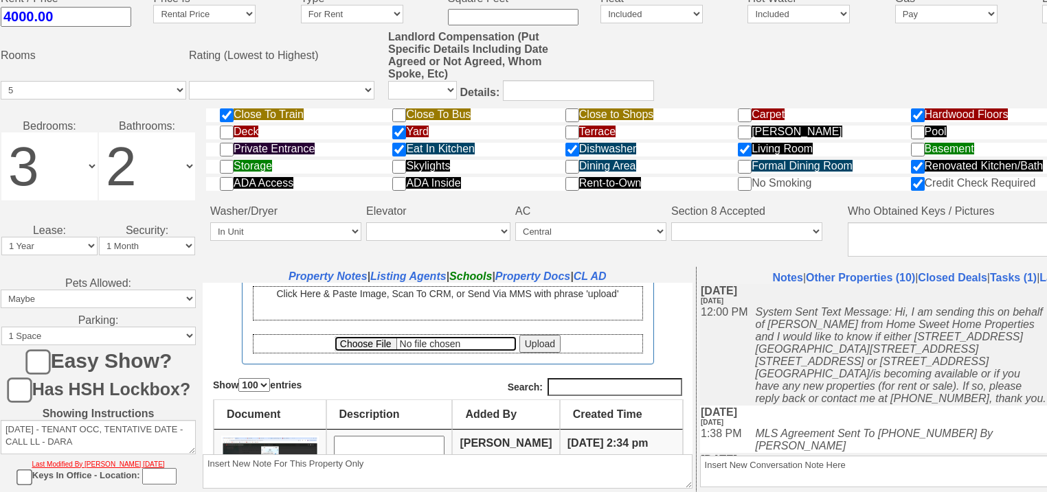
click at [374, 344] on input "file" at bounding box center [425, 343] width 182 height 15
type input "C:\fakepath\Listing.pdf"
click at [536, 347] on input "Upload" at bounding box center [539, 343] width 41 height 18
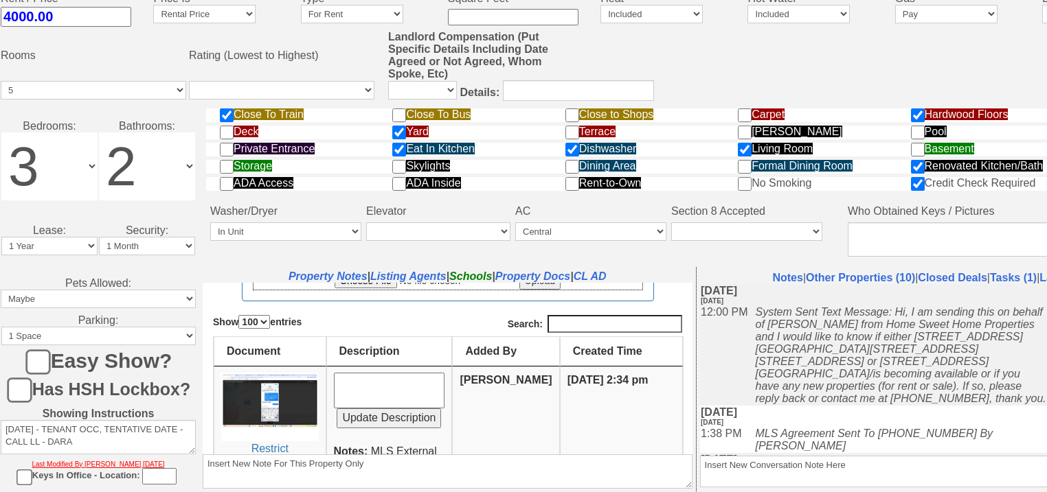
scroll to position [220, 0]
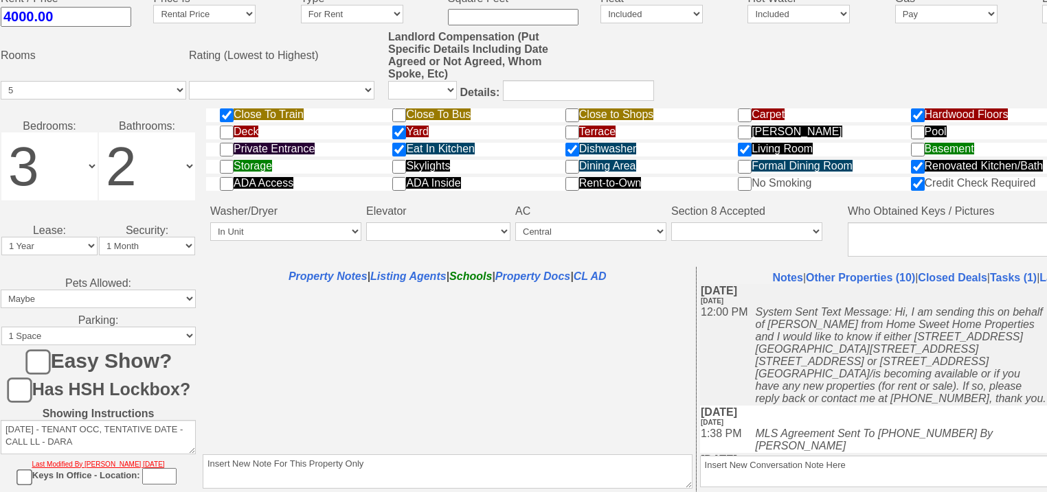
select select "100"
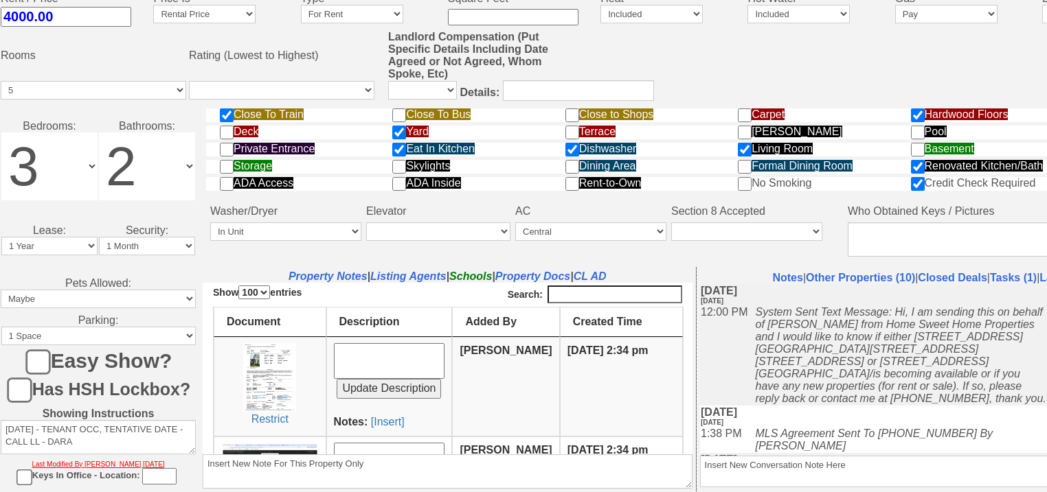
scroll to position [165, 0]
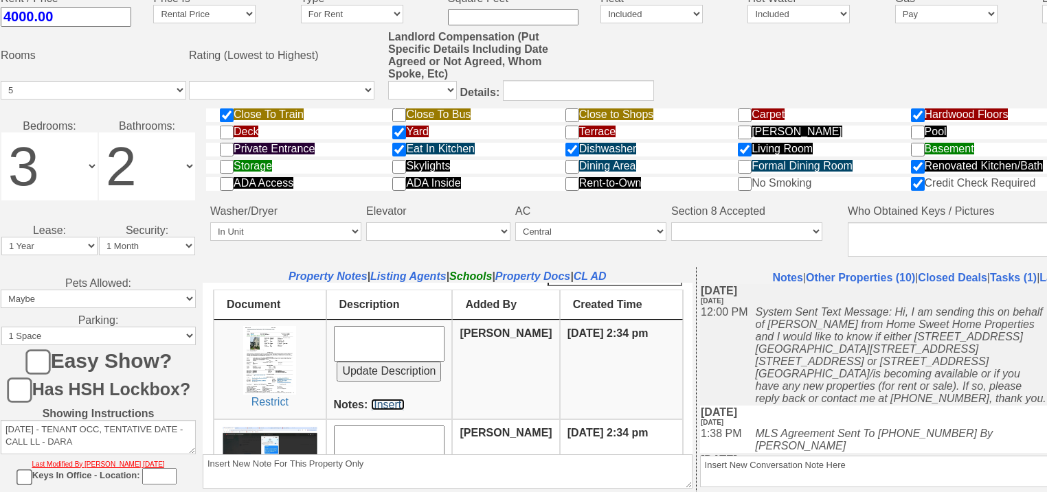
click at [385, 401] on link "[Insert]" at bounding box center [388, 404] width 34 height 12
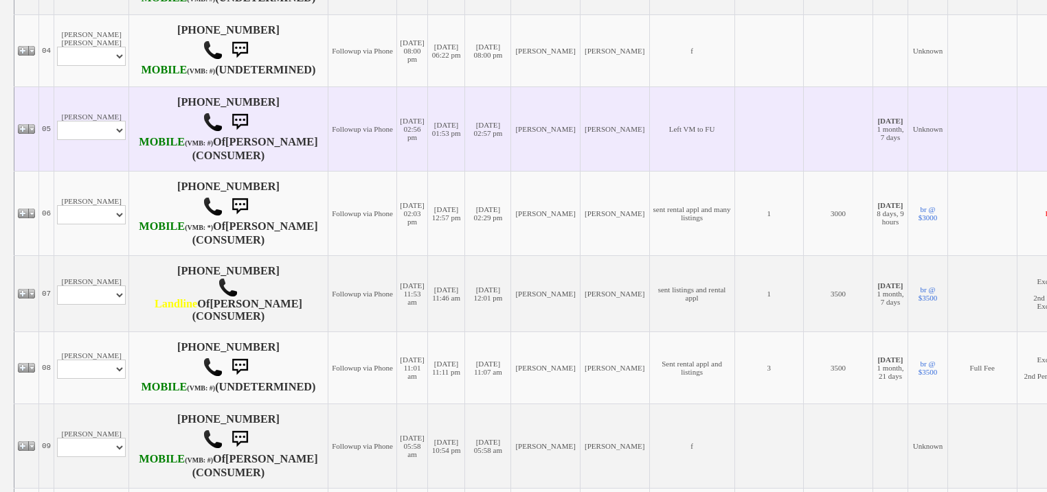
scroll to position [549, 0]
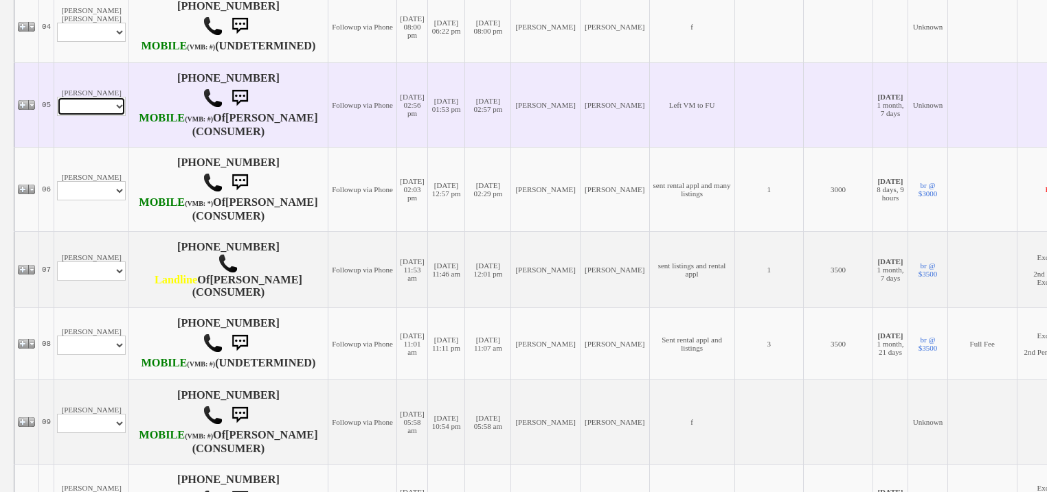
click at [111, 148] on td "[PERSON_NAME] Profile Edit Print Closed Deals" at bounding box center [91, 105] width 75 height 84
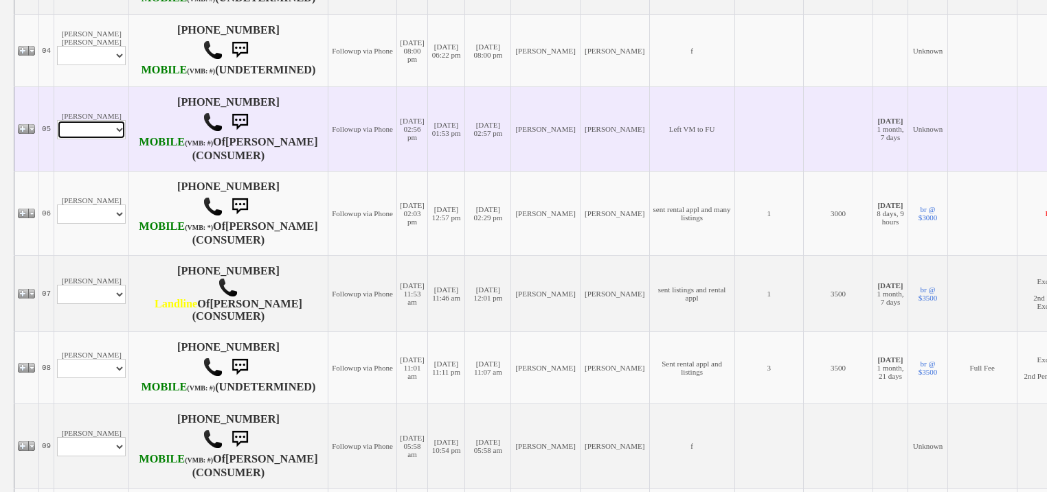
scroll to position [573, 0]
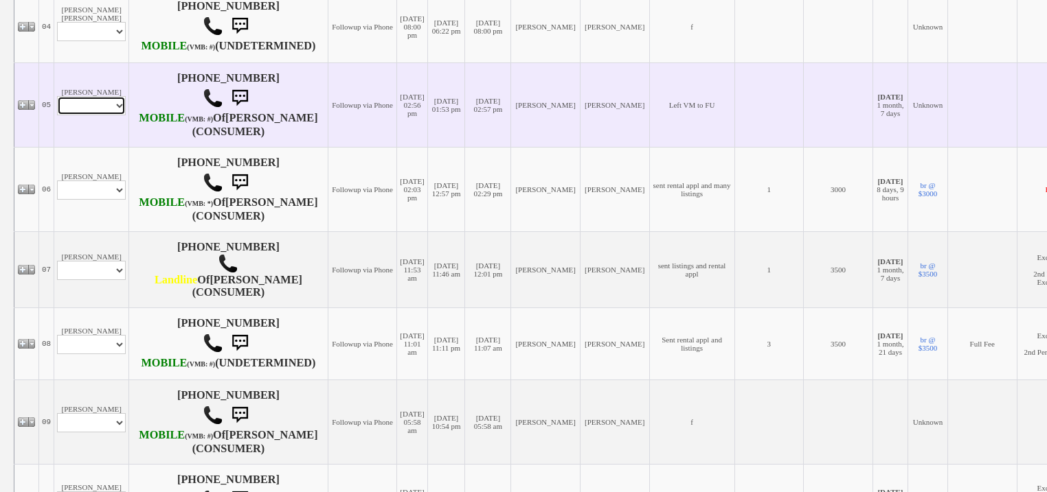
select select "ChangeURL,/crm/custom/edit_client_form.php?redirect=%2Fcrm%2Fclients.php&id=167…"
click at [57, 115] on select "Profile Edit Print Closed Deals" at bounding box center [91, 105] width 69 height 19
select select
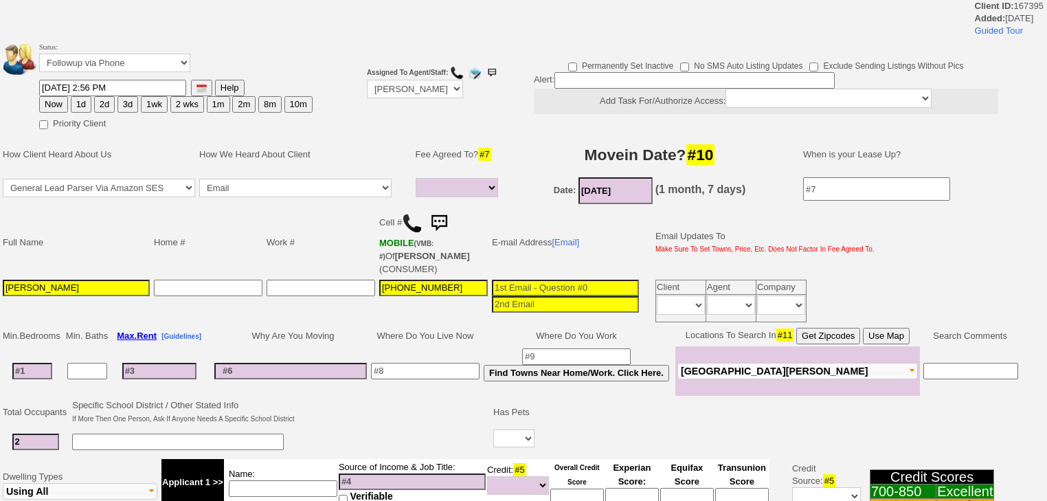
select select
drag, startPoint x: 122, startPoint y: 60, endPoint x: 123, endPoint y: 67, distance: 7.0
click at [123, 67] on select "Followup via Phone Followup via Email Followup When Section 8 Property Found De…" at bounding box center [114, 63] width 151 height 19
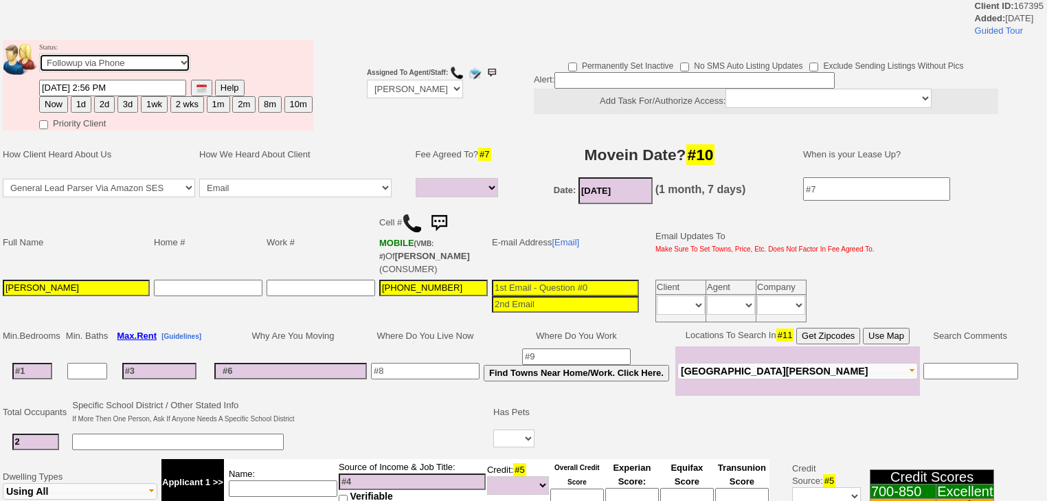
select select "Inactive"
click at [39, 58] on select "Followup via Phone Followup via Email Followup When Section 8 Property Found De…" at bounding box center [114, 63] width 151 height 19
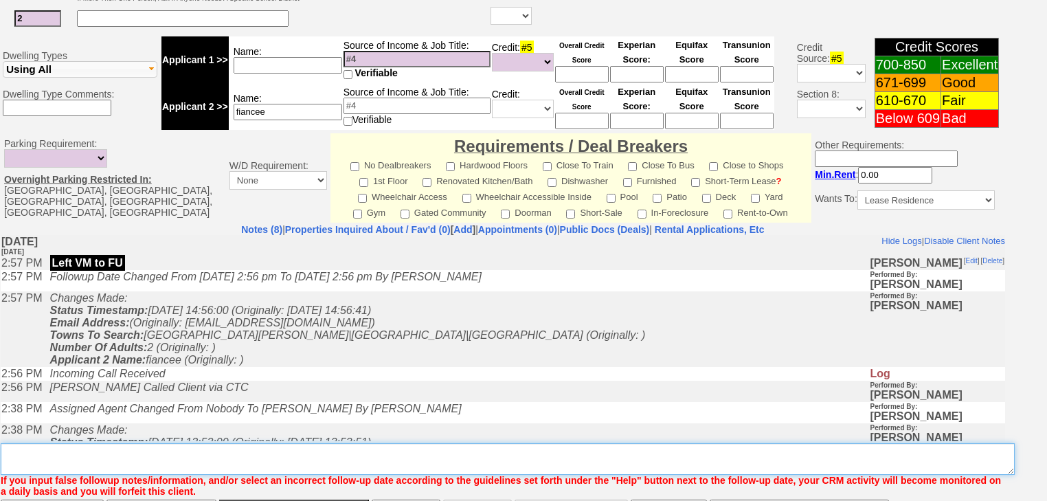
scroll to position [517, 0]
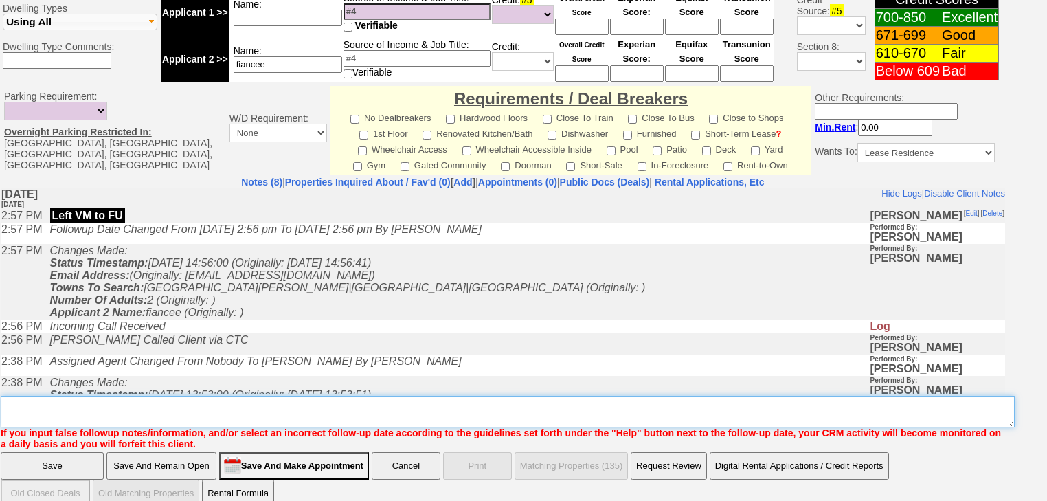
click at [217, 396] on textarea "Insert New Note Here" at bounding box center [508, 412] width 1014 height 32
drag, startPoint x: 181, startPoint y: 383, endPoint x: 8, endPoint y: 382, distance: 173.7
click at [1, 396] on textarea "Insert New Note Here" at bounding box center [508, 412] width 1014 height 32
type textarea "never heard back from client"
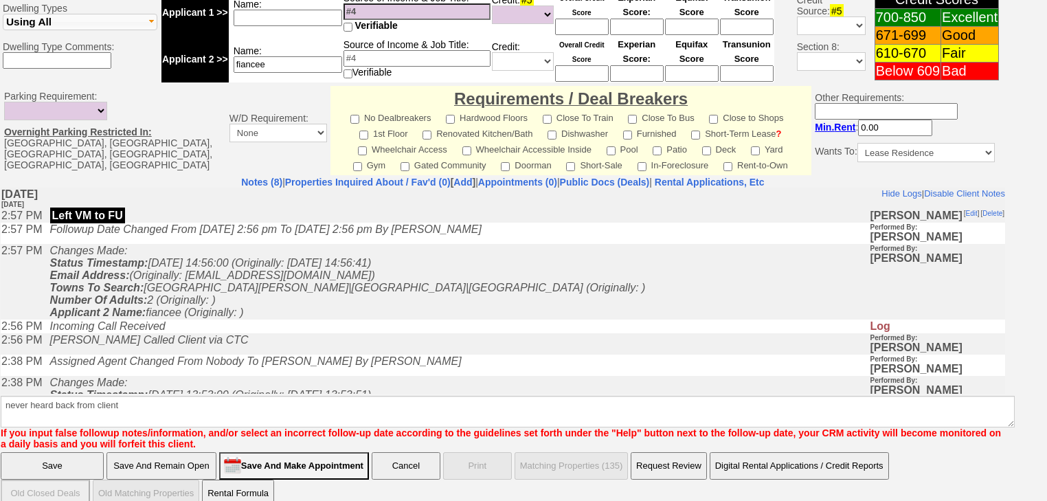
click at [76, 452] on input "Save" at bounding box center [52, 465] width 103 height 27
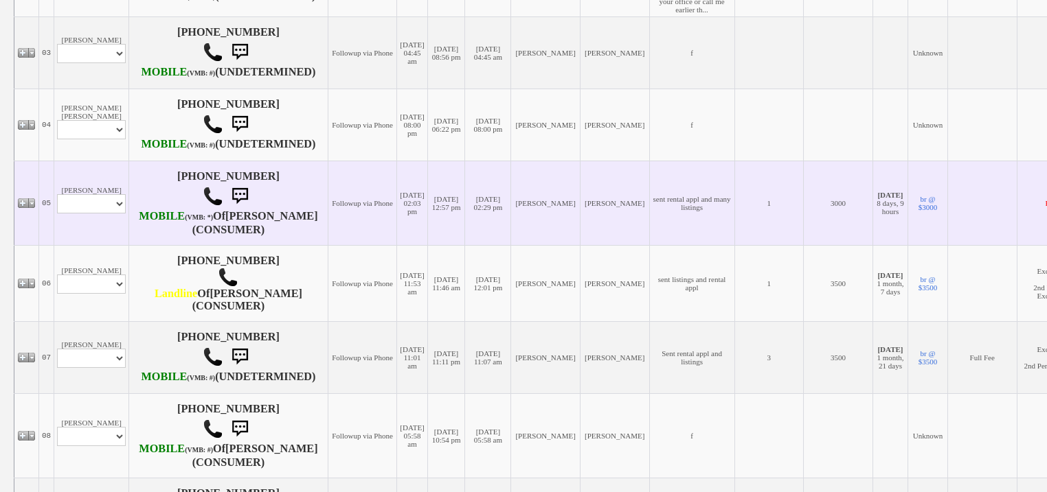
scroll to position [494, 0]
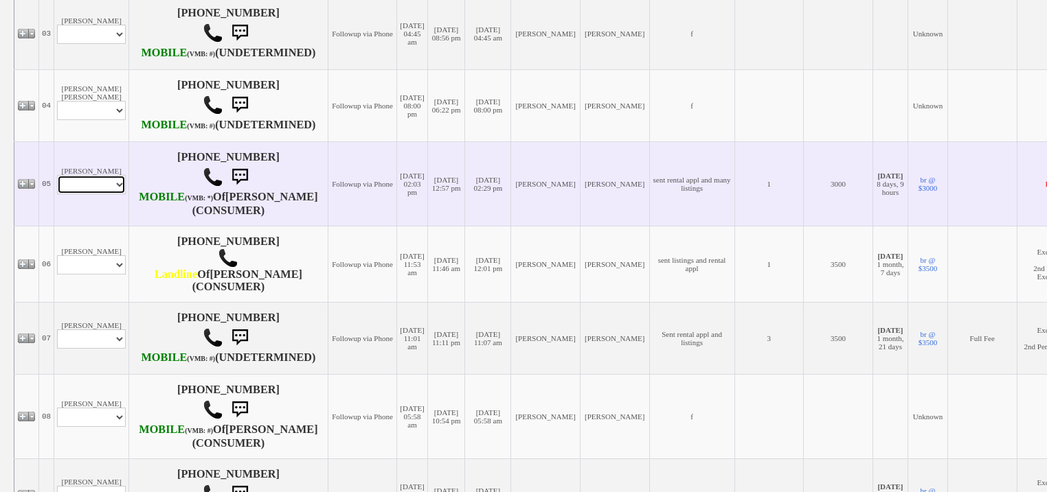
drag, startPoint x: 111, startPoint y: 280, endPoint x: 111, endPoint y: 290, distance: 9.6
click at [111, 194] on select "Profile Edit Print Email Externally (Will Not Be Tracked In CRM) Closed Deals" at bounding box center [91, 184] width 69 height 19
select select "ChangeURL,/crm/custom/edit_client_form.php?redirect=%2Fcrm%2Fclients.php&id=167…"
click at [57, 194] on select "Profile Edit Print Email Externally (Will Not Be Tracked In CRM) Closed Deals" at bounding box center [91, 184] width 69 height 19
select select
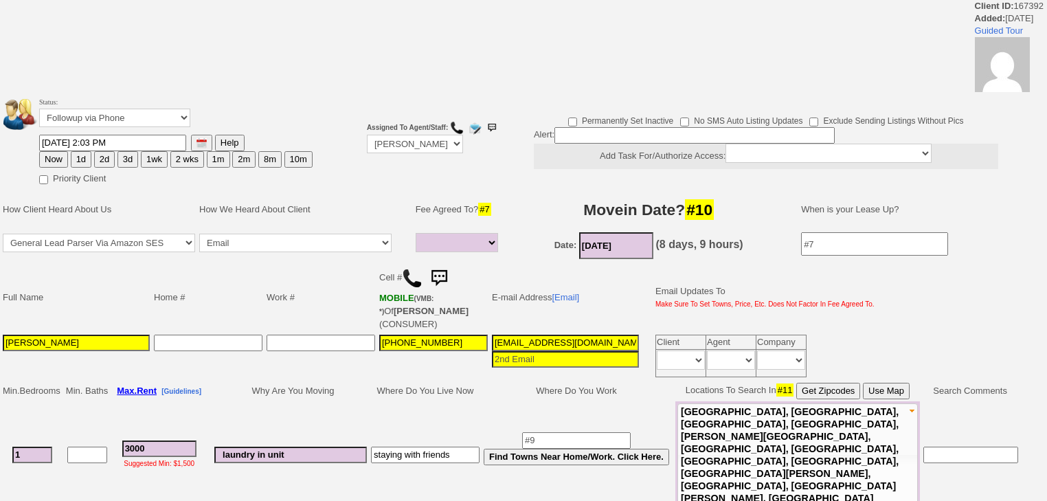
select select
drag, startPoint x: 97, startPoint y: 117, endPoint x: 99, endPoint y: 125, distance: 8.5
click at [99, 125] on select "Followup via Phone Followup via Email Followup When Section 8 Property Found De…" at bounding box center [114, 118] width 151 height 19
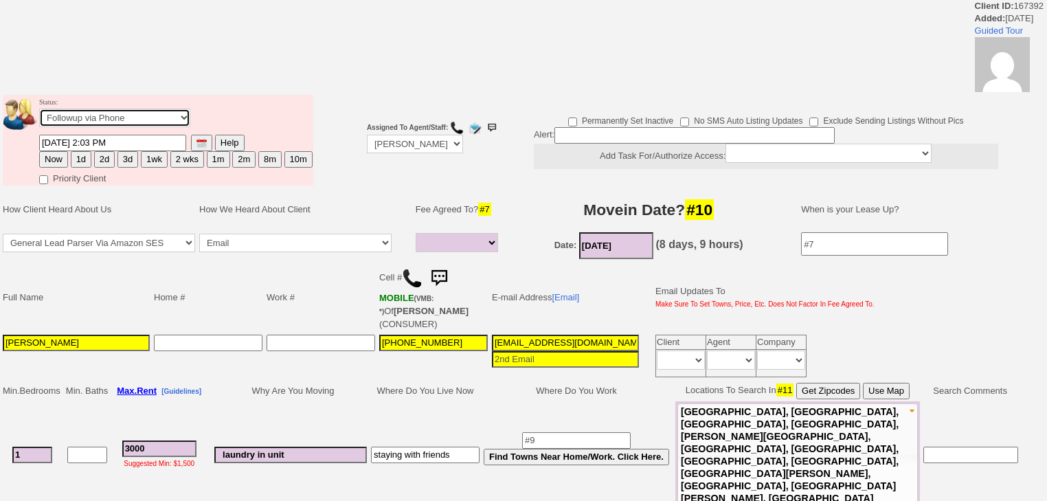
select select "Inactive"
click at [39, 113] on select "Followup via Phone Followup via Email Followup When Section 8 Property Found De…" at bounding box center [114, 118] width 151 height 19
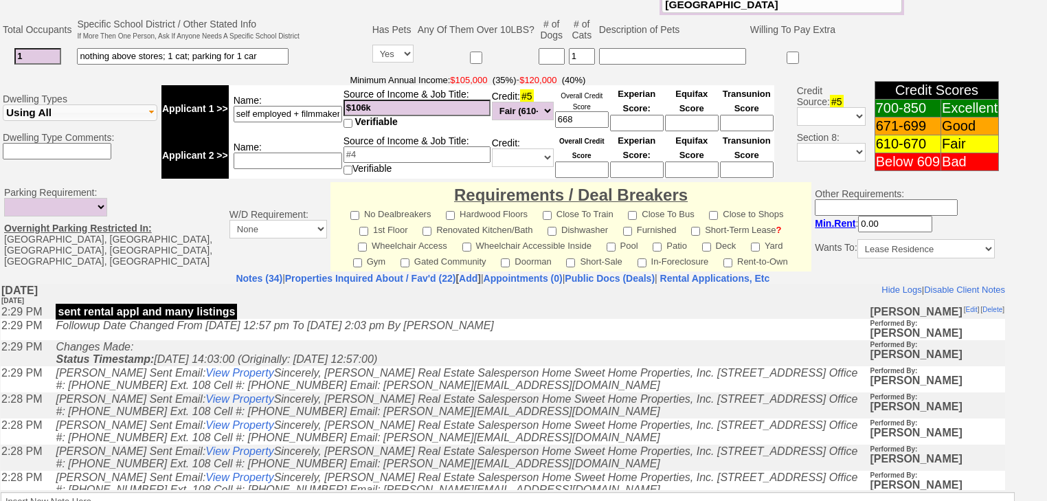
scroll to position [585, 0]
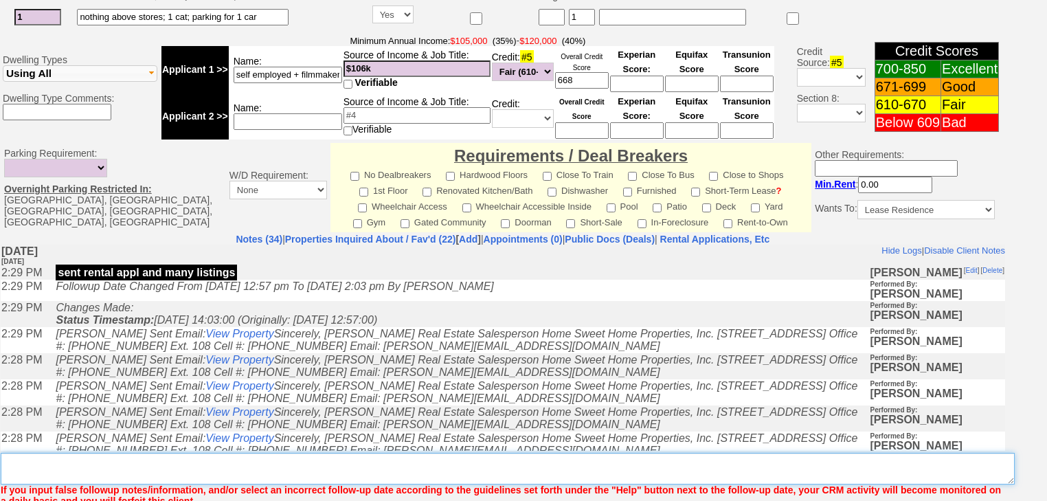
click at [104, 453] on textarea "Insert New Note Here" at bounding box center [508, 469] width 1014 height 32
paste textarea "never heard back from client"
type textarea "never heard back from client"
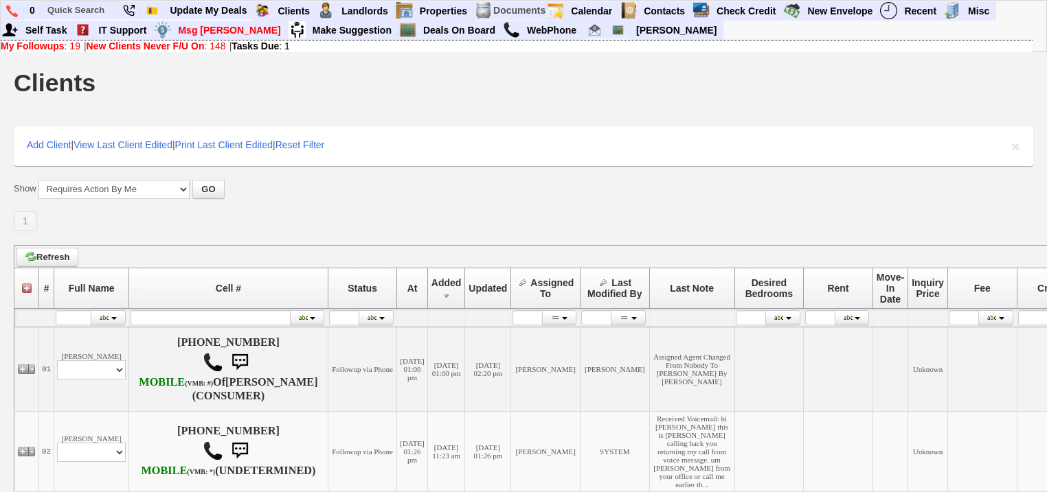
scroll to position [440, 0]
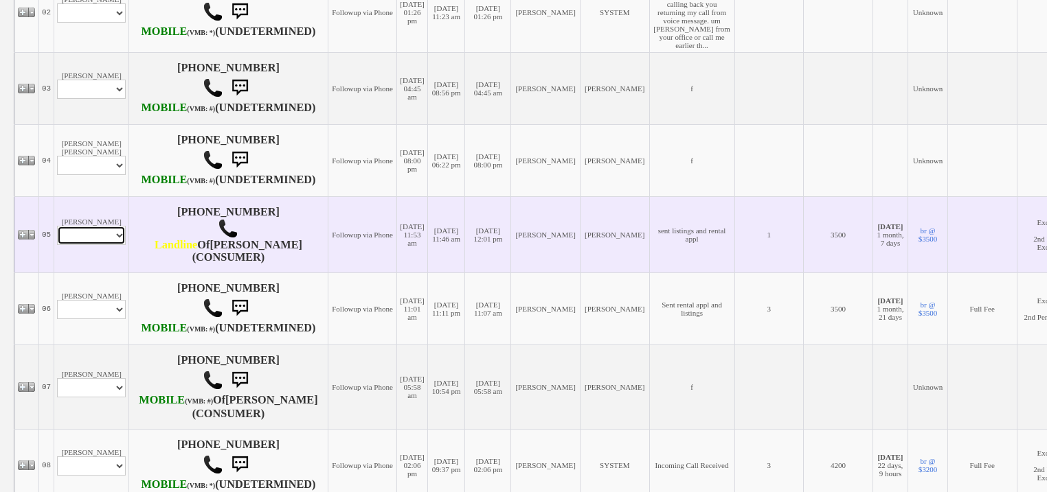
click at [74, 273] on td "[PERSON_NAME] Profile Edit Print Email Externally (Will Not Be Tracked In CRM) …" at bounding box center [91, 234] width 75 height 76
select select "ChangeURL,/crm/custom/edit_client_form.php?redirect=%2Fcrm%2Fclients.php&id=167…"
click at [57, 245] on select "Profile Edit Print Email Externally (Will Not Be Tracked In CRM) Closed Deals" at bounding box center [91, 235] width 69 height 19
select select
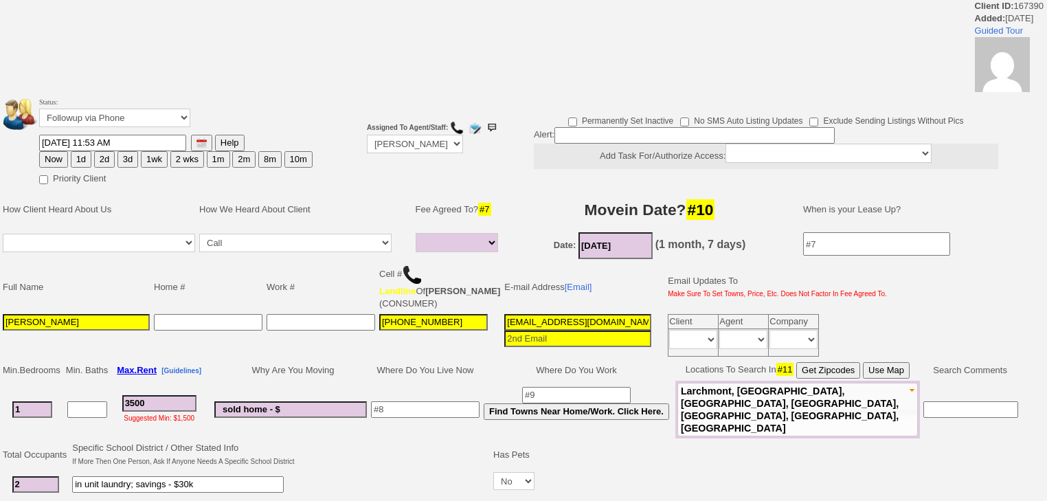
select select
drag, startPoint x: 129, startPoint y: 120, endPoint x: 129, endPoint y: 128, distance: 7.6
click at [129, 128] on td "Status: Followup via Phone Followup via Email Followup When Section 8 Property …" at bounding box center [175, 114] width 275 height 39
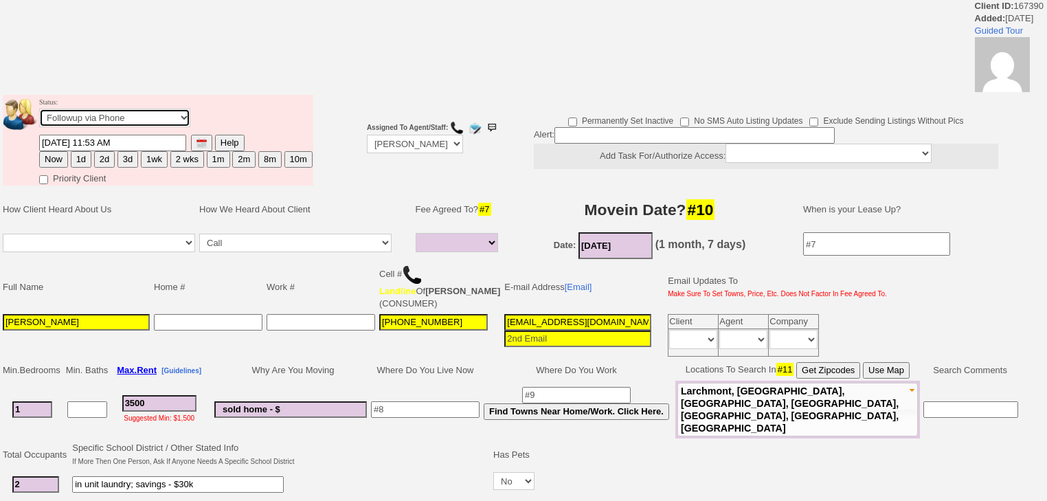
select select "Inactive"
click at [39, 113] on select "Followup via Phone Followup via Email Followup When Section 8 Property Found De…" at bounding box center [114, 118] width 151 height 19
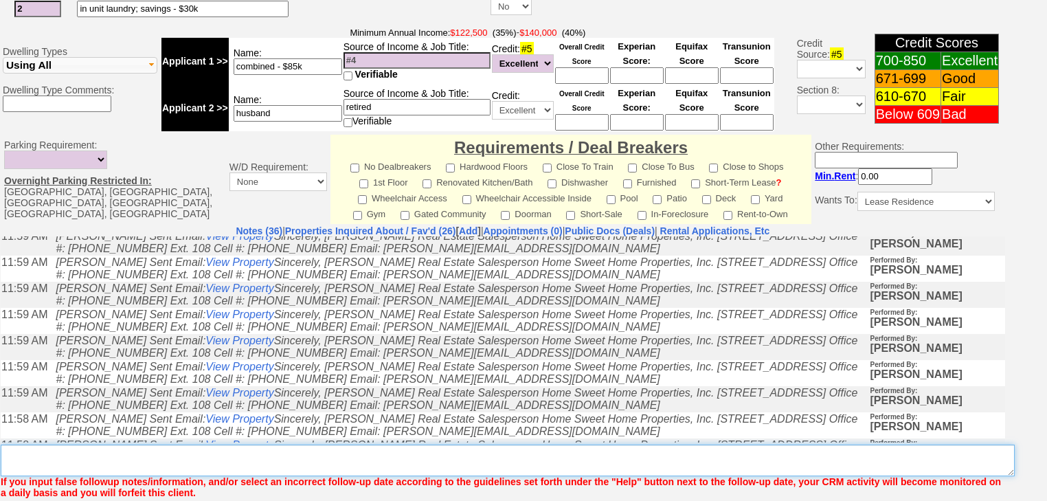
scroll to position [566, 0]
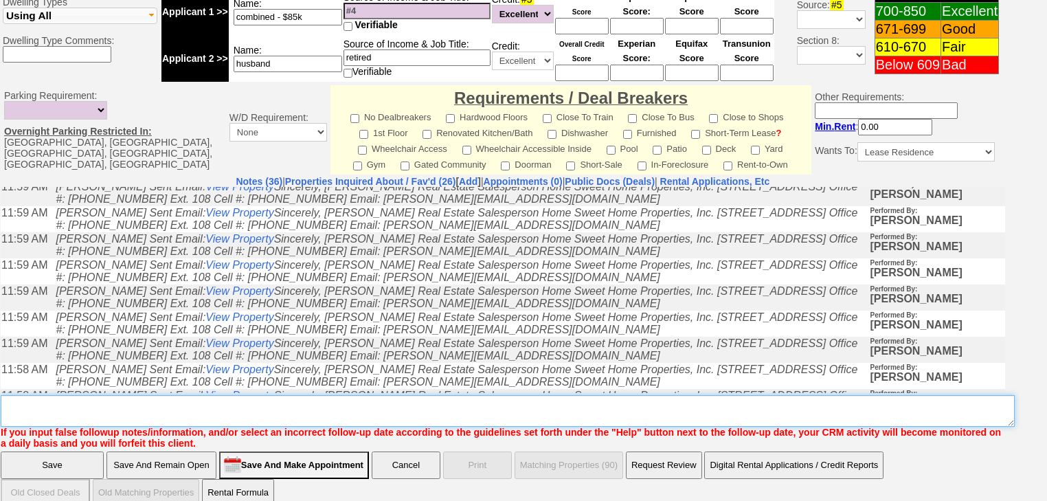
click at [58, 395] on textarea "Insert New Note Here" at bounding box center [508, 411] width 1014 height 32
paste textarea "never heard back from client"
type textarea "never heard back from client"
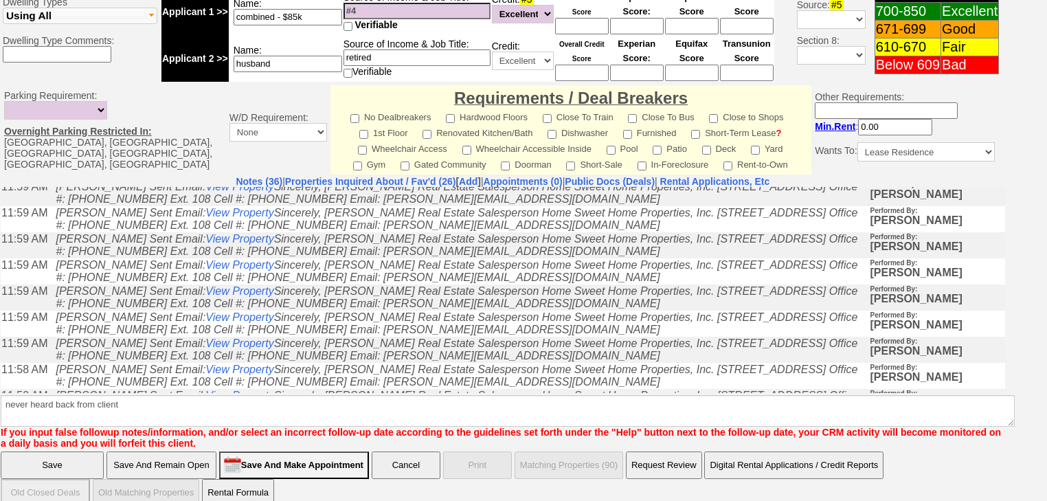
click at [47, 451] on input "Save" at bounding box center [52, 464] width 103 height 27
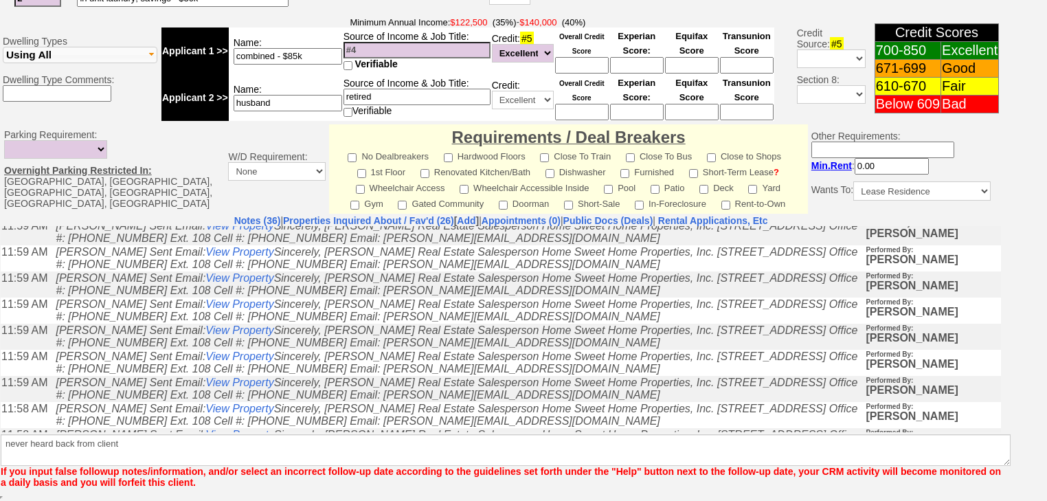
scroll to position [510, 0]
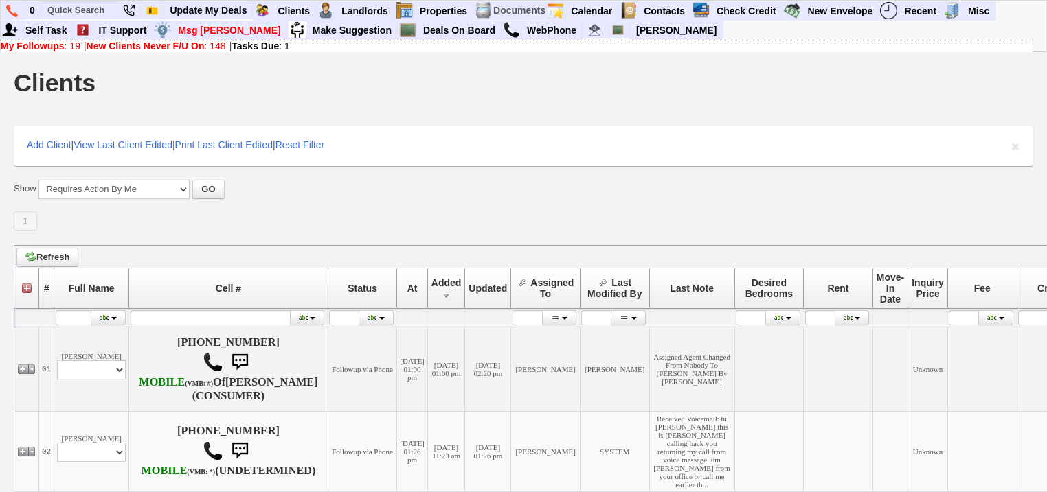
scroll to position [385, 0]
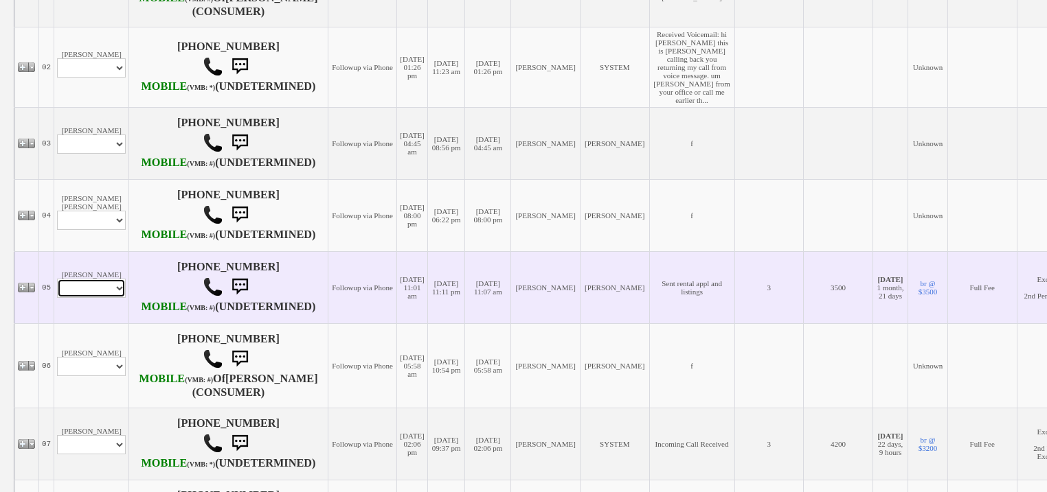
drag, startPoint x: 111, startPoint y: 386, endPoint x: 111, endPoint y: 398, distance: 12.4
click at [111, 298] on select "Profile Edit Print Email Externally (Will Not Be Tracked In CRM) Closed Deals" at bounding box center [91, 288] width 69 height 19
select select "ChangeURL,/crm/custom/edit_client_form.php?redirect=%2Fcrm%2Fclients.php&id=167…"
click at [57, 298] on select "Profile Edit Print Email Externally (Will Not Be Tracked In CRM) Closed Deals" at bounding box center [91, 288] width 69 height 19
select select
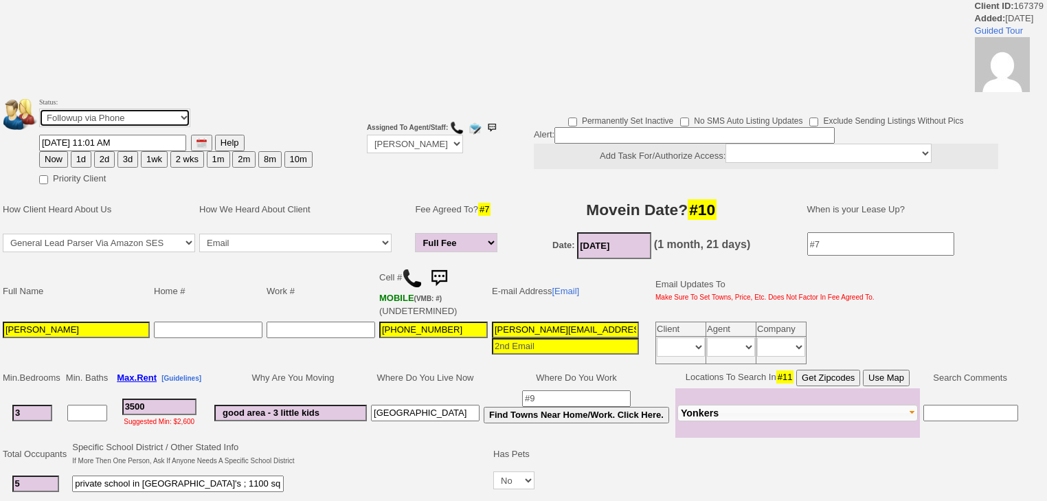
drag, startPoint x: 0, startPoint y: 0, endPoint x: 150, endPoint y: 124, distance: 195.1
click at [150, 117] on select "Followup via Phone Followup via Email Followup When Section 8 Property Found De…" at bounding box center [114, 118] width 151 height 19
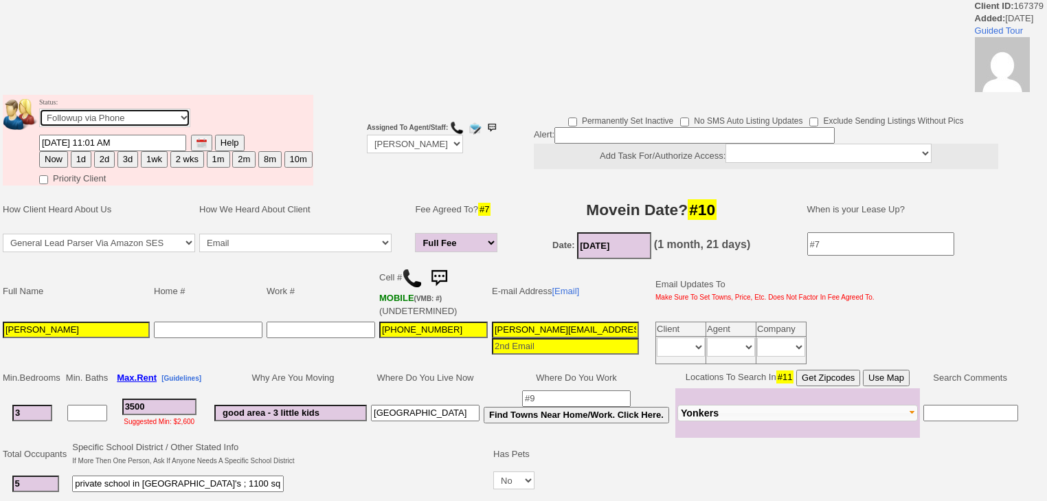
select select "Inactive"
click at [39, 113] on select "Followup via Phone Followup via Email Followup When Section 8 Property Found De…" at bounding box center [114, 118] width 151 height 19
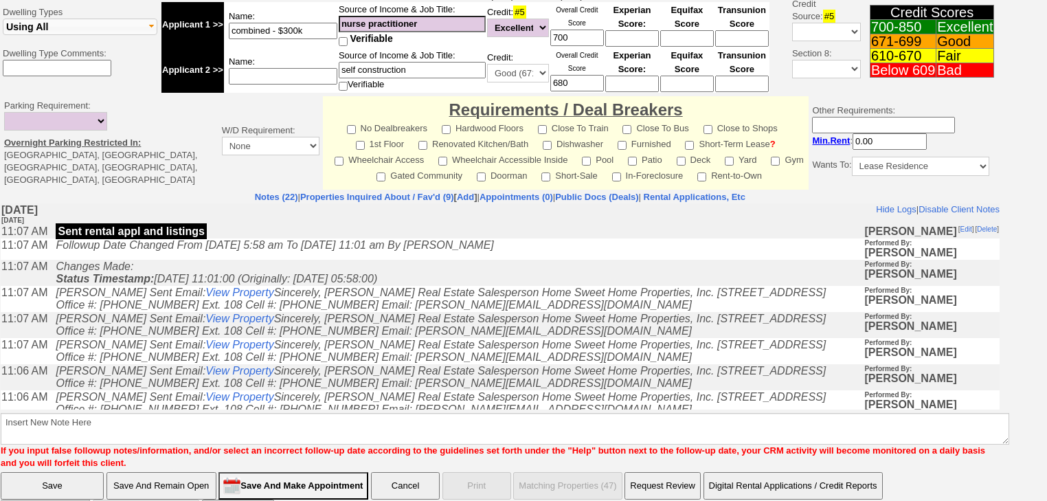
scroll to position [523, 0]
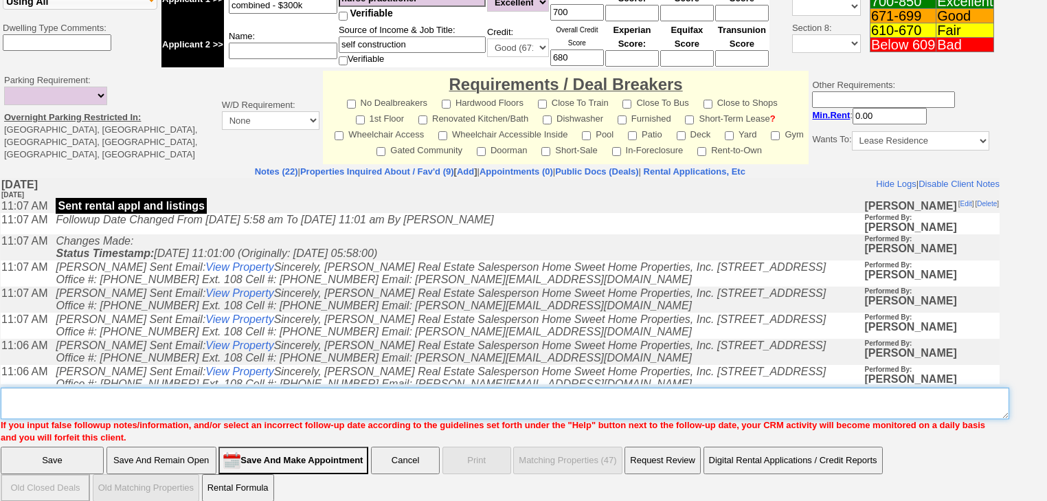
click at [73, 397] on textarea "Insert New Note Here" at bounding box center [505, 403] width 1008 height 32
paste textarea "never heard back from client"
type textarea "never heard back from client"
click at [68, 447] on input "Save" at bounding box center [52, 459] width 103 height 27
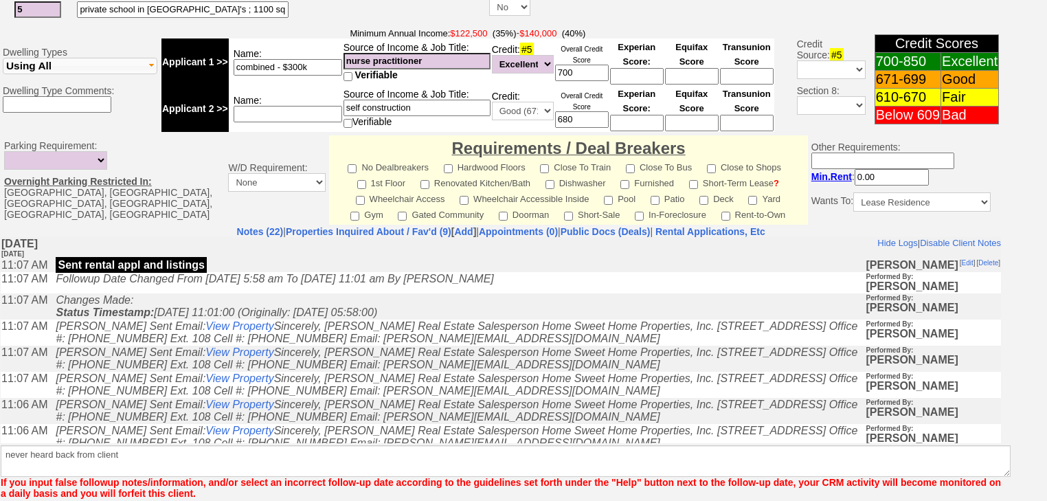
scroll to position [516, 0]
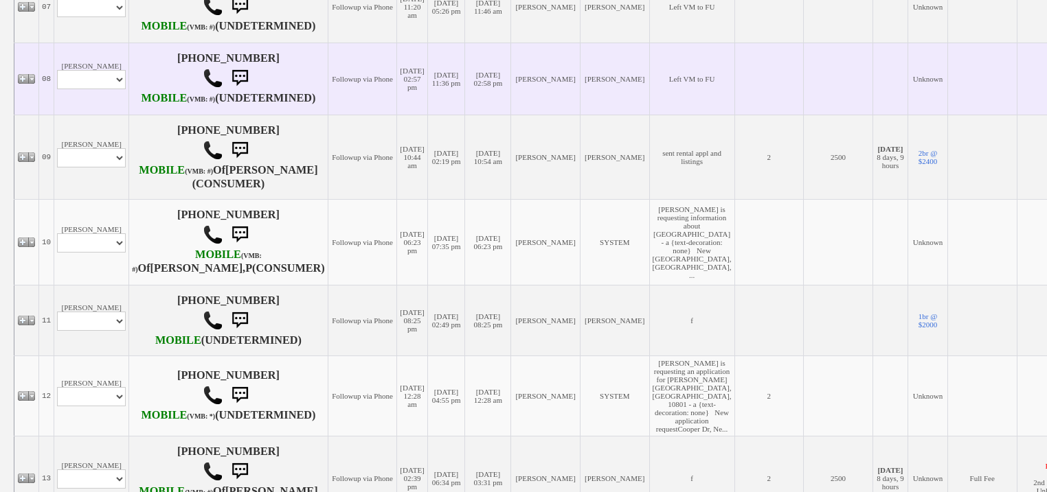
scroll to position [824, 0]
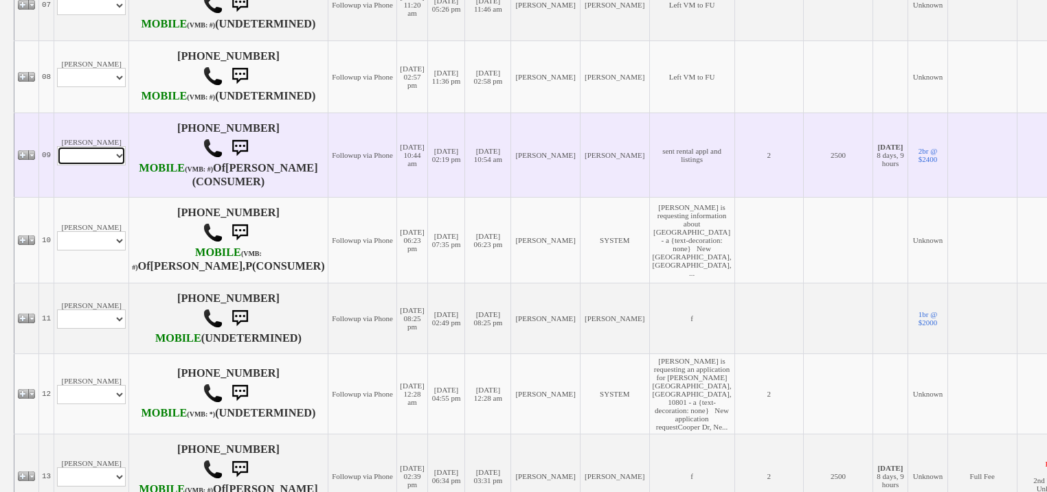
drag, startPoint x: 88, startPoint y: 302, endPoint x: 89, endPoint y: 312, distance: 10.4
click at [88, 165] on select "Profile Edit Print Email Externally (Will Not Be Tracked In CRM) Closed Deals" at bounding box center [91, 155] width 69 height 19
select select "ChangeURL,/crm/custom/edit_client_form.php?redirect=%2Fcrm%2Fclients.php&id=167…"
click at [57, 165] on select "Profile Edit Print Email Externally (Will Not Be Tracked In CRM) Closed Deals" at bounding box center [91, 155] width 69 height 19
select select
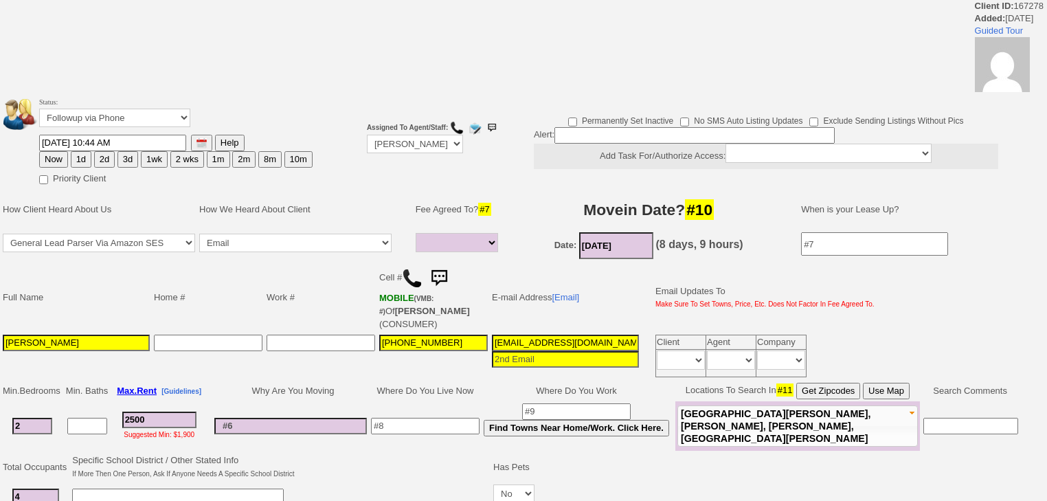
select select
click at [112, 124] on select "Followup via Phone Followup via Email Followup When Section 8 Property Found De…" at bounding box center [114, 118] width 151 height 19
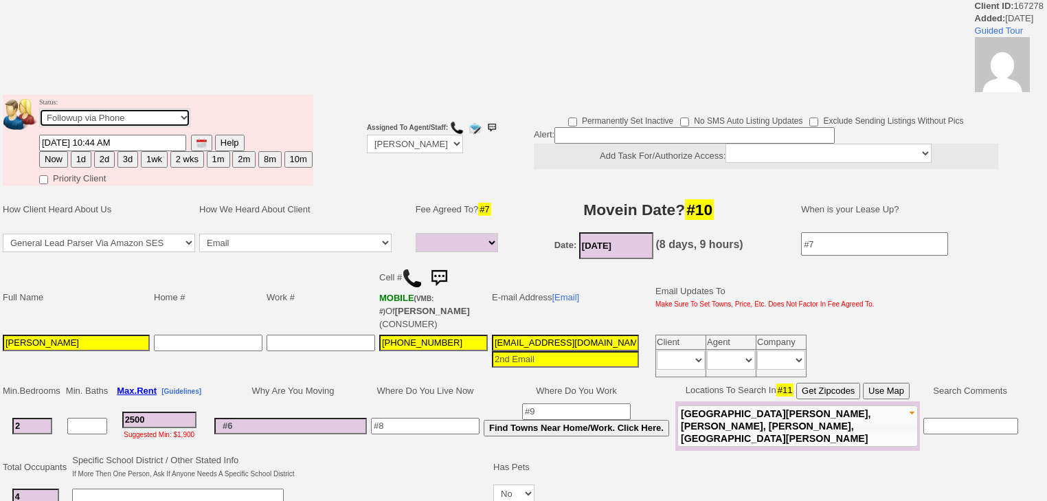
select select "Inactive"
click at [39, 113] on select "Followup via Phone Followup via Email Followup When Section 8 Property Found De…" at bounding box center [114, 118] width 151 height 19
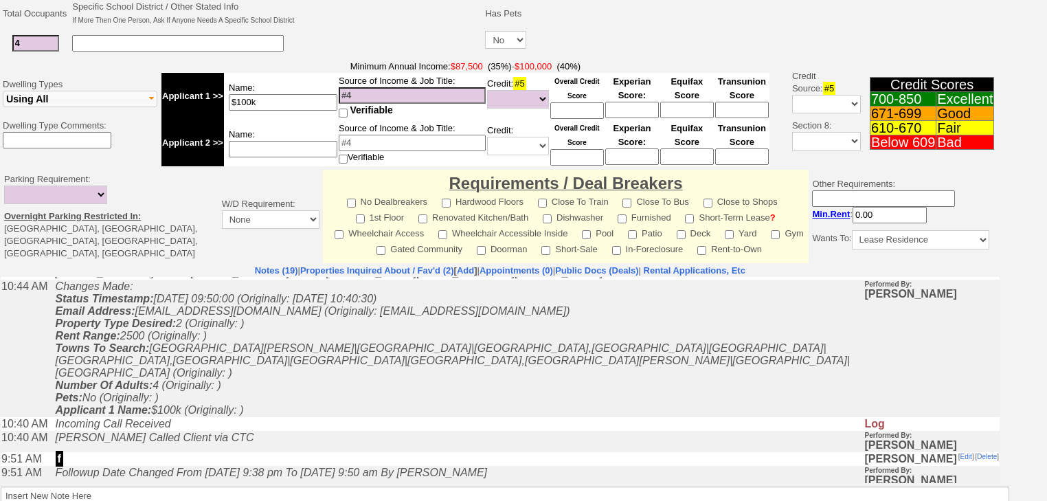
scroll to position [275, 0]
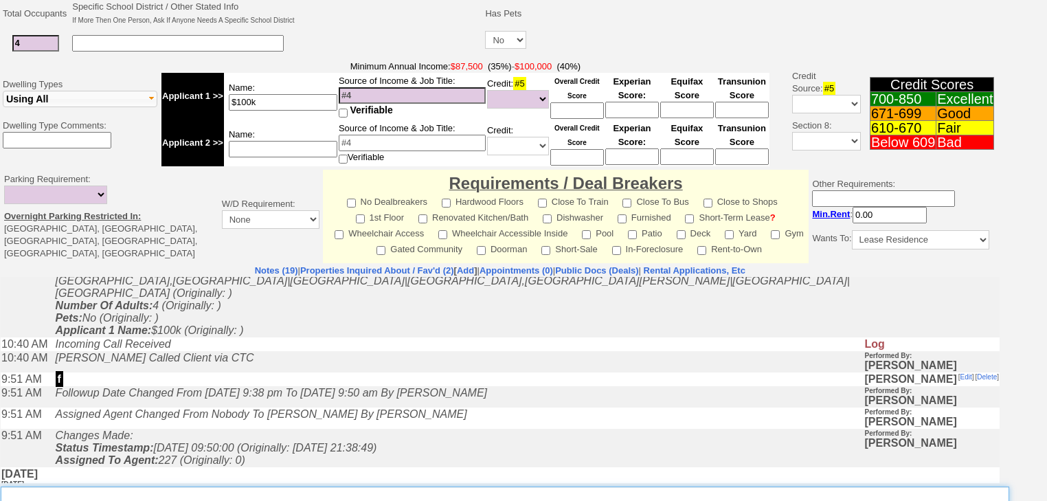
click at [95, 494] on textarea "Insert New Note Here" at bounding box center [505, 502] width 1008 height 32
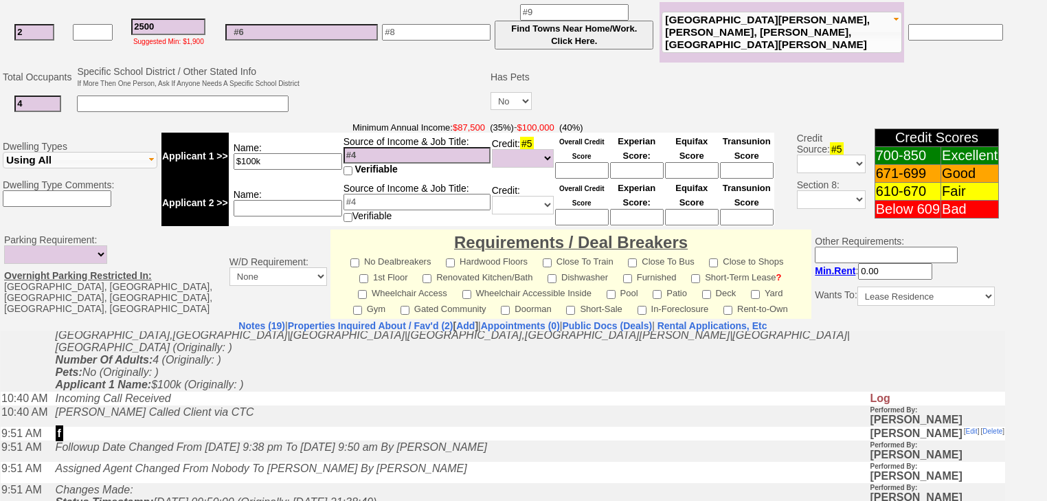
scroll to position [487, 0]
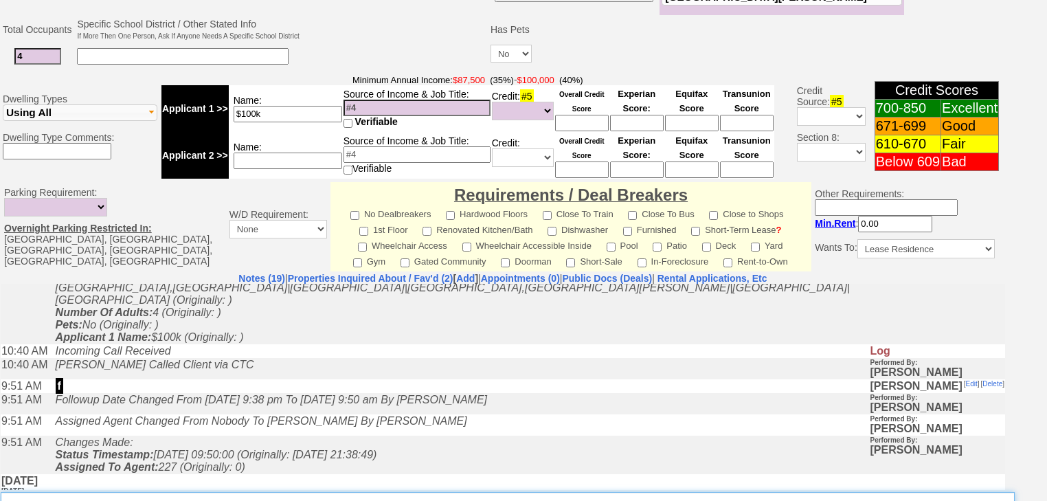
paste textarea "never heard back from client"
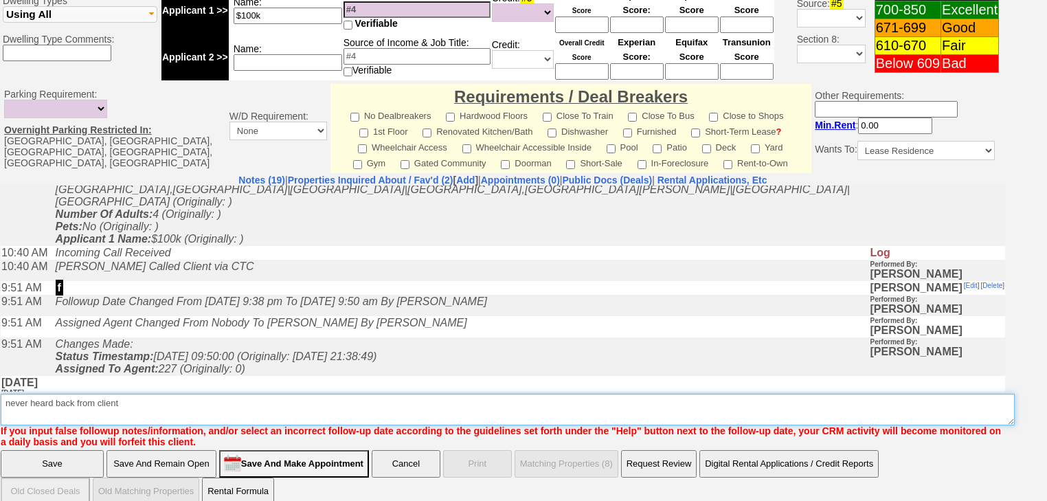
type textarea "never heard back from client"
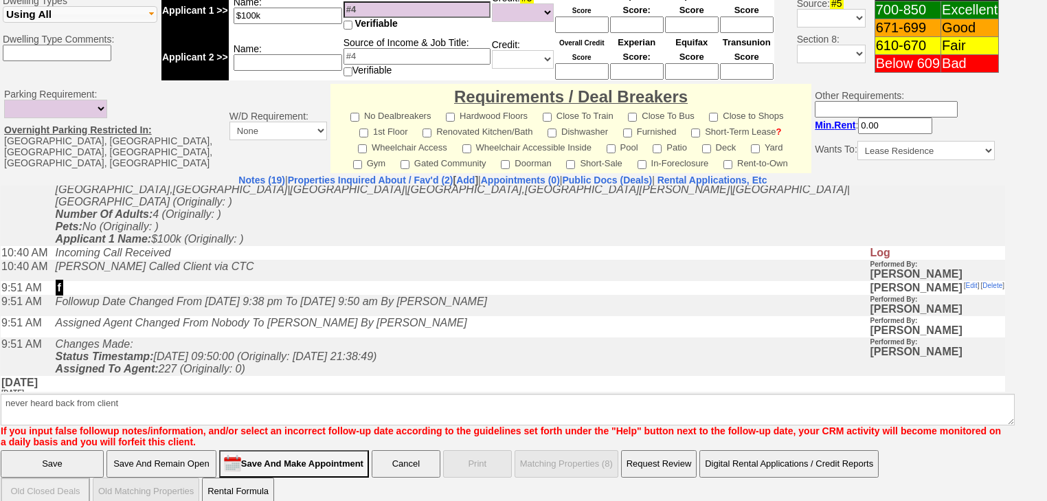
click at [28, 450] on input "Save" at bounding box center [52, 463] width 103 height 27
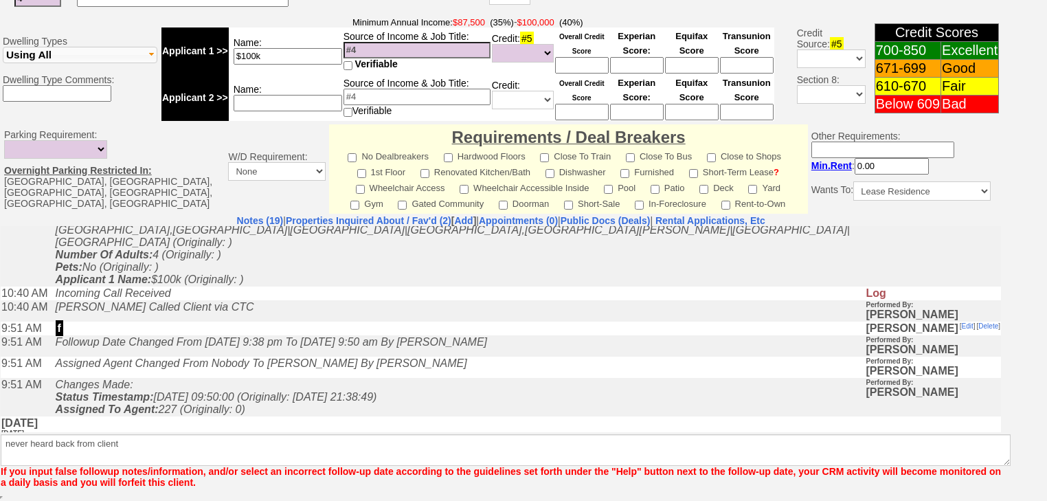
scroll to position [528, 0]
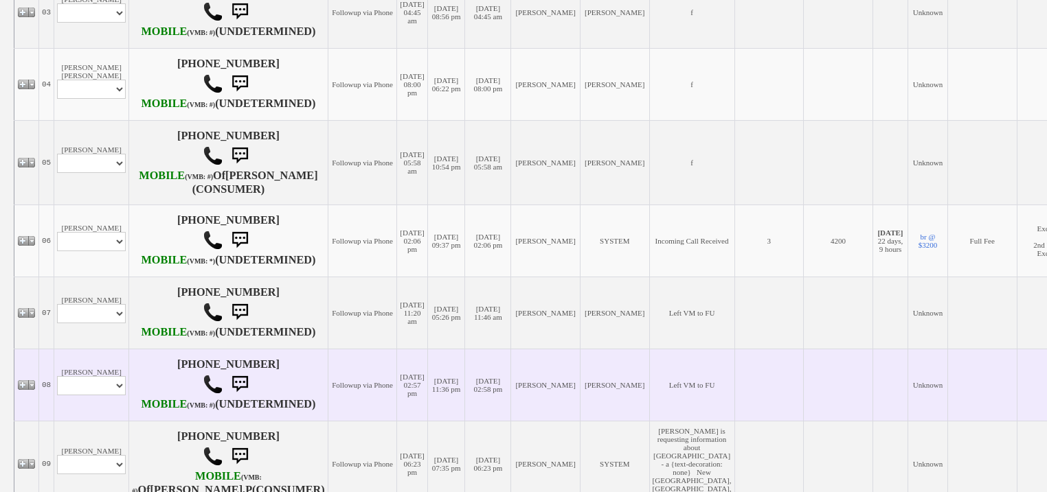
scroll to position [769, 0]
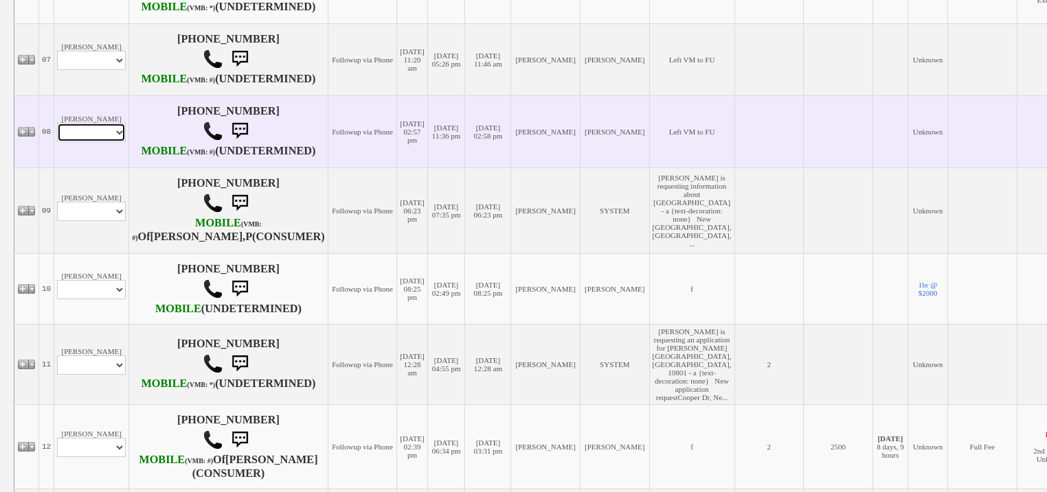
click at [99, 142] on select "Profile Edit Print Email Externally (Will Not Be Tracked In CRM) Closed Deals" at bounding box center [91, 132] width 69 height 19
select select "ChangeURL,/crm/custom/edit_client_form.php?redirect=%2Fcrm%2Fclients.php&id=167…"
click at [57, 142] on select "Profile Edit Print Email Externally (Will Not Be Tracked In CRM) Closed Deals" at bounding box center [91, 132] width 69 height 19
select select
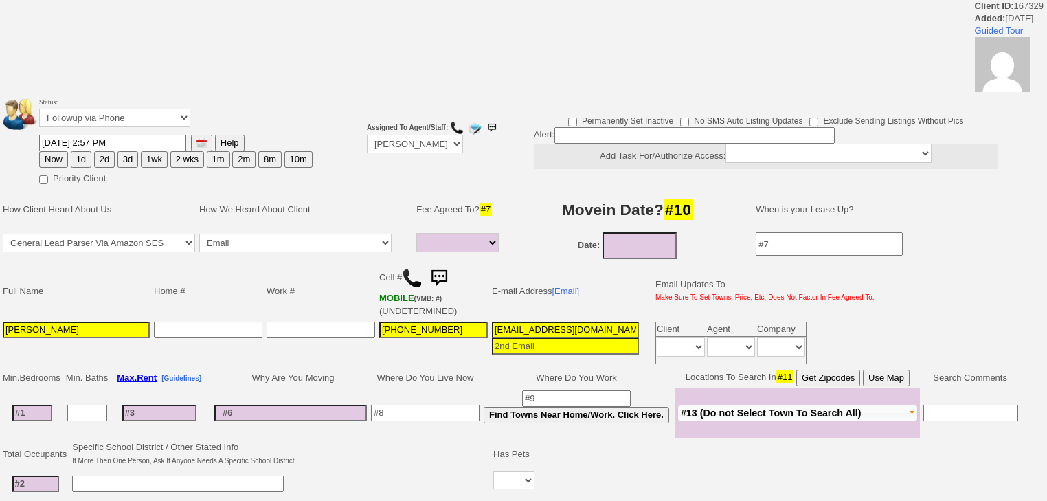
select select
click at [125, 123] on select "Followup via Phone Followup via Email Followup When Section 8 Property Found De…" at bounding box center [114, 118] width 151 height 19
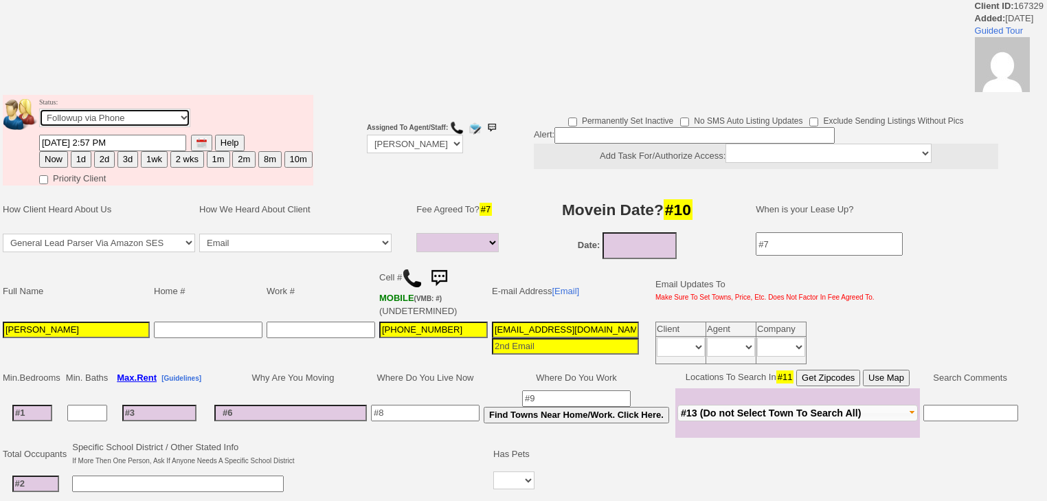
select select "Inactive"
click at [39, 113] on select "Followup via Phone Followup via Email Followup When Section 8 Property Found De…" at bounding box center [114, 118] width 151 height 19
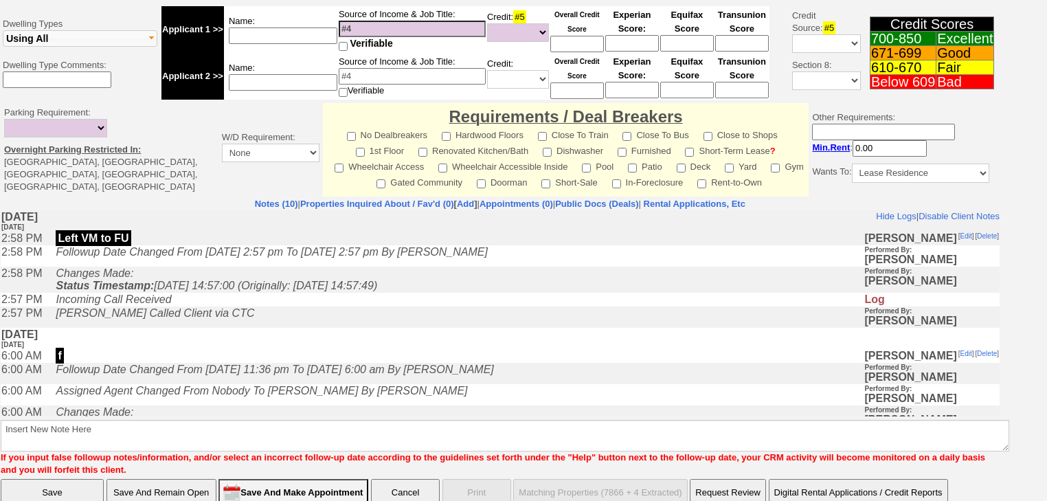
scroll to position [512, 0]
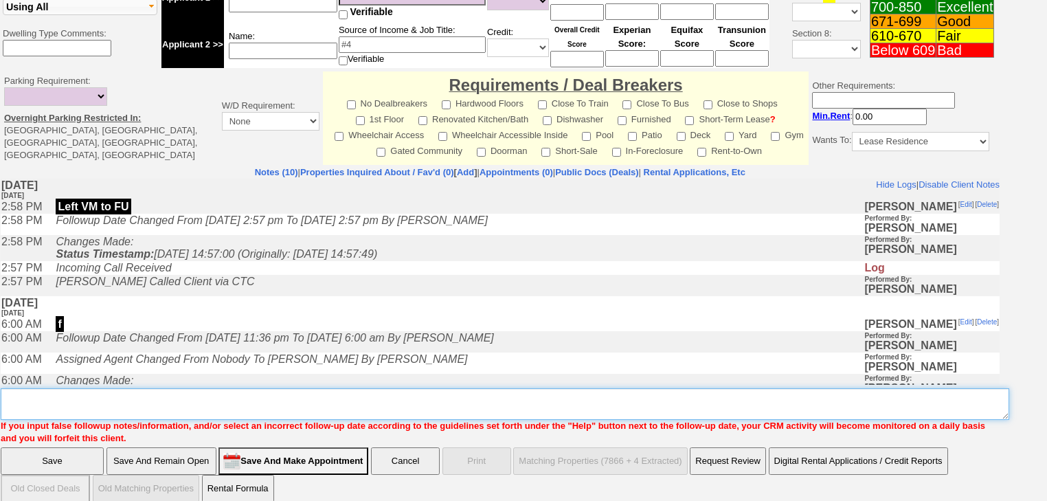
click at [68, 391] on textarea "Insert New Note Here" at bounding box center [505, 404] width 1008 height 32
paste textarea "never heard back from client"
type textarea "never heard back from client"
click at [62, 447] on input "Save" at bounding box center [52, 460] width 103 height 27
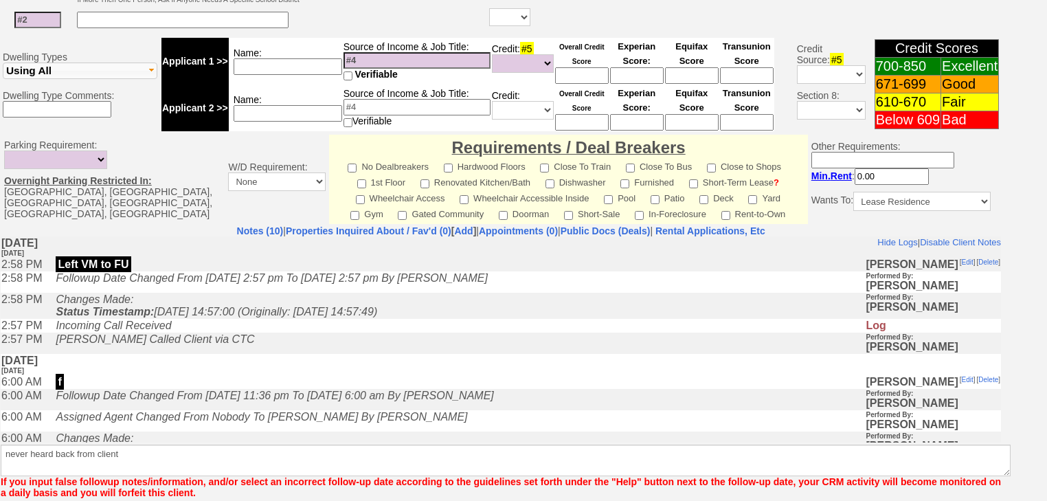
scroll to position [505, 0]
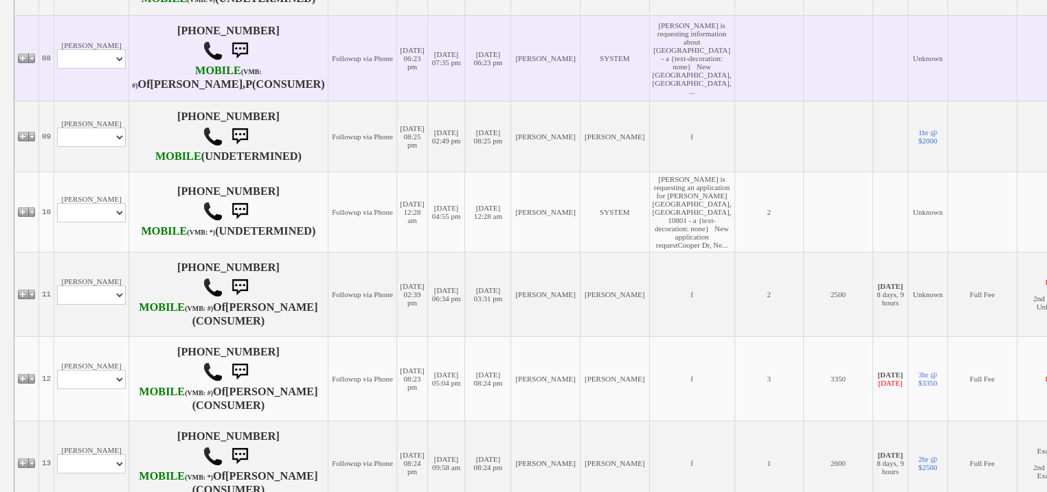
scroll to position [743, 0]
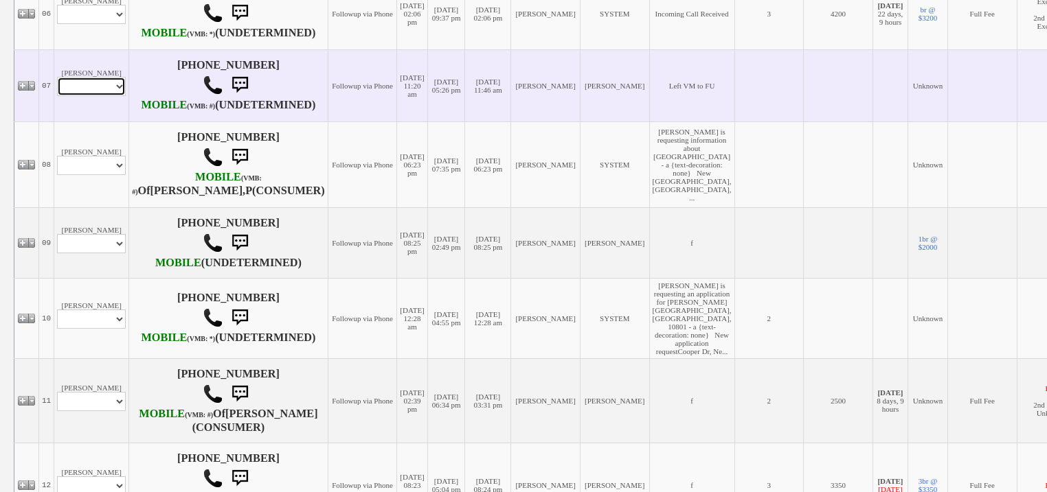
drag, startPoint x: 96, startPoint y: 203, endPoint x: 96, endPoint y: 211, distance: 7.6
click at [96, 96] on select "Profile Edit Print Email Externally (Will Not Be Tracked In CRM) Closed Deals" at bounding box center [91, 86] width 69 height 19
select select "ChangeURL,/crm/custom/edit_client_form.php?redirect=%2Fcrm%2Fclients.php&id=167…"
click at [57, 96] on select "Profile Edit Print Email Externally (Will Not Be Tracked In CRM) Closed Deals" at bounding box center [91, 86] width 69 height 19
select select
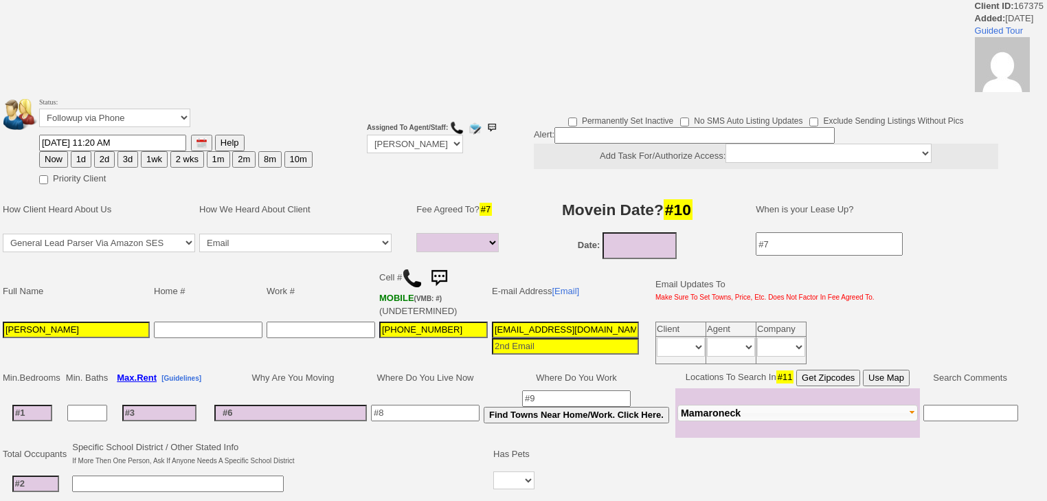
select select
drag, startPoint x: 117, startPoint y: 115, endPoint x: 117, endPoint y: 125, distance: 9.6
click at [117, 125] on select "Followup via Phone Followup via Email Followup When Section 8 Property Found De…" at bounding box center [114, 118] width 151 height 19
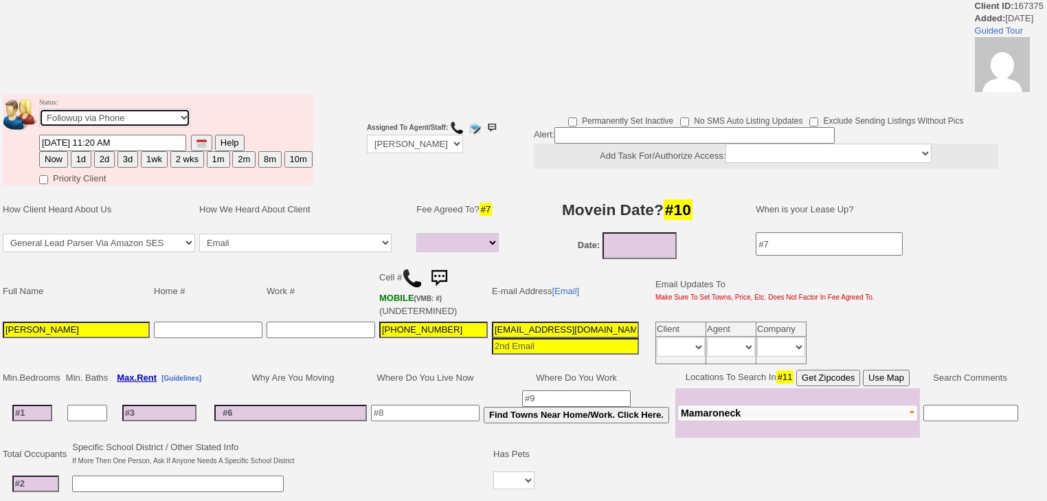
select select "Inactive"
click at [39, 113] on select "Followup via Phone Followup via Email Followup When Section 8 Property Found De…" at bounding box center [114, 118] width 151 height 19
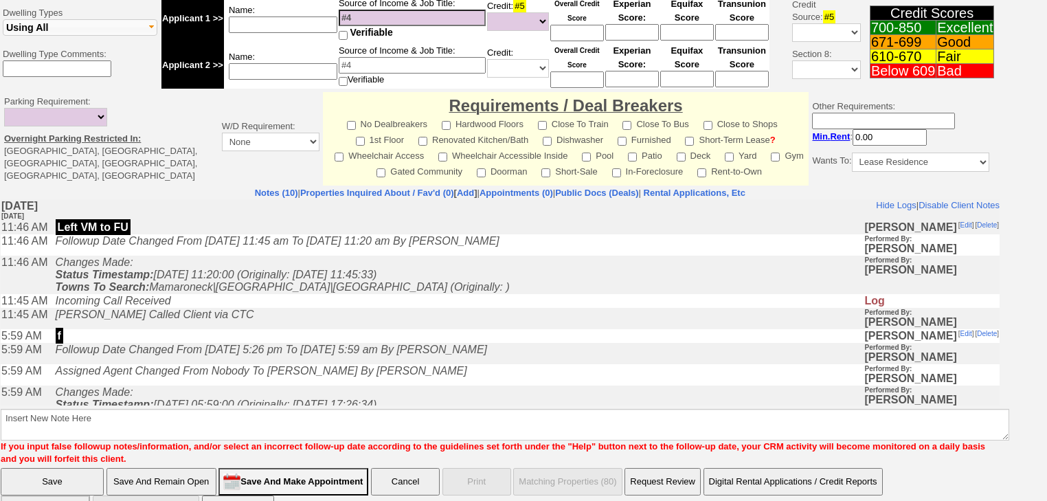
scroll to position [512, 0]
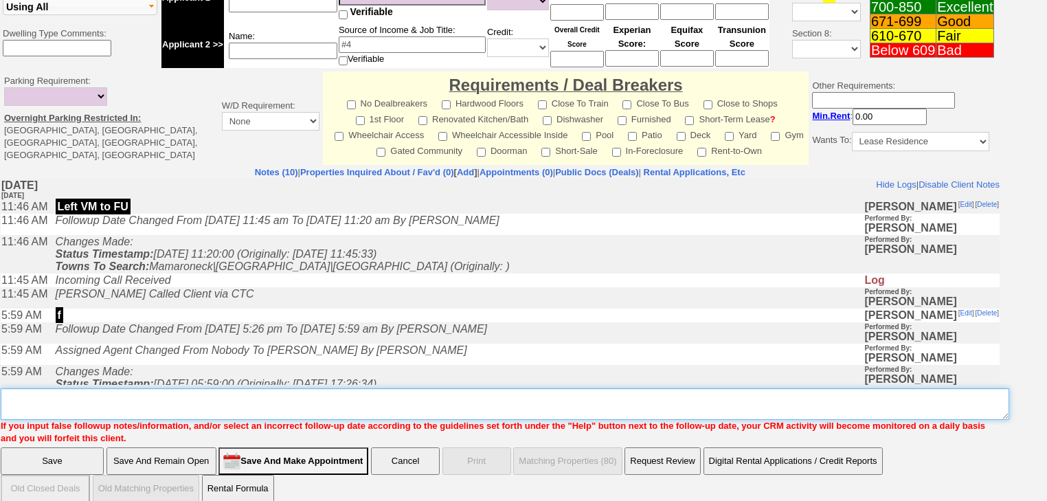
click at [64, 391] on textarea "Insert New Note Here" at bounding box center [505, 404] width 1008 height 32
paste textarea "never heard back from client"
type textarea "never heard back from client"
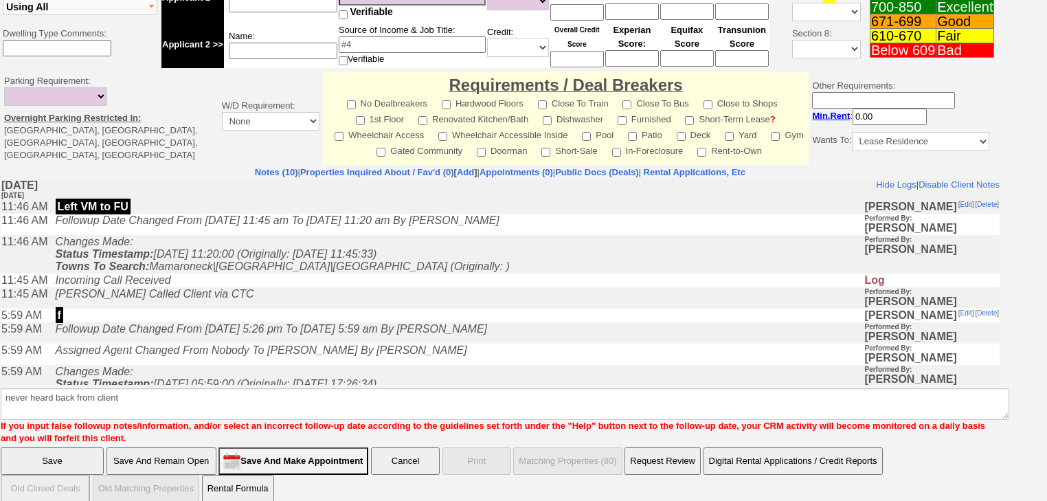
click at [61, 452] on input "Save" at bounding box center [52, 460] width 103 height 27
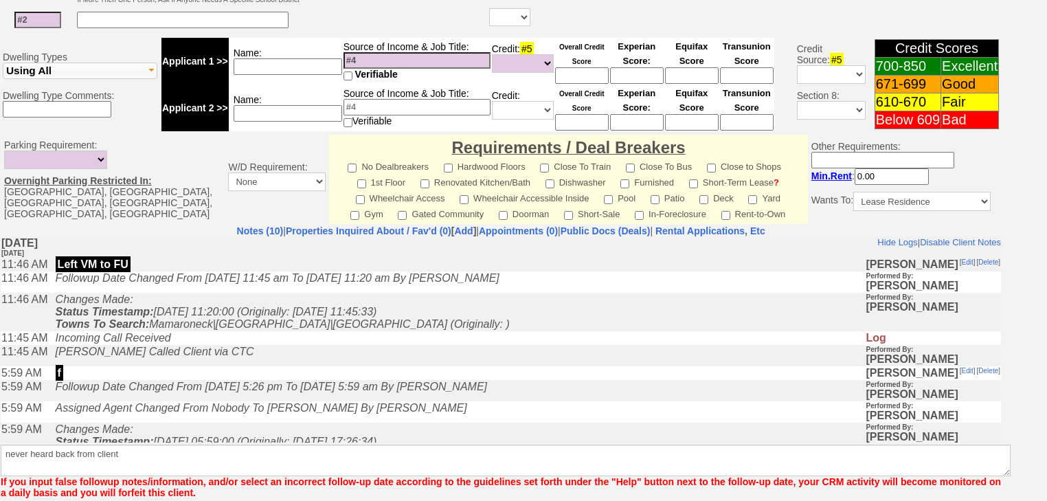
scroll to position [505, 0]
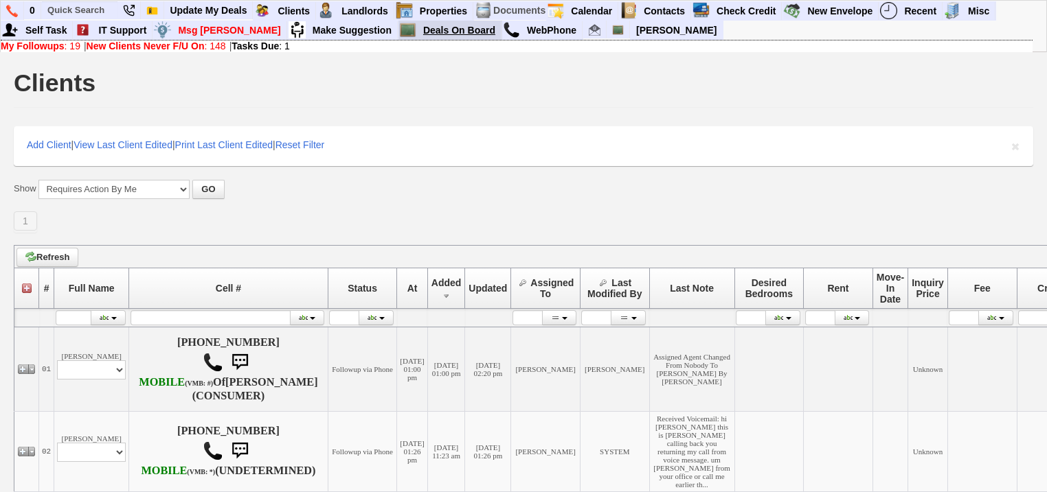
click at [424, 25] on link "Deals On Board" at bounding box center [460, 30] width 84 height 18
click at [811, 26] on link "View Envelopes" at bounding box center [880, 30] width 162 height 18
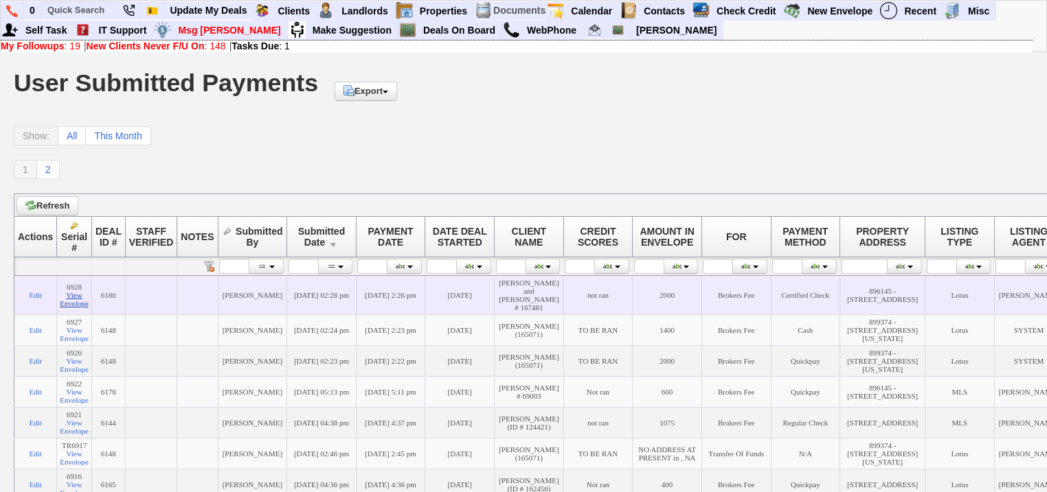
click at [78, 302] on link "View Envelope" at bounding box center [74, 299] width 29 height 16
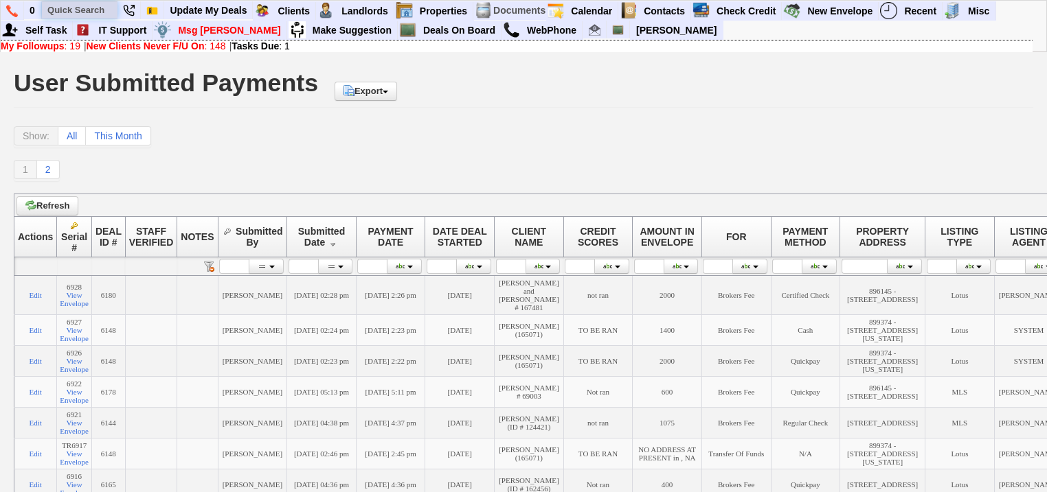
click at [85, 13] on input "text" at bounding box center [80, 9] width 76 height 17
click at [111, 9] on input "diana and brian" at bounding box center [80, 9] width 76 height 17
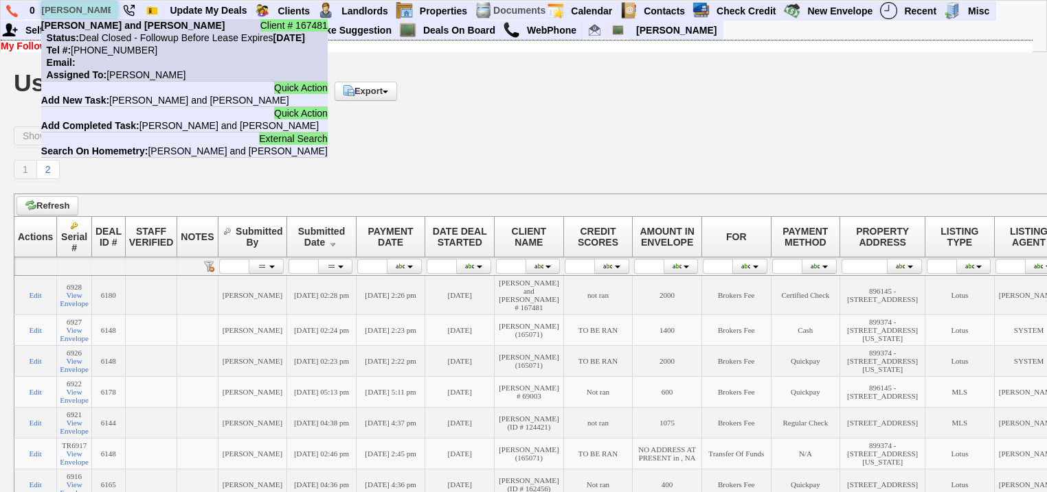
type input "diana and brian"
click at [108, 45] on nobr "Tel #: 305-343-1836" at bounding box center [99, 50] width 116 height 11
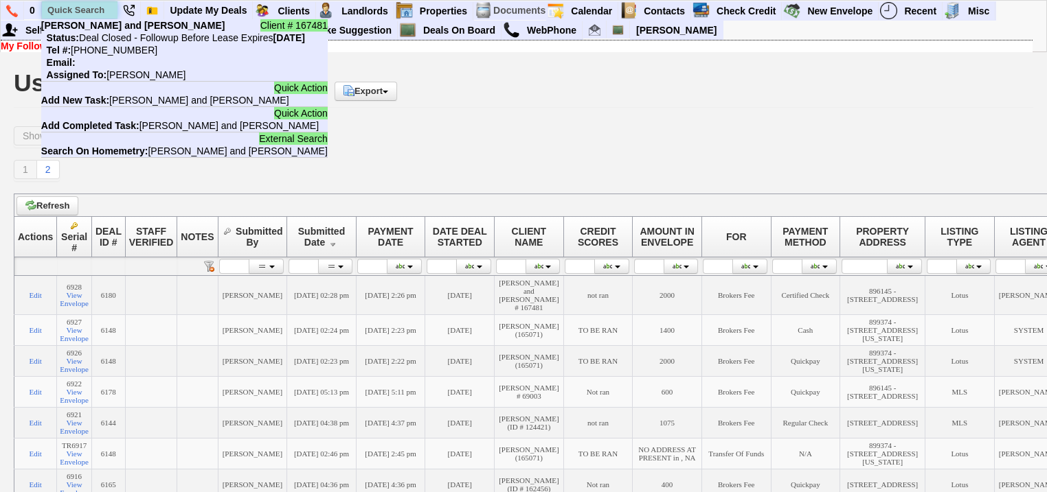
click at [104, 12] on input "text" at bounding box center [80, 9] width 76 height 17
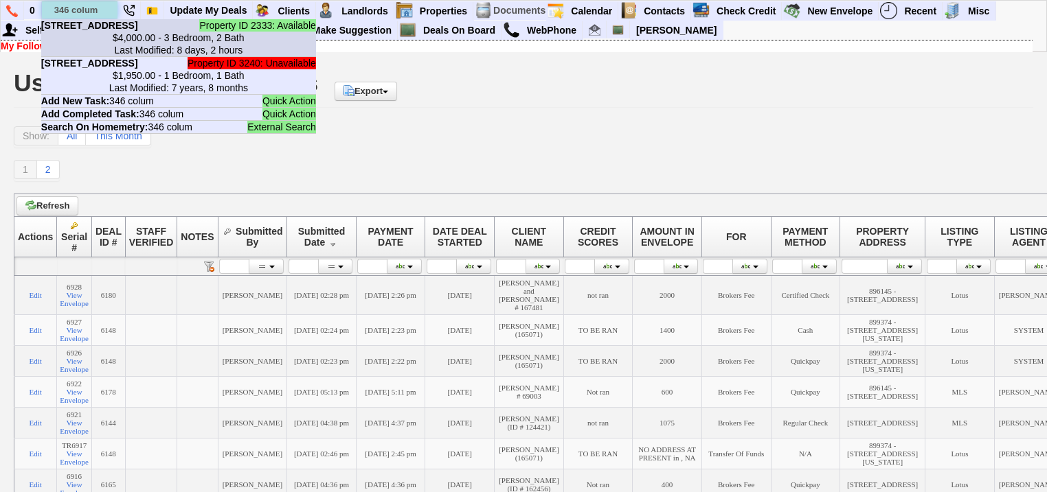
type input "346 colum"
click at [107, 31] on b "346 Columbus Ave - Floor: 2 & 3 in Tuckahoe, NY" at bounding box center [89, 25] width 97 height 11
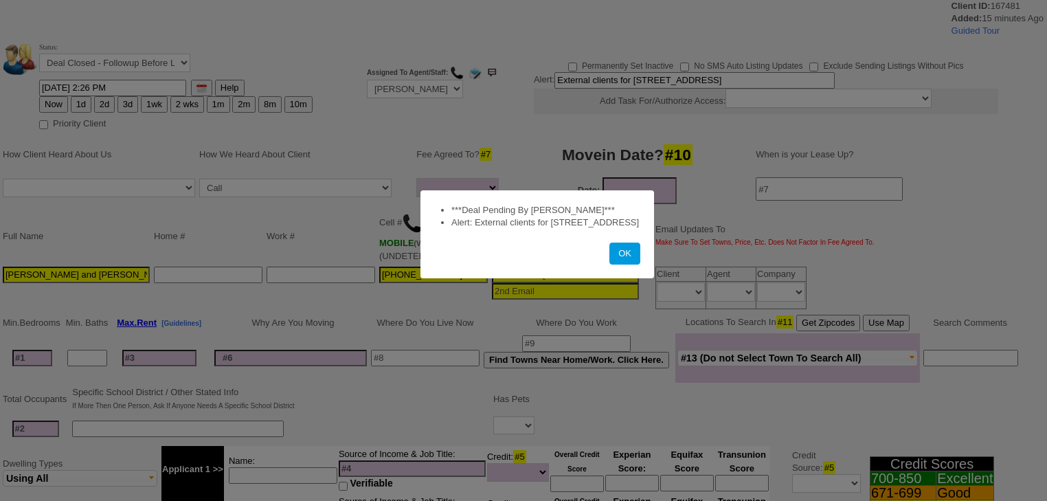
select select
click at [630, 264] on button "OK" at bounding box center [624, 253] width 31 height 22
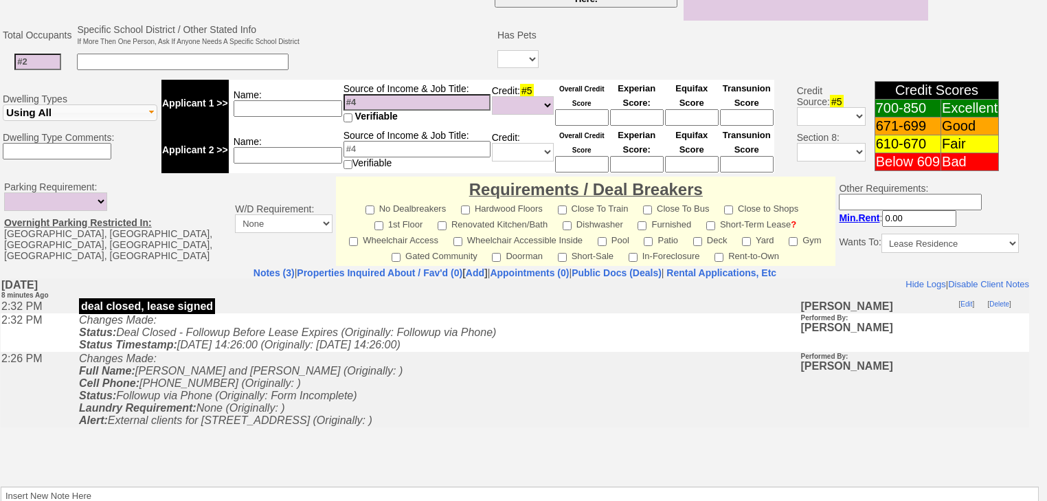
scroll to position [530, 0]
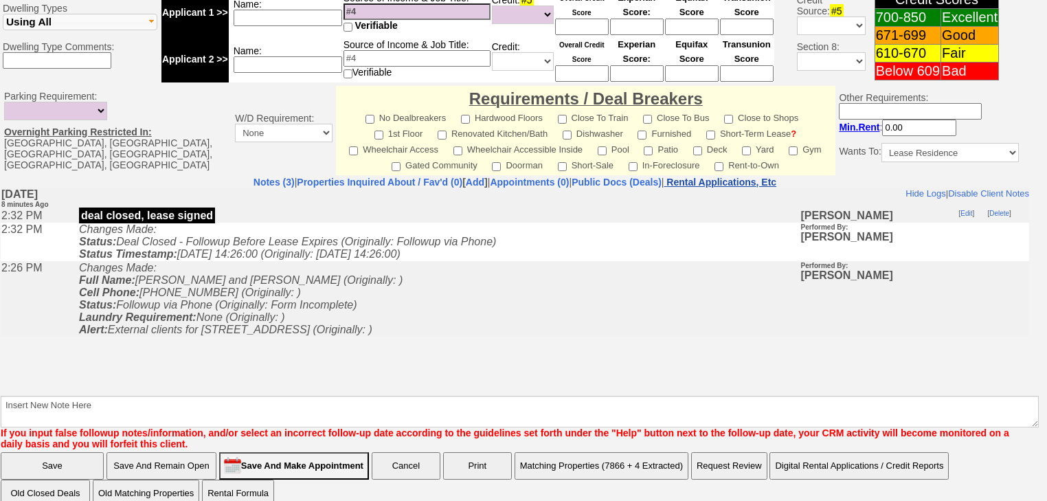
click at [739, 176] on nobr "Rental Applications, Etc" at bounding box center [721, 181] width 110 height 11
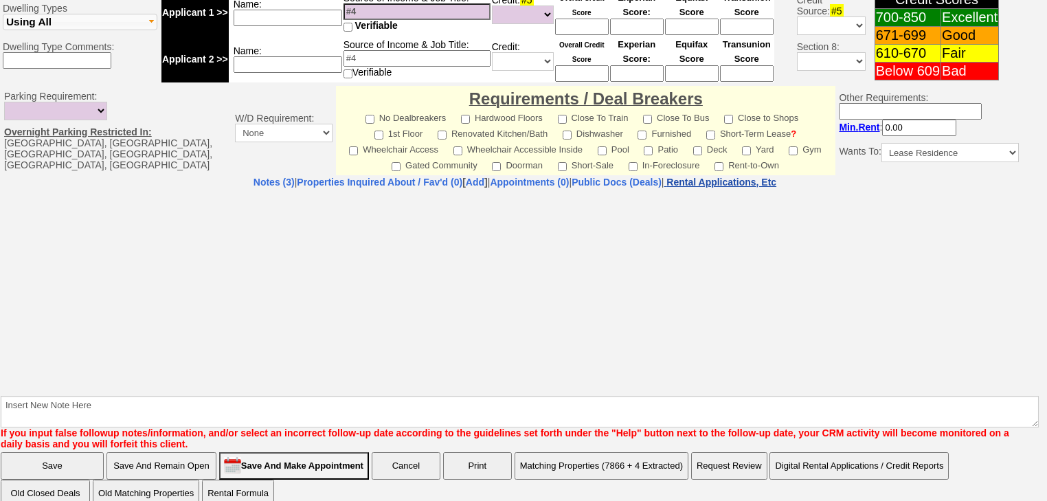
select select "100"
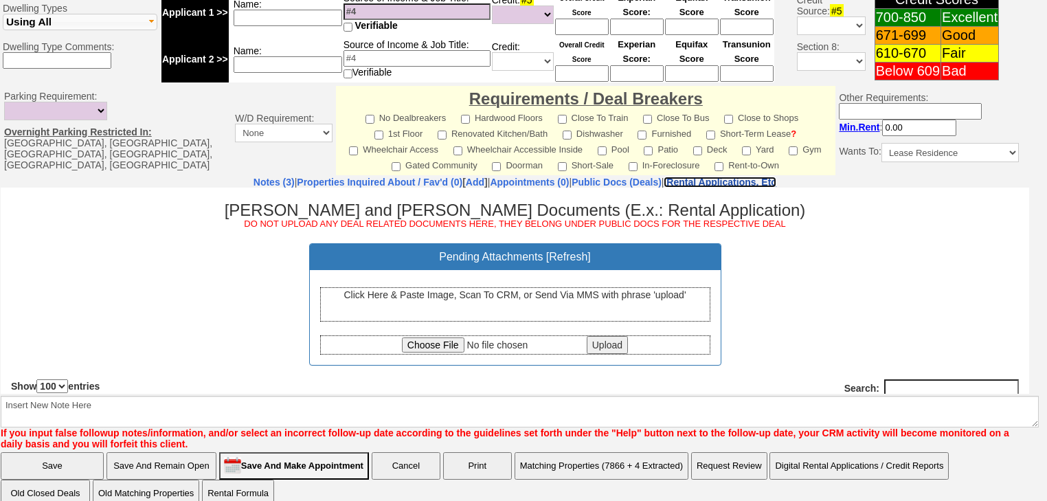
scroll to position [0, 0]
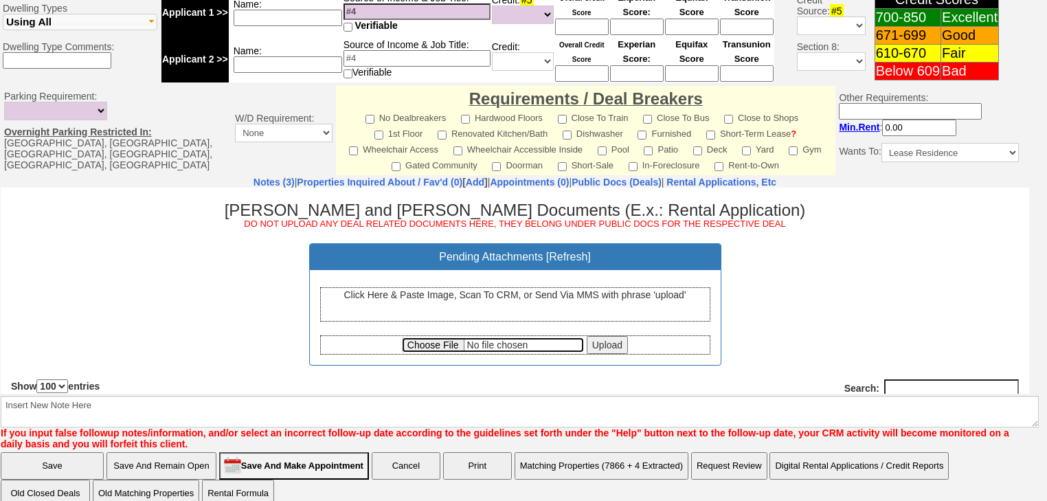
click at [412, 346] on input "file" at bounding box center [493, 343] width 182 height 15
type input "C:\fakepath\346 Columbus Avenue Tuckahoe Lease and Disclosures.pdf"
click at [600, 346] on input "Upload" at bounding box center [606, 344] width 41 height 18
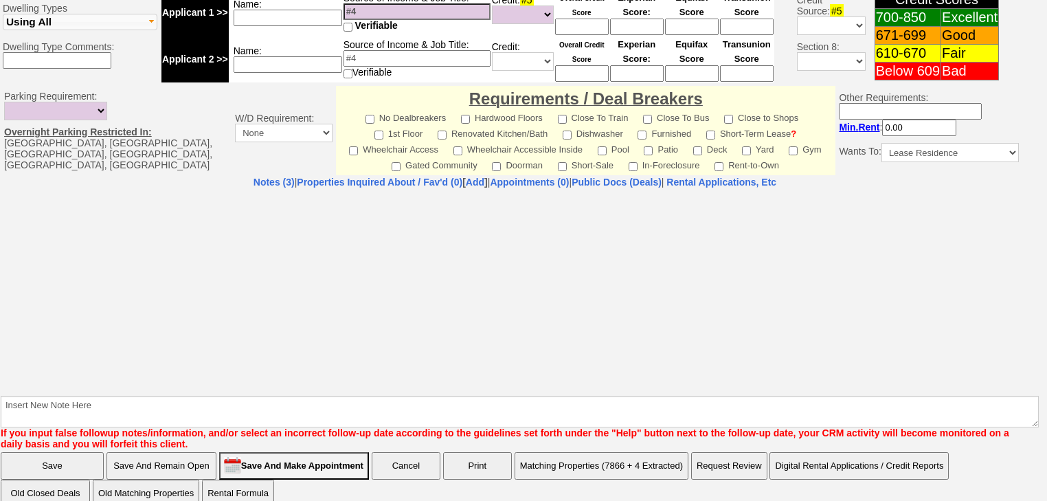
select select "100"
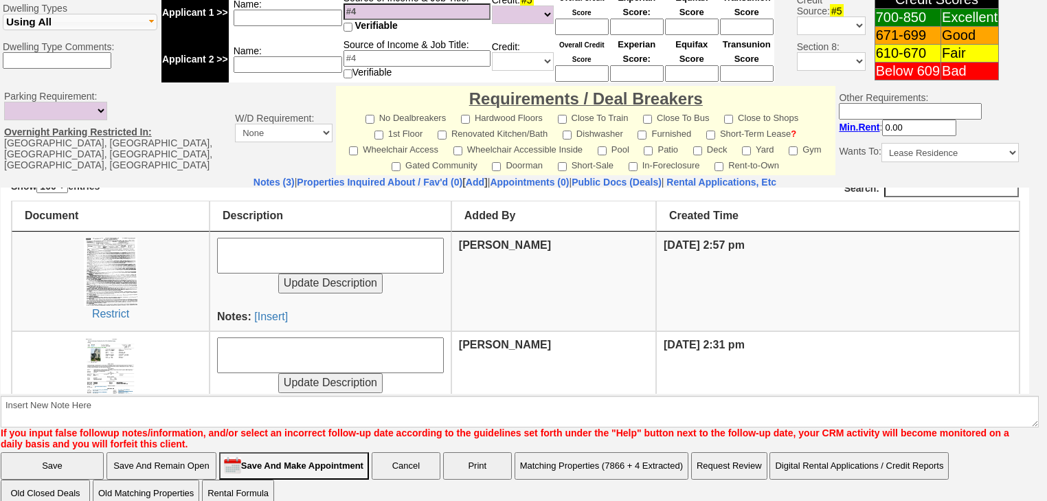
scroll to position [220, 0]
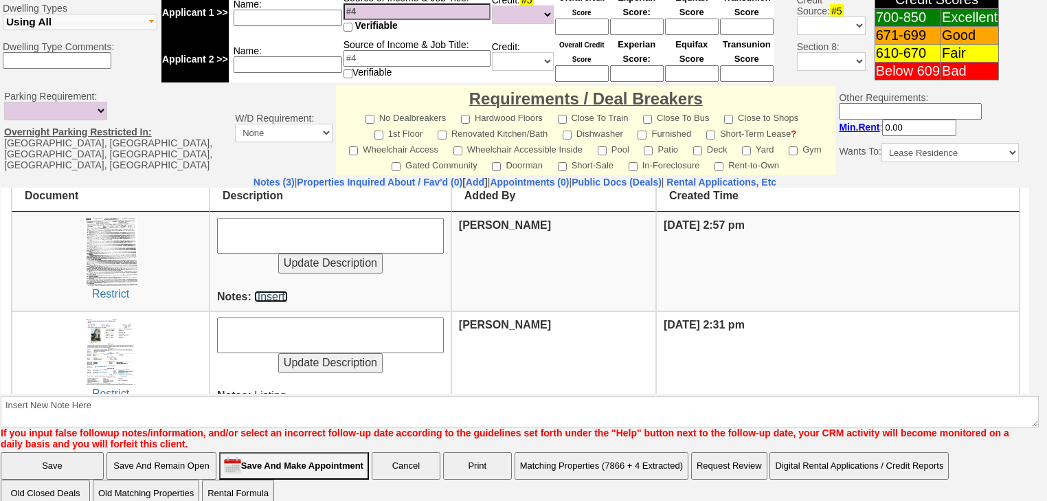
click at [269, 295] on link "[Insert]" at bounding box center [271, 296] width 34 height 12
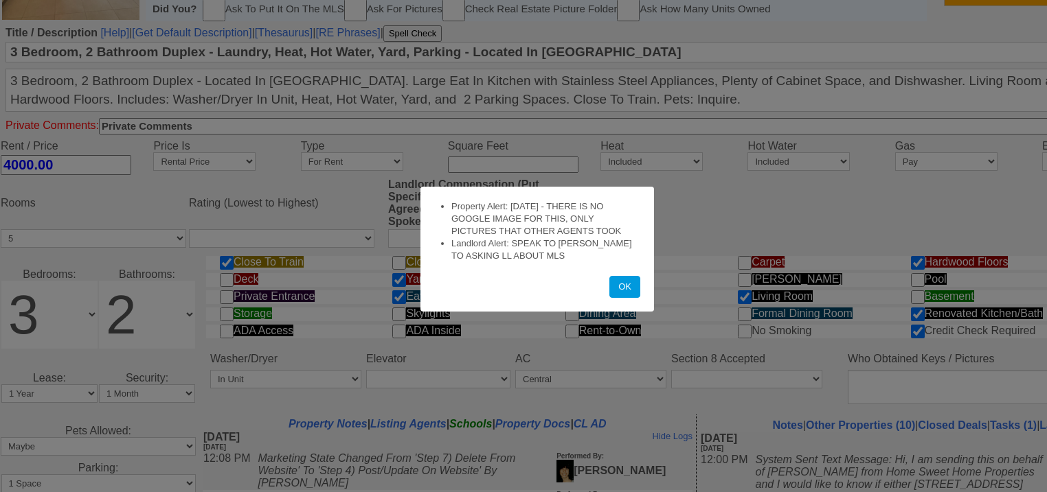
drag, startPoint x: 618, startPoint y: 286, endPoint x: 606, endPoint y: 301, distance: 20.1
click at [610, 297] on button "OK" at bounding box center [624, 287] width 31 height 22
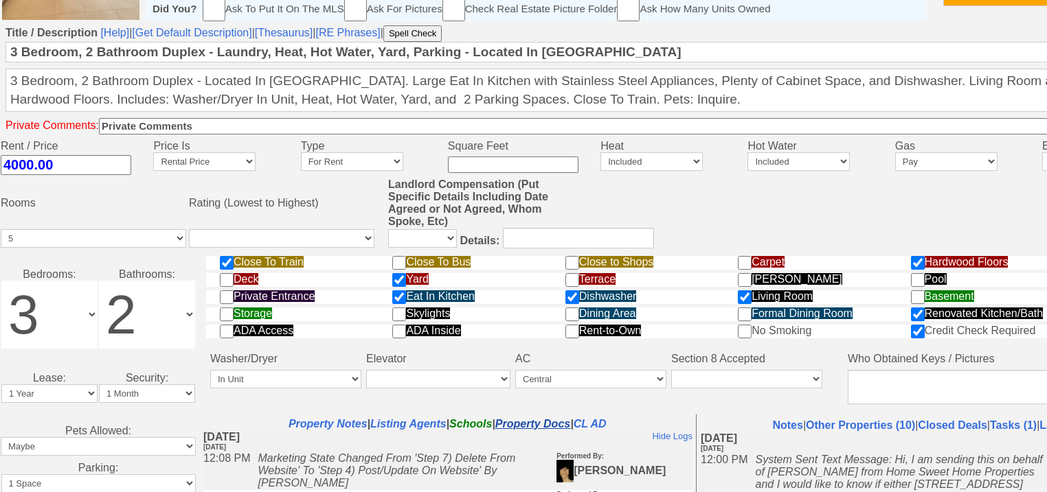
click at [542, 430] on link "Property Docs" at bounding box center [532, 424] width 75 height 12
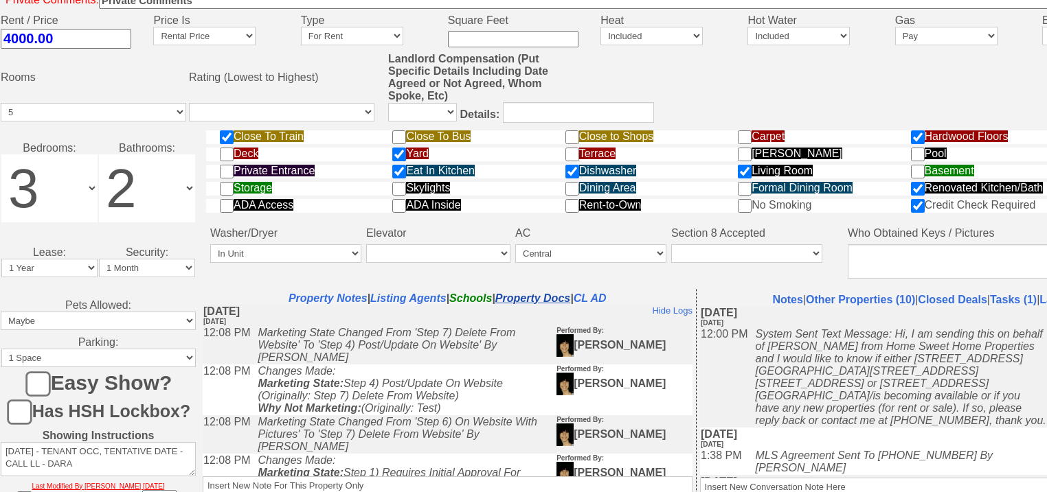
scroll to position [626, 0]
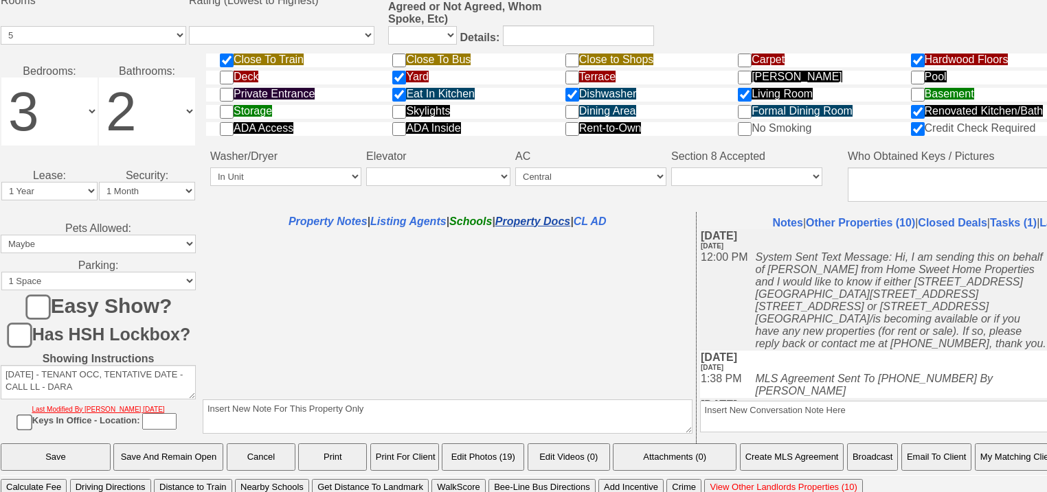
select select "100"
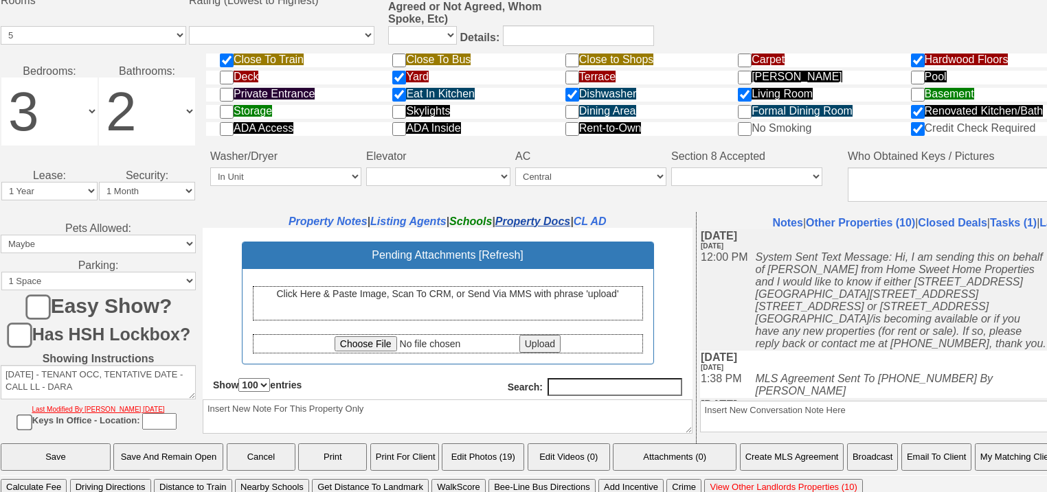
scroll to position [0, 0]
click at [365, 344] on input "file" at bounding box center [425, 343] width 182 height 15
type input "C:\fakepath\[STREET_ADDRESS][GEOGRAPHIC_DATA] Lease and Disclosures.pdf"
click at [551, 344] on input "Upload" at bounding box center [539, 343] width 41 height 18
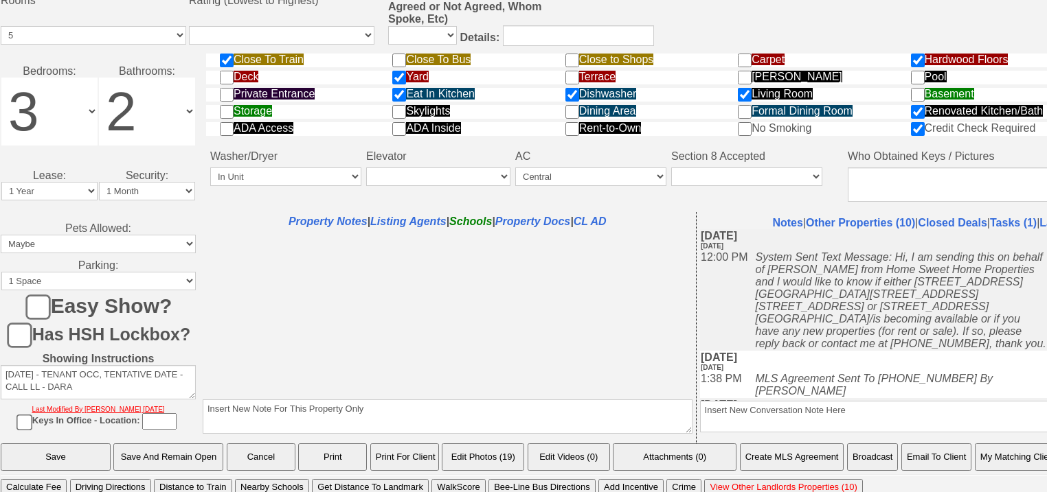
select select "100"
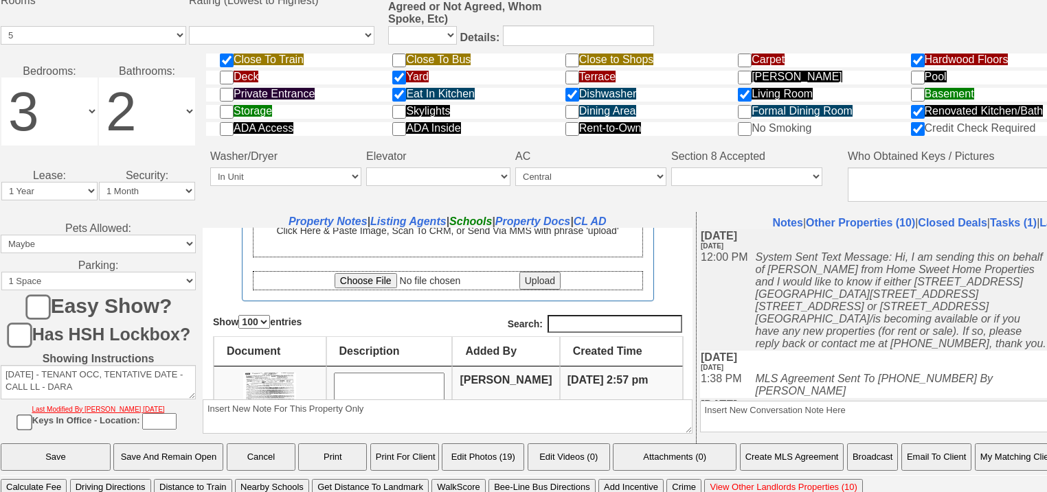
scroll to position [220, 0]
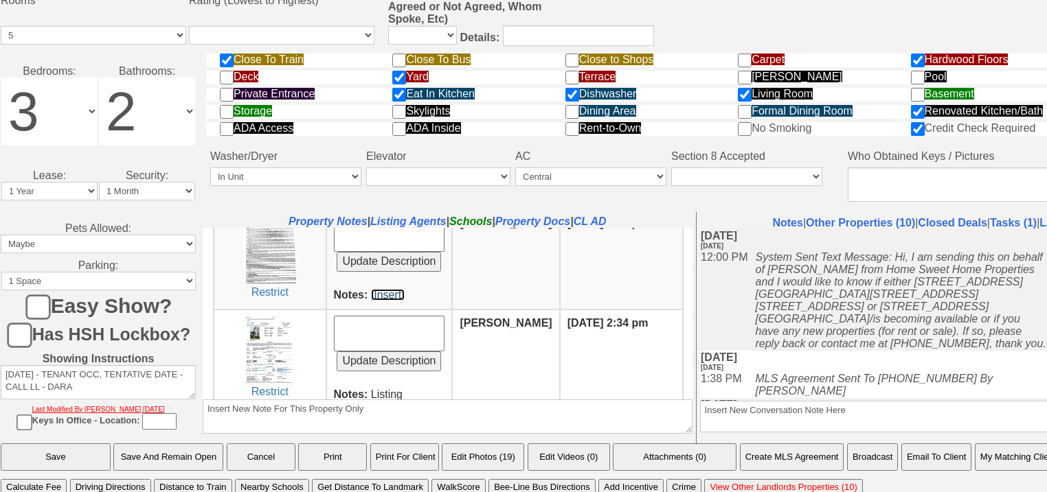
click at [399, 292] on link "[Insert]" at bounding box center [388, 294] width 34 height 12
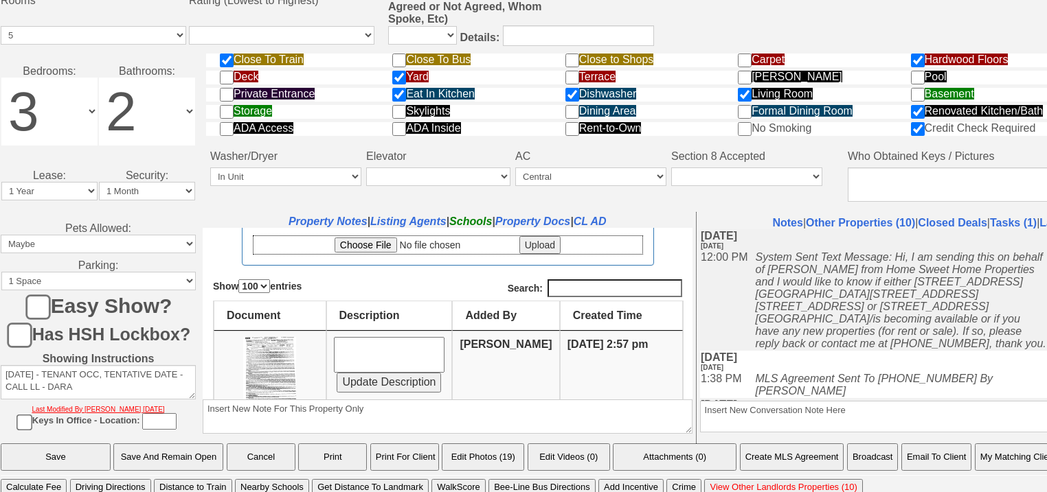
scroll to position [0, 0]
